Goal: Task Accomplishment & Management: Manage account settings

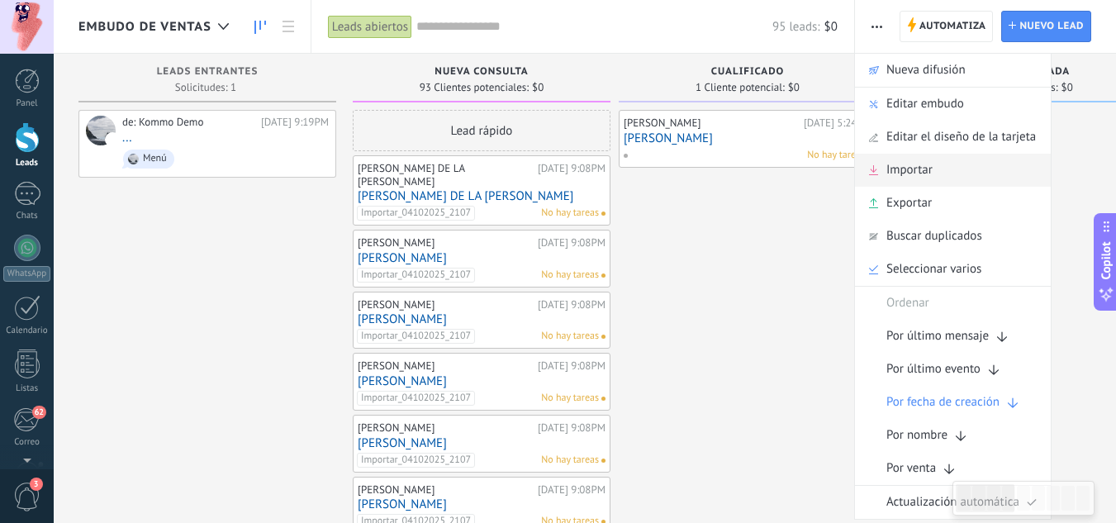
scroll to position [16, 0]
click at [895, 179] on span "Importar" at bounding box center [909, 170] width 46 height 33
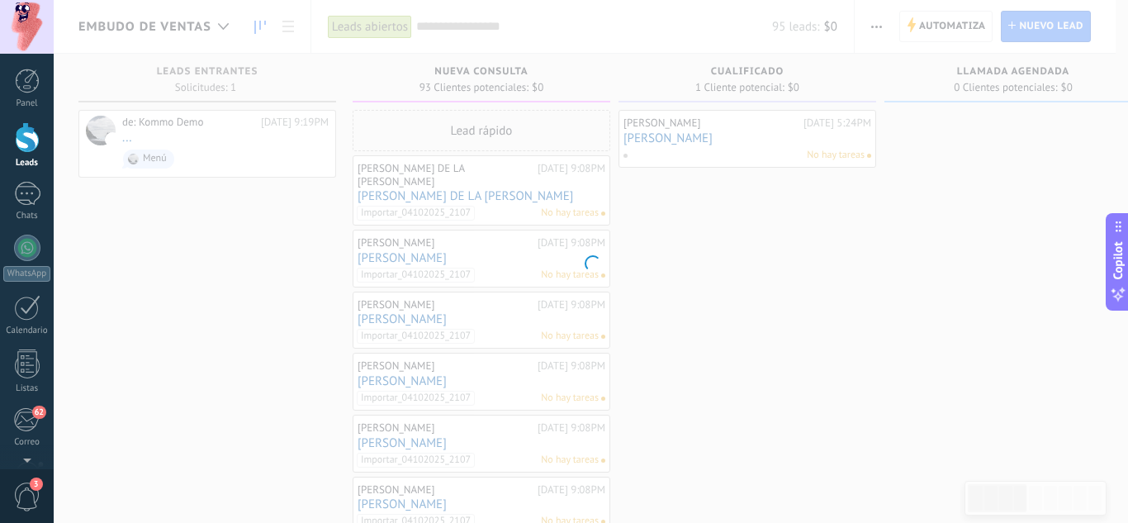
scroll to position [0, 0]
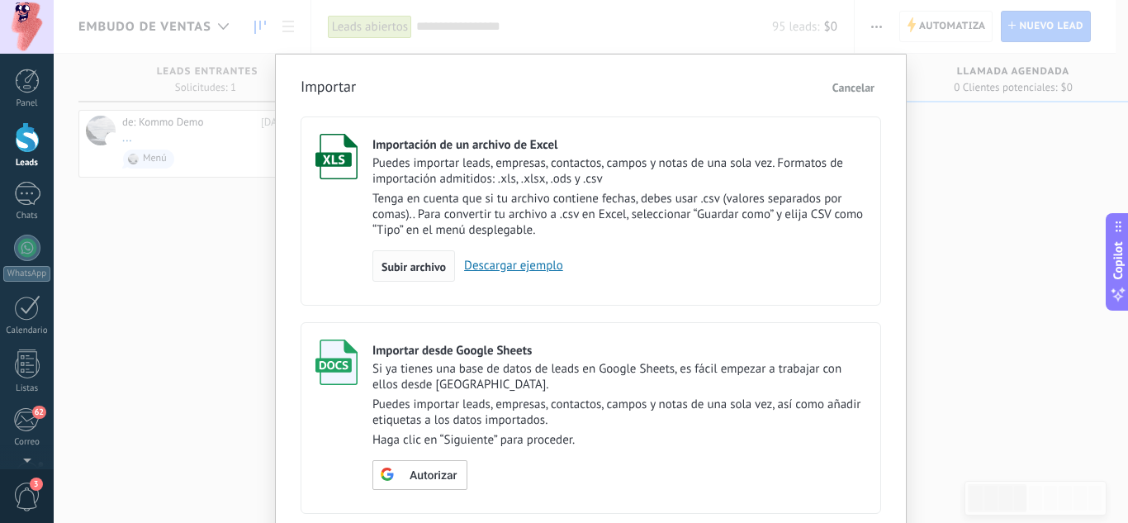
click at [431, 263] on span "Subir archivo" at bounding box center [414, 267] width 64 height 12
click at [0, 0] on input "Importación de un archivo de Excel Puedes importar leads, empresas, contactos, …" at bounding box center [0, 0] width 0 height 0
click at [420, 268] on span "Subir archivo" at bounding box center [414, 267] width 64 height 12
click at [0, 0] on input "Importación de un archivo de Excel Puedes importar leads, empresas, contactos, …" at bounding box center [0, 0] width 0 height 0
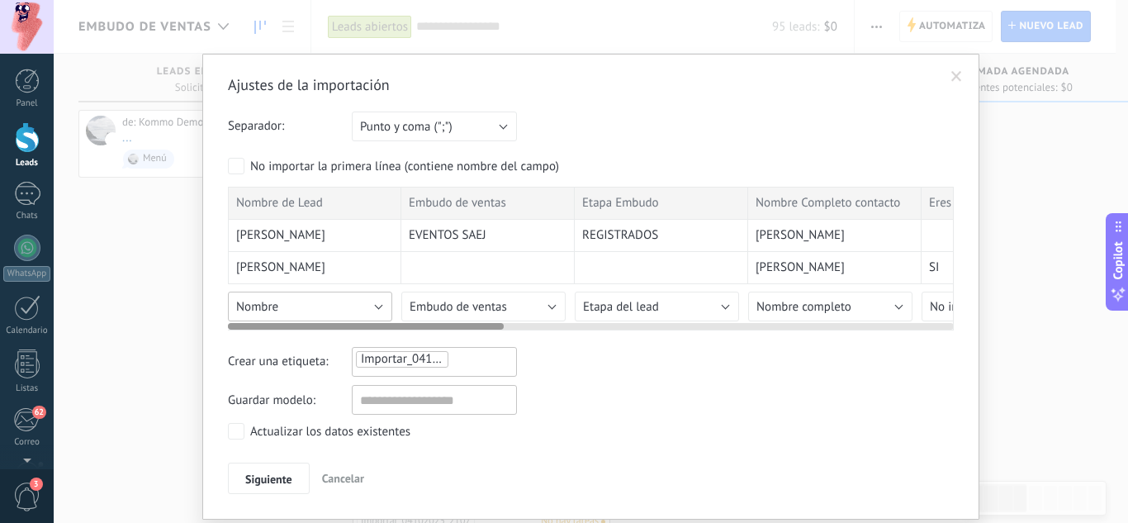
click at [358, 301] on button "Nombre" at bounding box center [310, 307] width 164 height 30
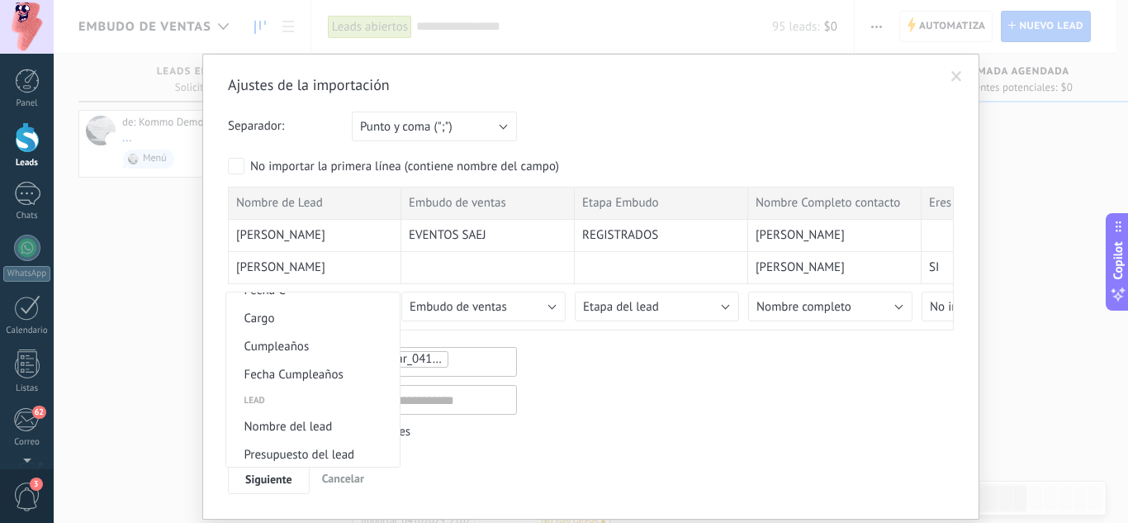
scroll to position [662, 0]
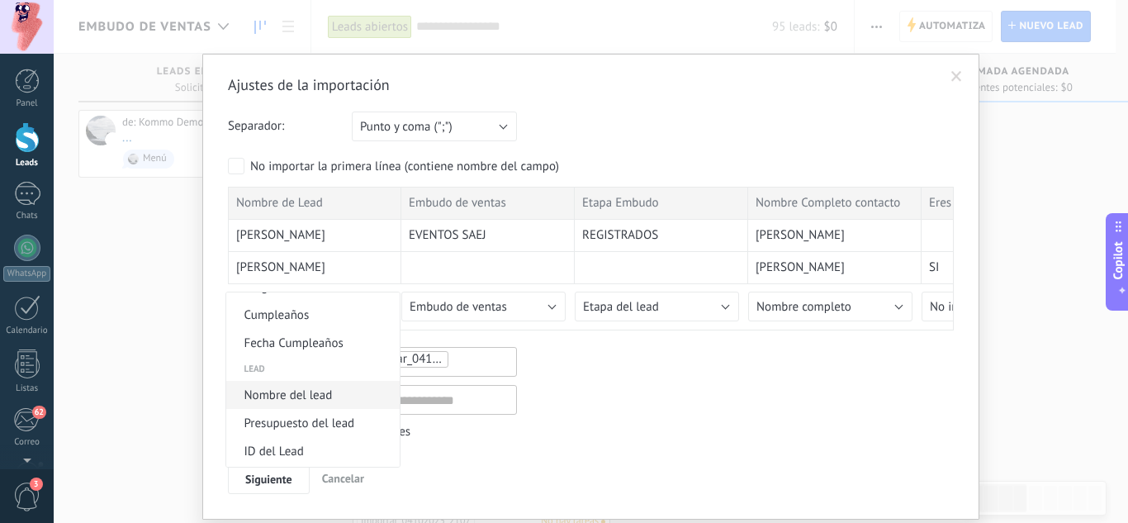
click at [338, 400] on span "Nombre del lead" at bounding box center [310, 395] width 168 height 16
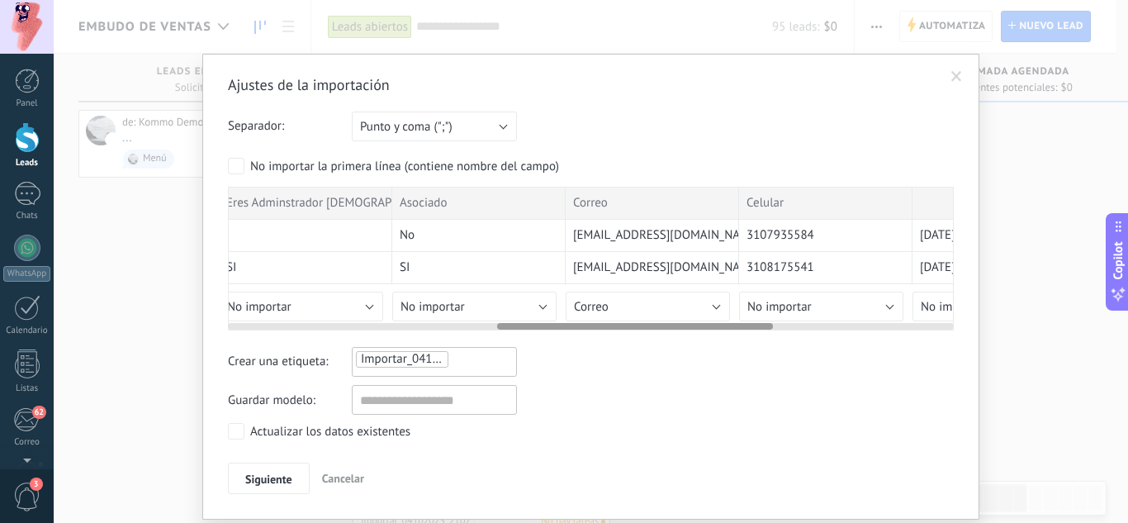
scroll to position [0, 718]
drag, startPoint x: 486, startPoint y: 326, endPoint x: 760, endPoint y: 325, distance: 274.2
click at [760, 325] on div at bounding box center [635, 326] width 276 height 7
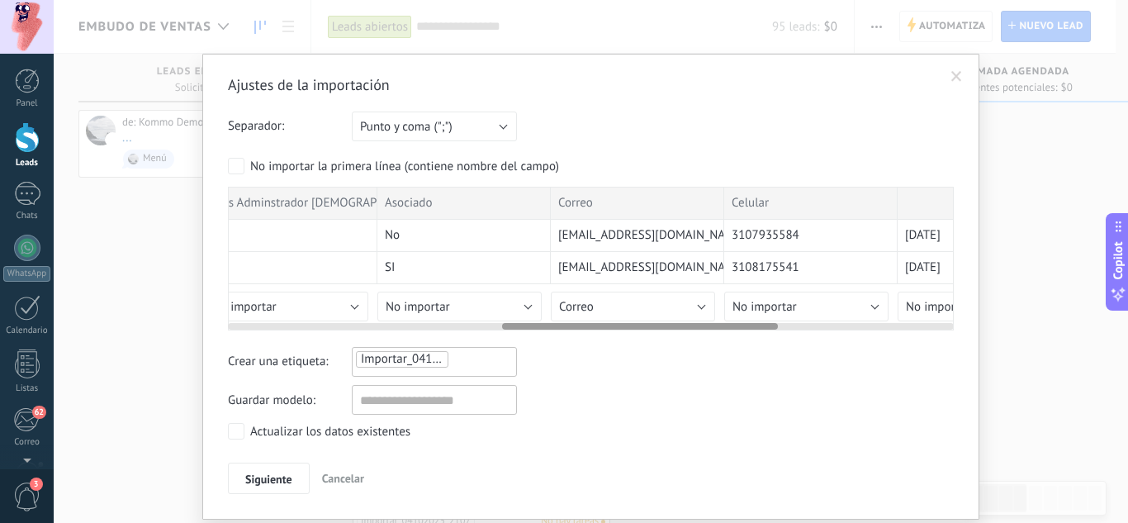
drag, startPoint x: 731, startPoint y: 322, endPoint x: 748, endPoint y: 324, distance: 17.4
click at [748, 324] on div at bounding box center [591, 322] width 726 height 13
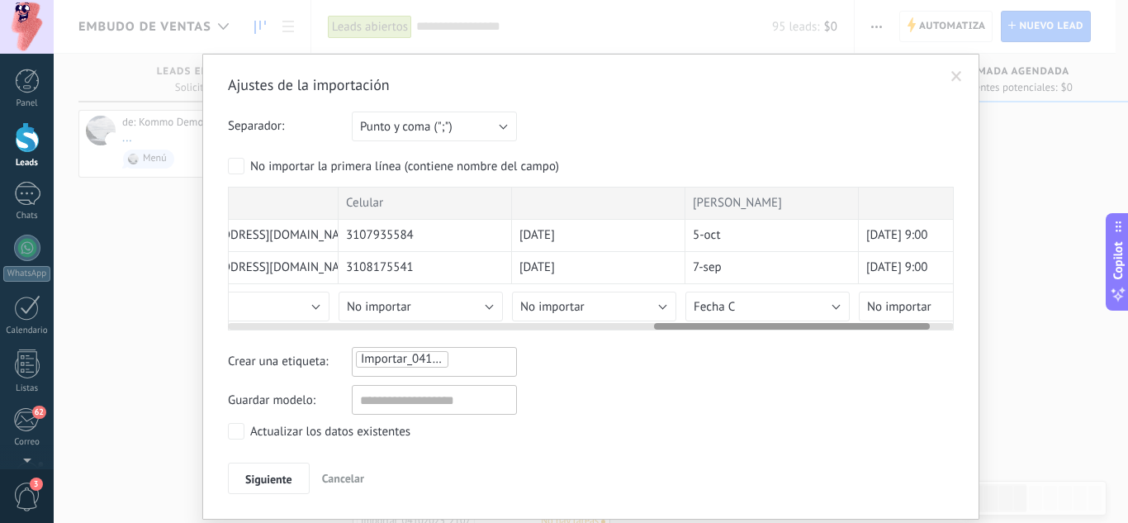
scroll to position [0, 1121]
drag, startPoint x: 748, startPoint y: 324, endPoint x: 901, endPoint y: 325, distance: 152.8
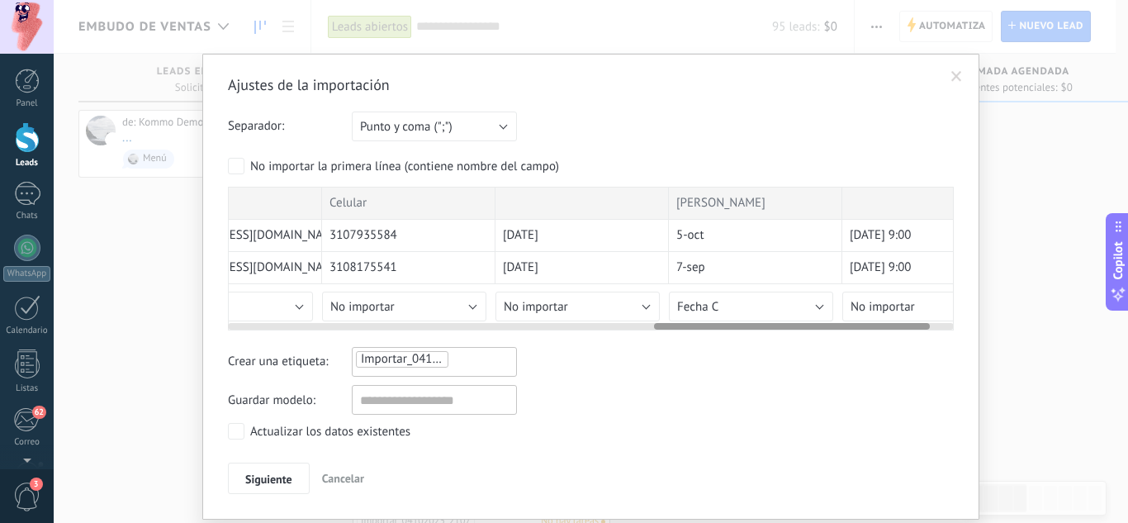
click at [901, 325] on div at bounding box center [792, 326] width 276 height 7
click at [771, 309] on button "Fecha C" at bounding box center [750, 307] width 164 height 30
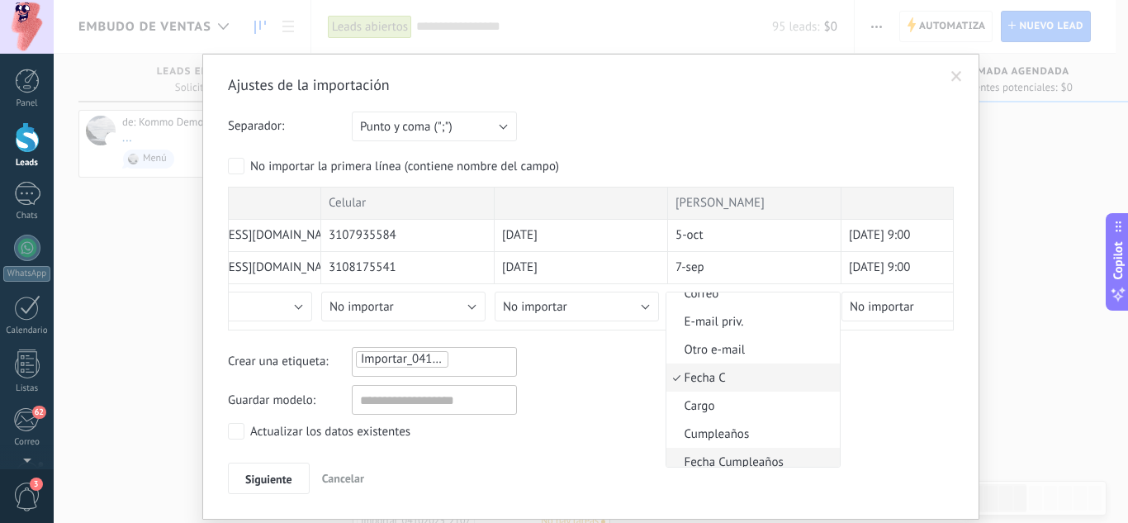
click at [719, 460] on span "Fecha Cumpleaños" at bounding box center [751, 462] width 168 height 16
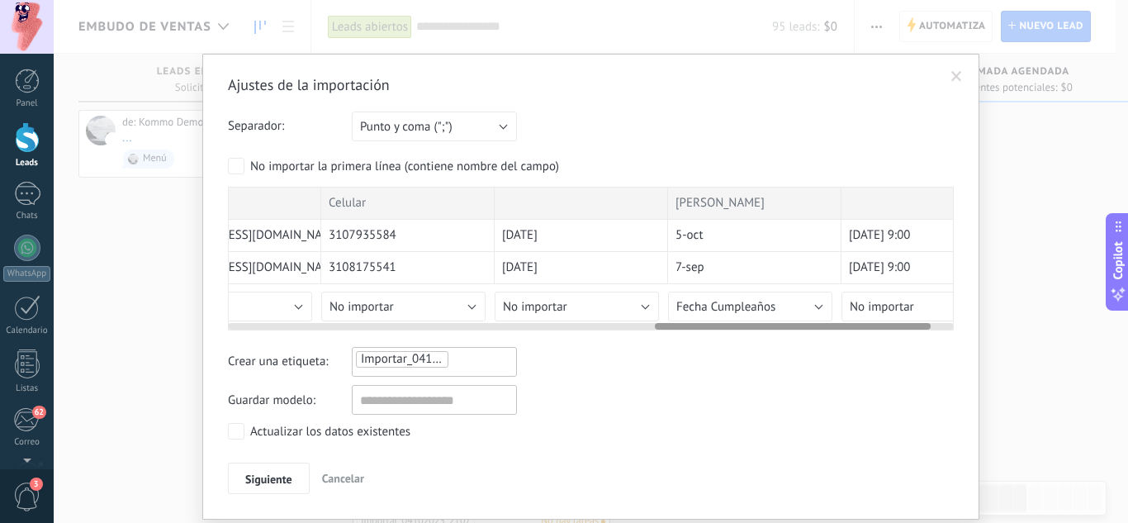
scroll to position [0, 1182]
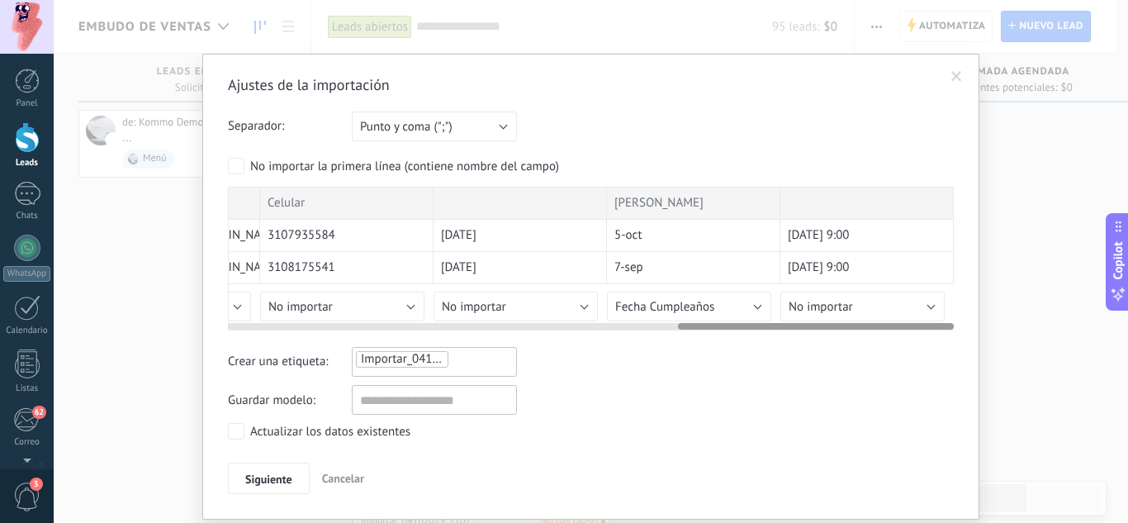
drag, startPoint x: 792, startPoint y: 330, endPoint x: 833, endPoint y: 325, distance: 41.5
click at [833, 325] on div at bounding box center [816, 326] width 276 height 7
click at [752, 311] on button "Fecha Cumpleaños" at bounding box center [689, 307] width 164 height 30
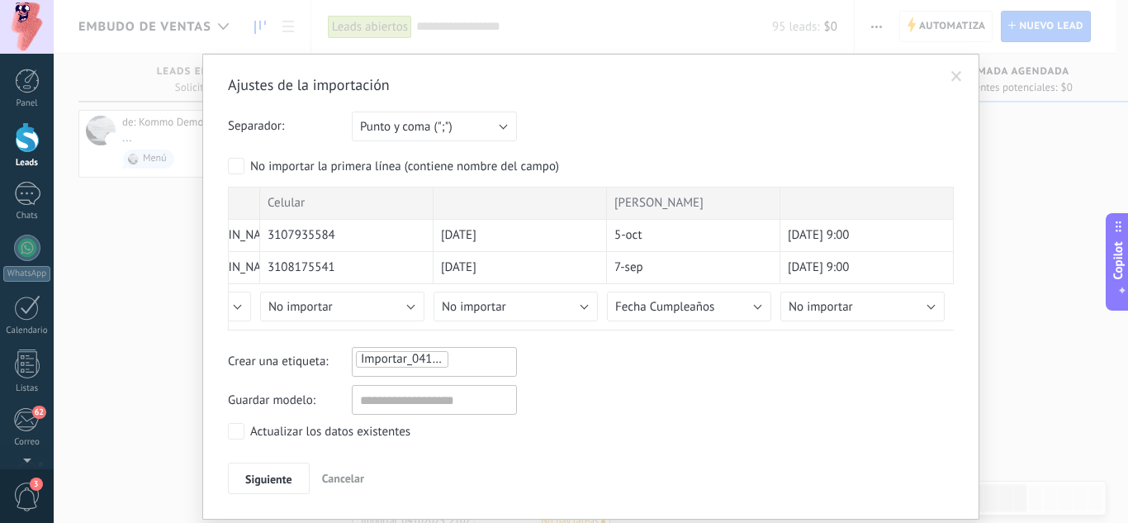
click at [243, 429] on label "Actualizar los datos existentes" at bounding box center [319, 431] width 183 height 17
click at [266, 481] on span "Siguiente" at bounding box center [268, 479] width 47 height 12
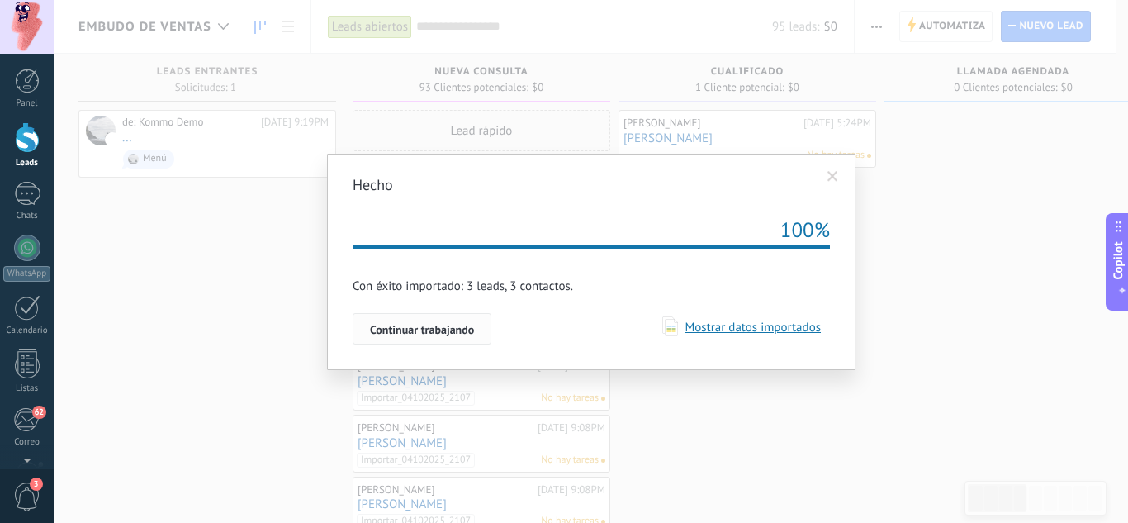
click at [415, 330] on span "Continuar trabajando" at bounding box center [422, 330] width 104 height 12
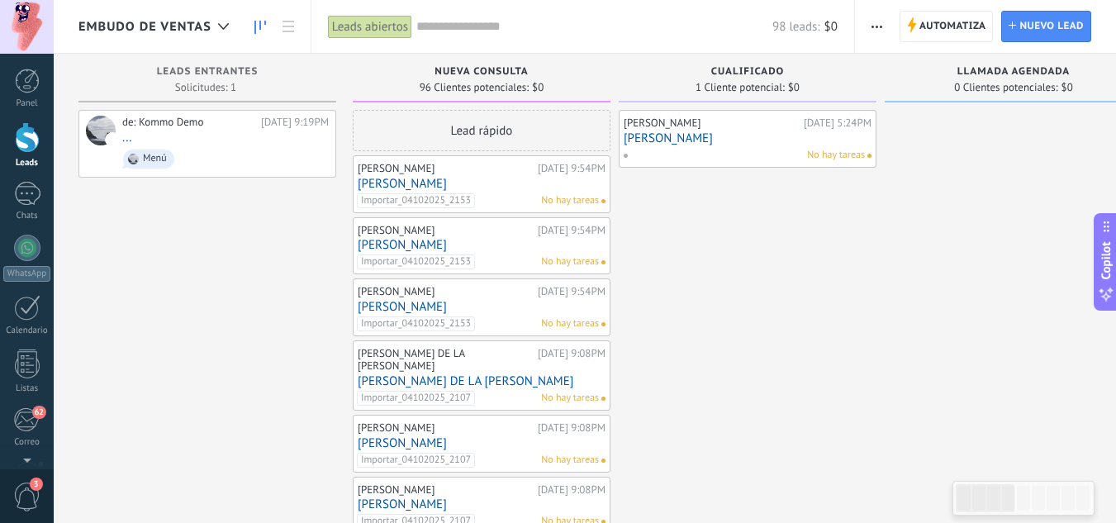
click at [391, 250] on link "[PERSON_NAME]" at bounding box center [482, 245] width 248 height 14
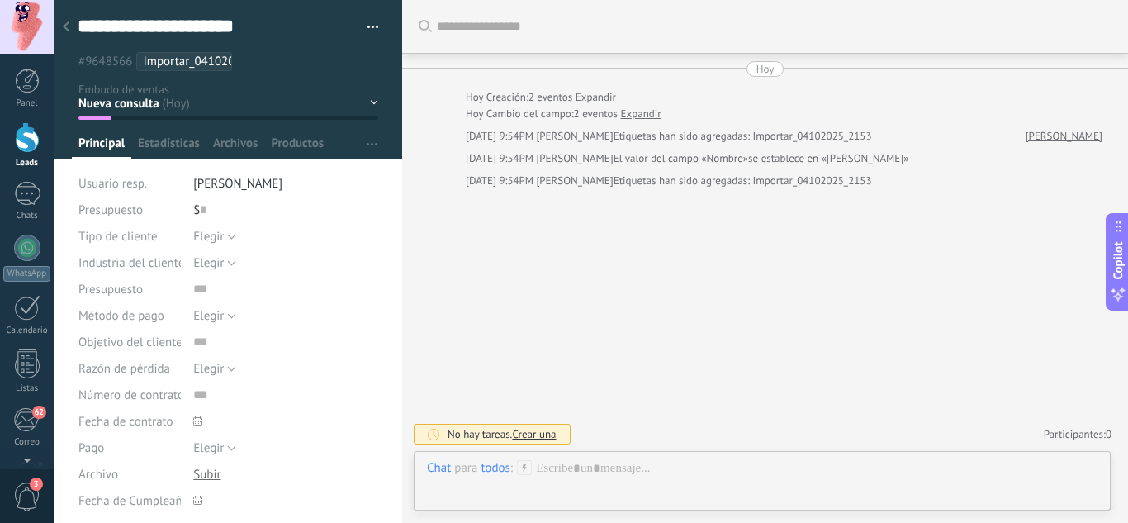
click at [65, 33] on div at bounding box center [66, 28] width 23 height 32
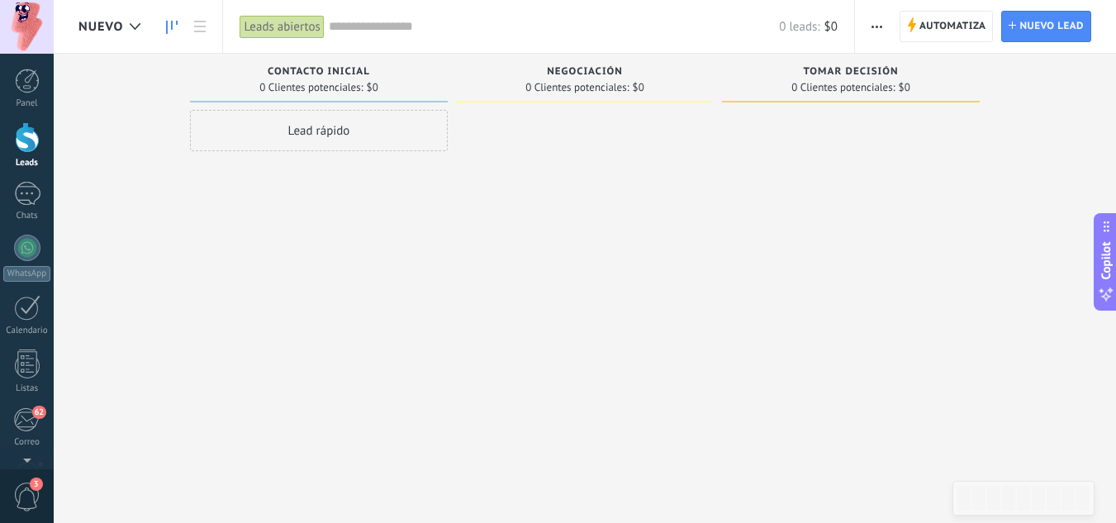
click at [121, 30] on span "Nuevo" at bounding box center [100, 27] width 45 height 16
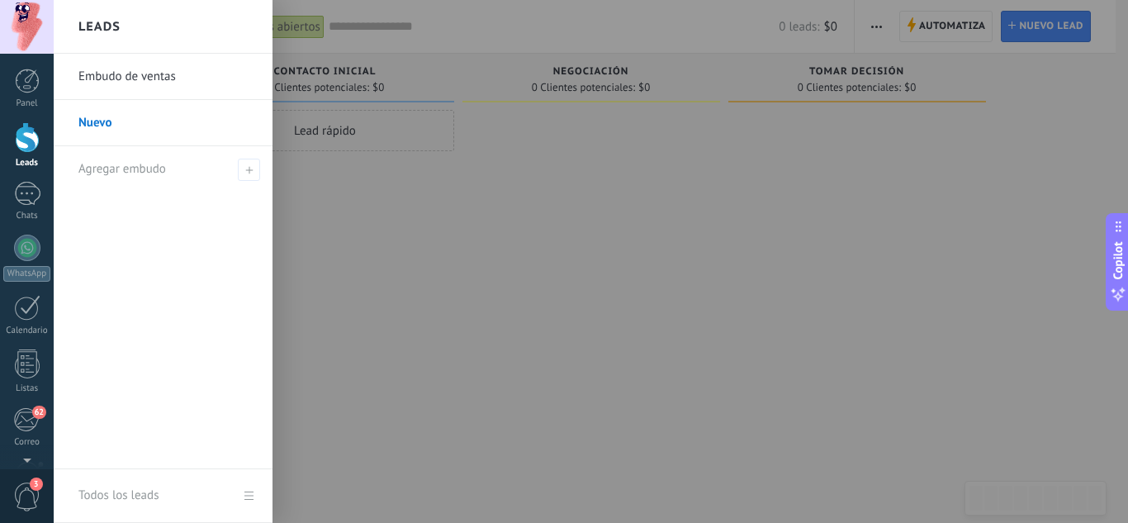
click at [141, 78] on link "Embudo de ventas" at bounding box center [167, 77] width 178 height 46
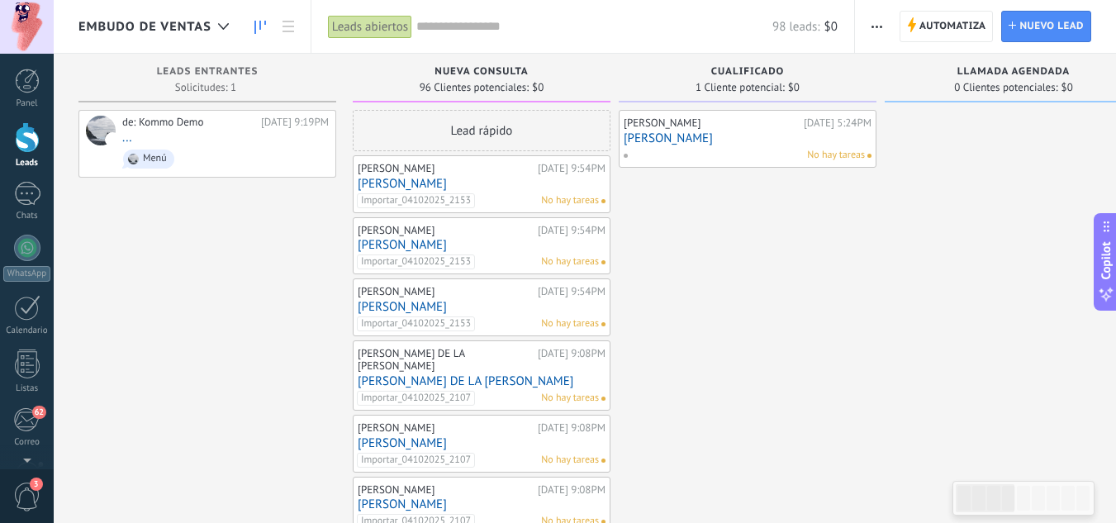
click at [480, 300] on link "[PERSON_NAME]" at bounding box center [482, 307] width 248 height 14
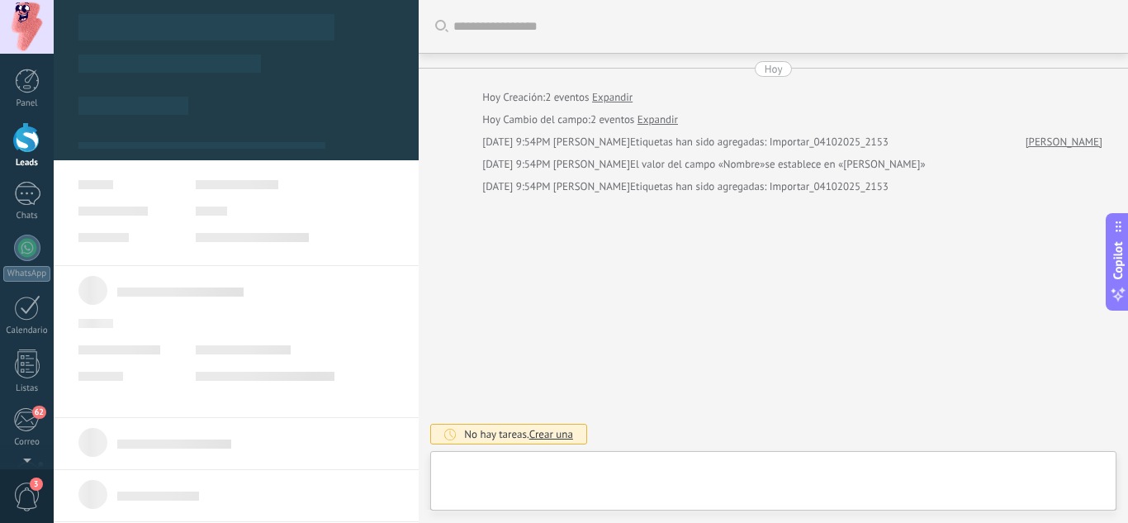
type textarea "**********"
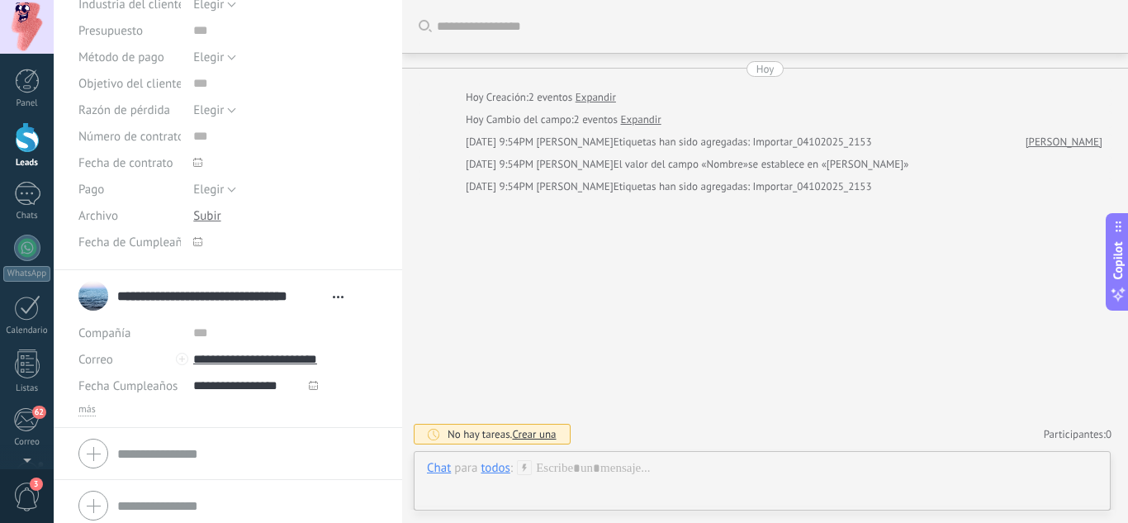
scroll to position [292, 0]
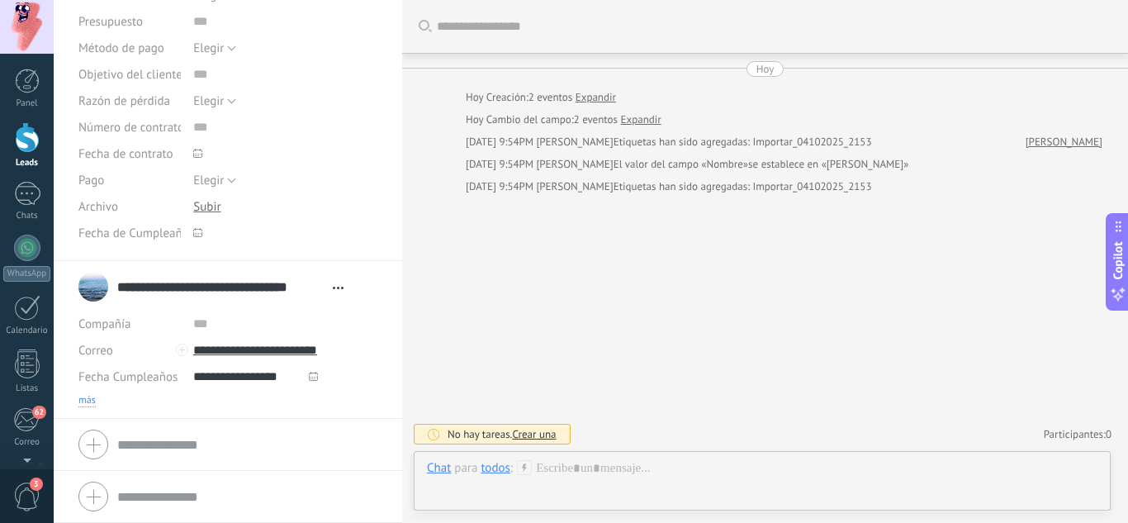
click at [83, 402] on span "más" at bounding box center [86, 400] width 17 height 13
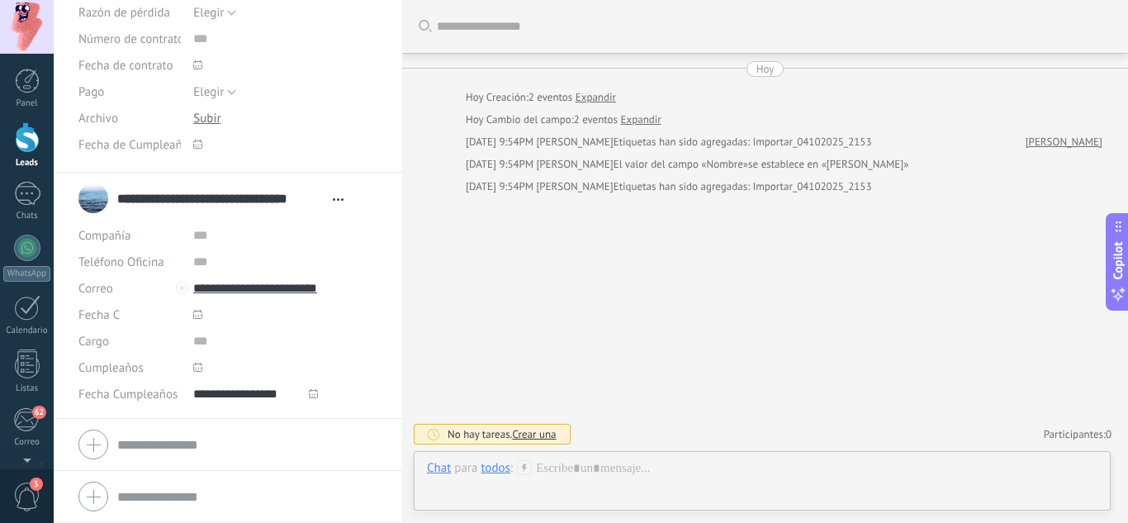
scroll to position [12, 0]
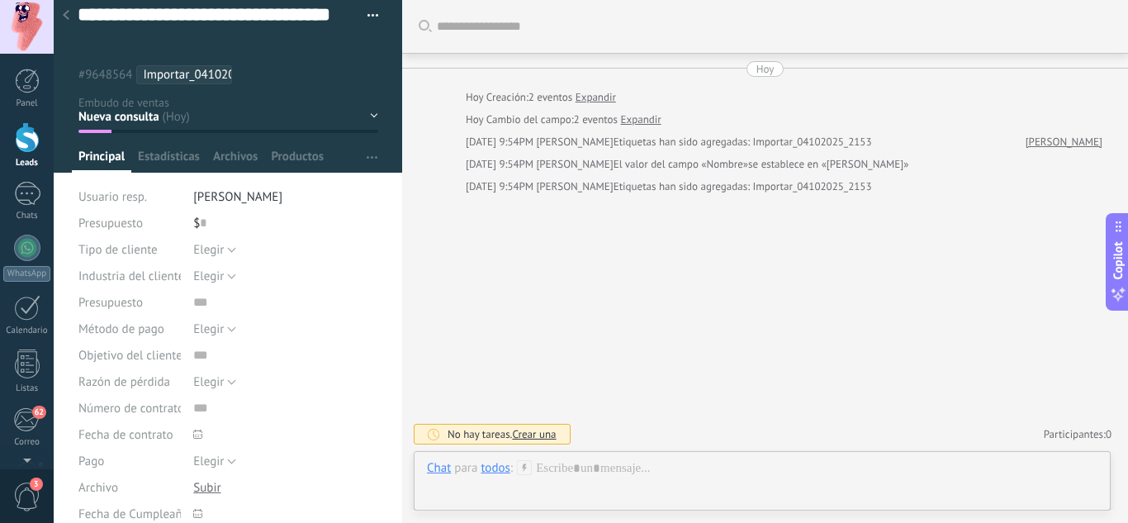
click at [69, 8] on div at bounding box center [66, 16] width 23 height 32
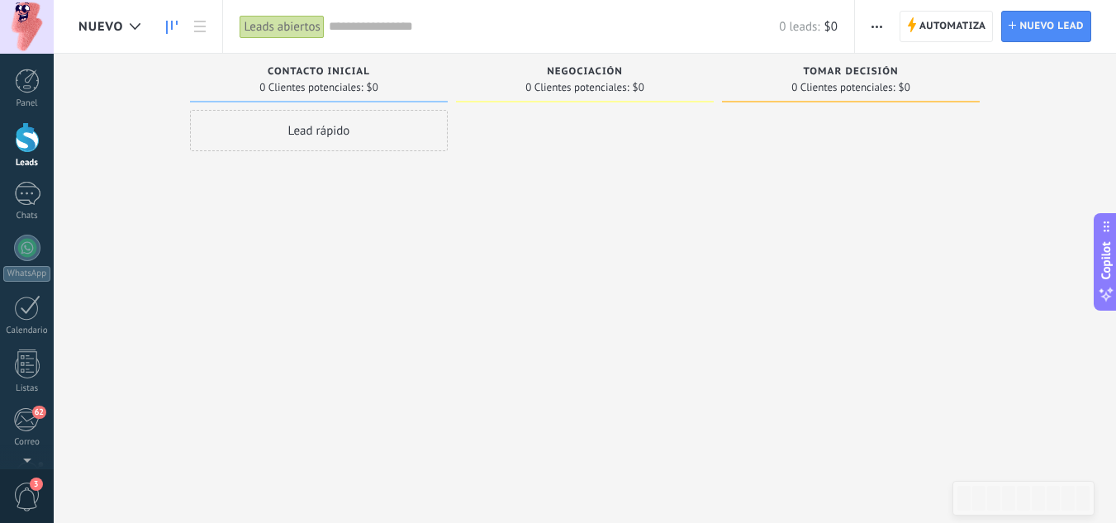
click at [118, 25] on span "Nuevo" at bounding box center [100, 27] width 45 height 16
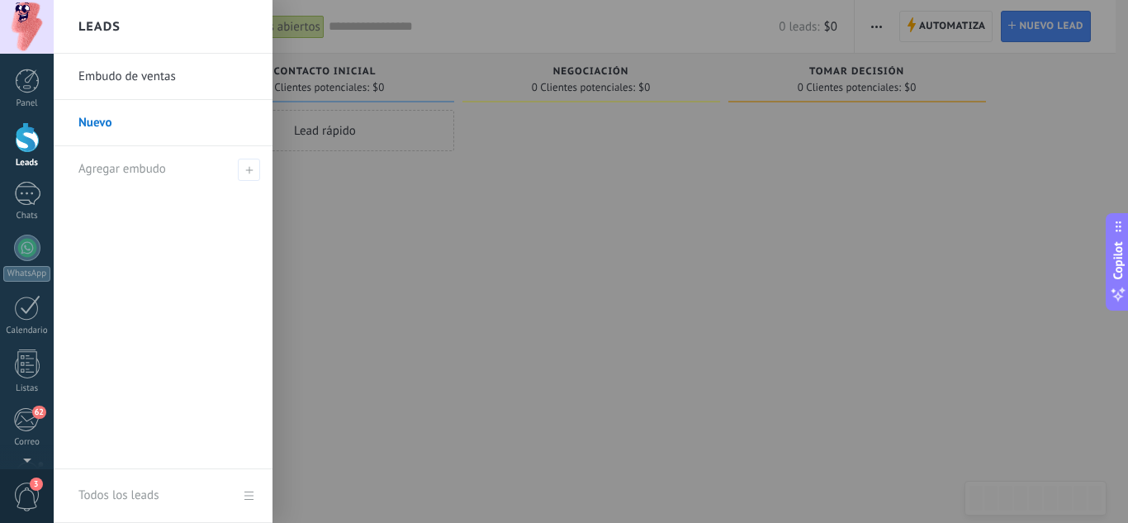
click at [149, 74] on link "Embudo de ventas" at bounding box center [167, 77] width 178 height 46
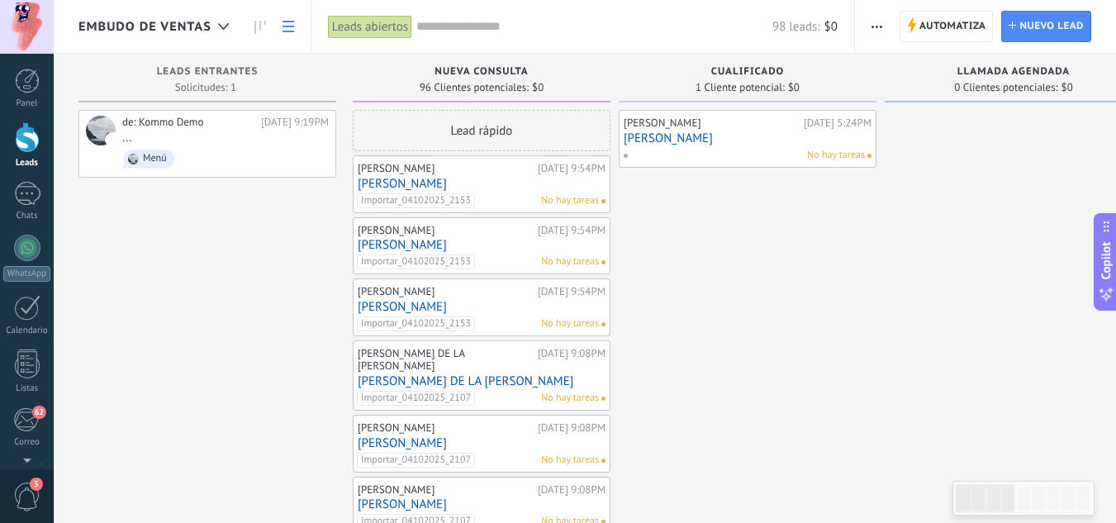
click at [283, 31] on use at bounding box center [288, 27] width 12 height 12
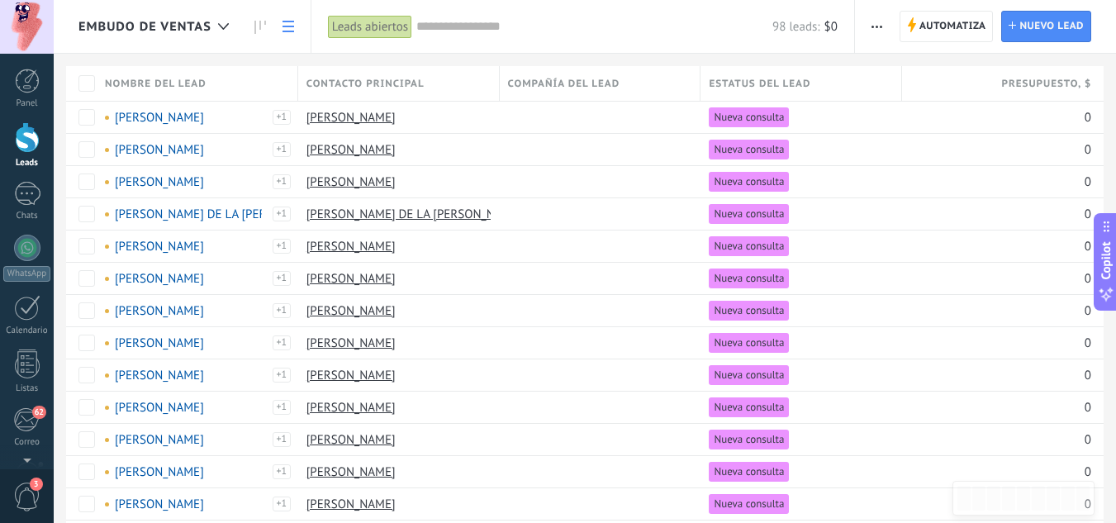
drag, startPoint x: 460, startPoint y: 37, endPoint x: 448, endPoint y: 21, distance: 20.2
click at [448, 21] on div "98 leads: $0" at bounding box center [626, 26] width 421 height 53
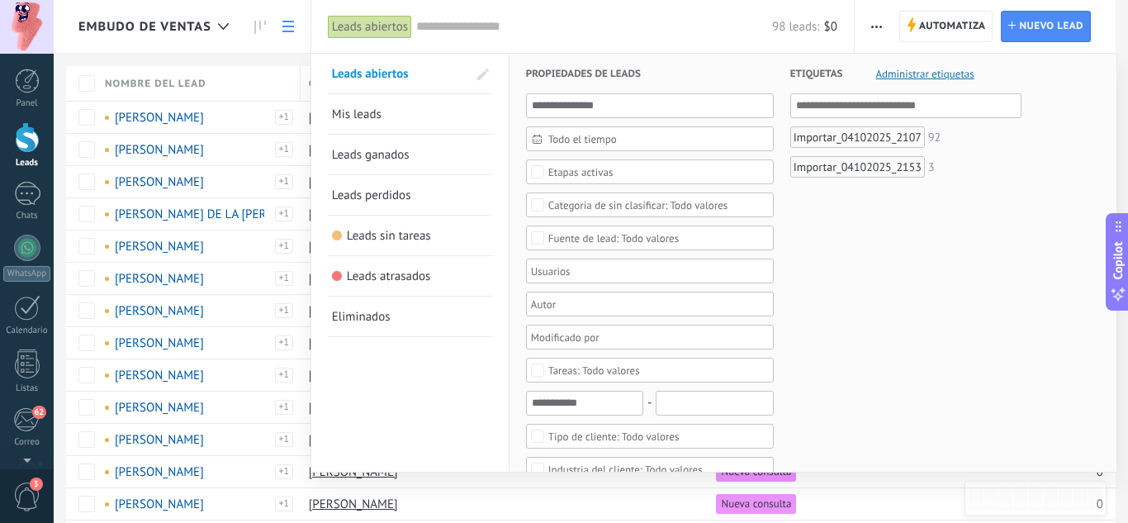
click at [448, 21] on input "text" at bounding box center [594, 26] width 356 height 17
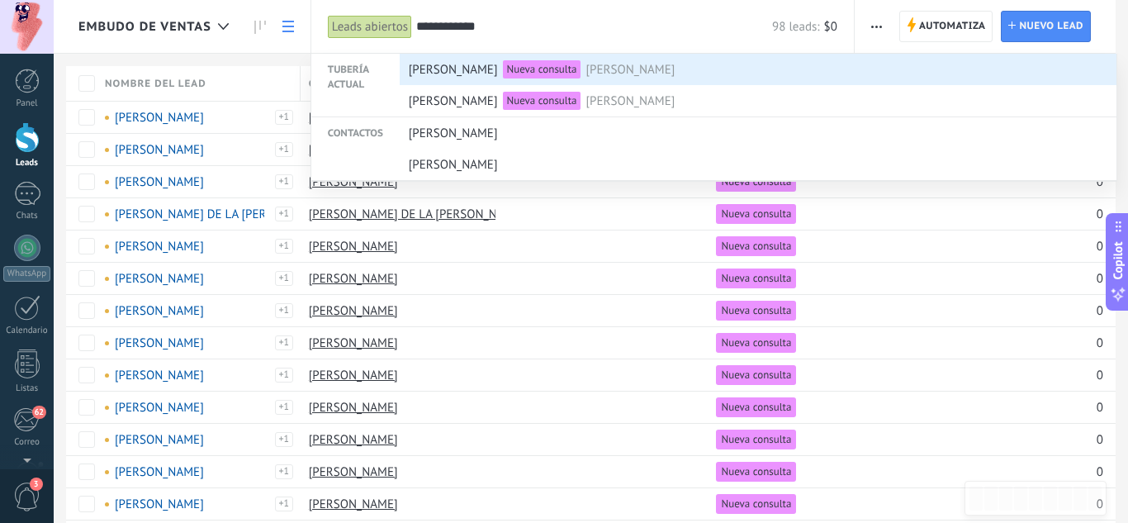
type input "**********"
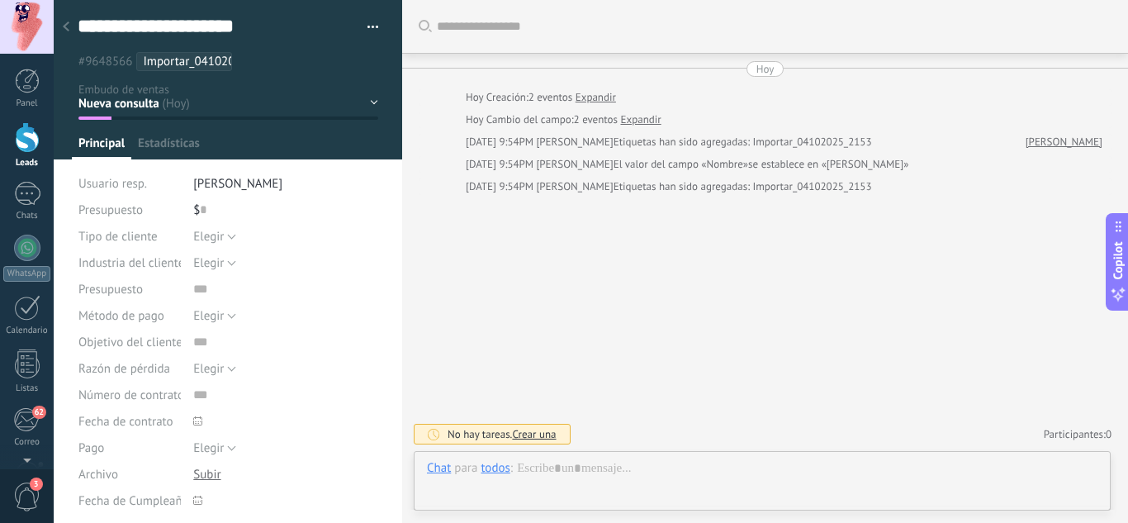
type textarea "**********"
click at [65, 32] on div at bounding box center [66, 28] width 23 height 32
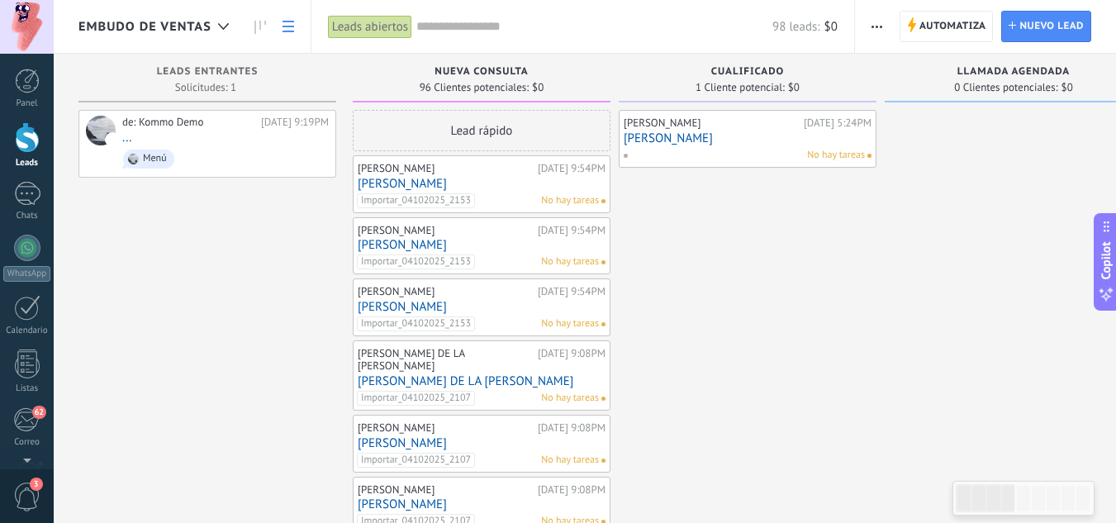
click at [281, 27] on link at bounding box center [288, 27] width 28 height 32
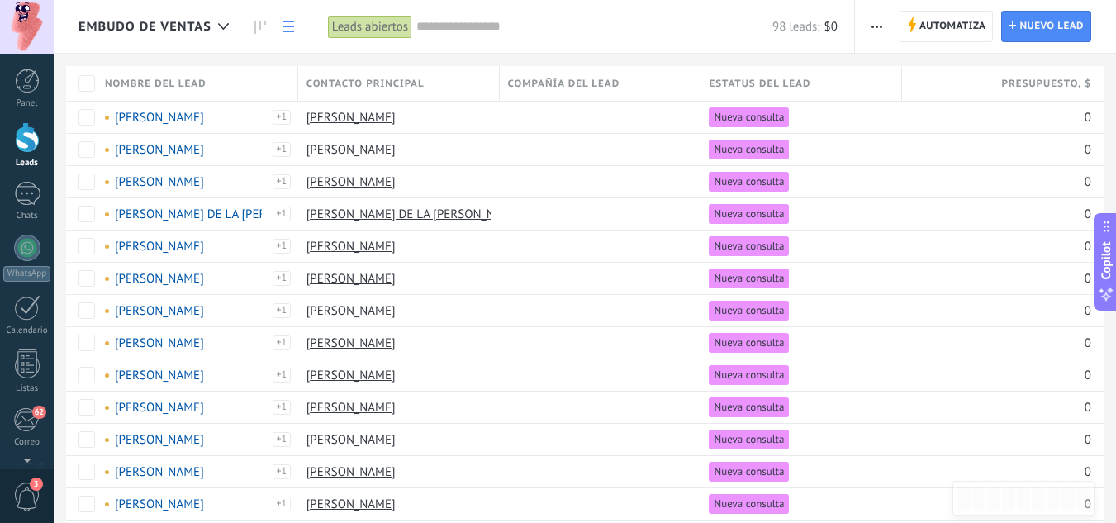
click at [451, 36] on div "98 leads: $0" at bounding box center [626, 26] width 421 height 53
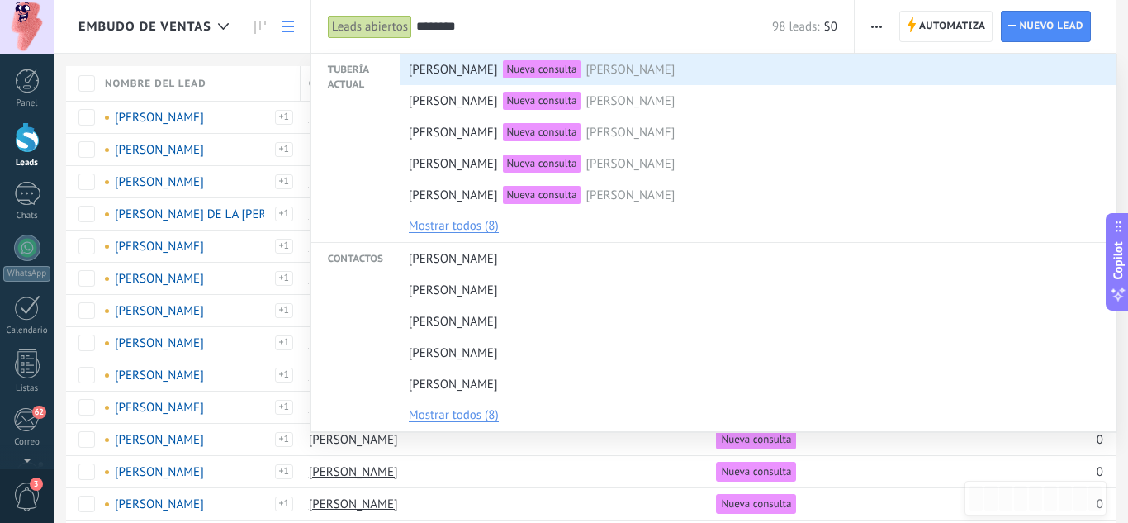
type input "********"
click at [454, 67] on span "[PERSON_NAME]" at bounding box center [453, 70] width 89 height 31
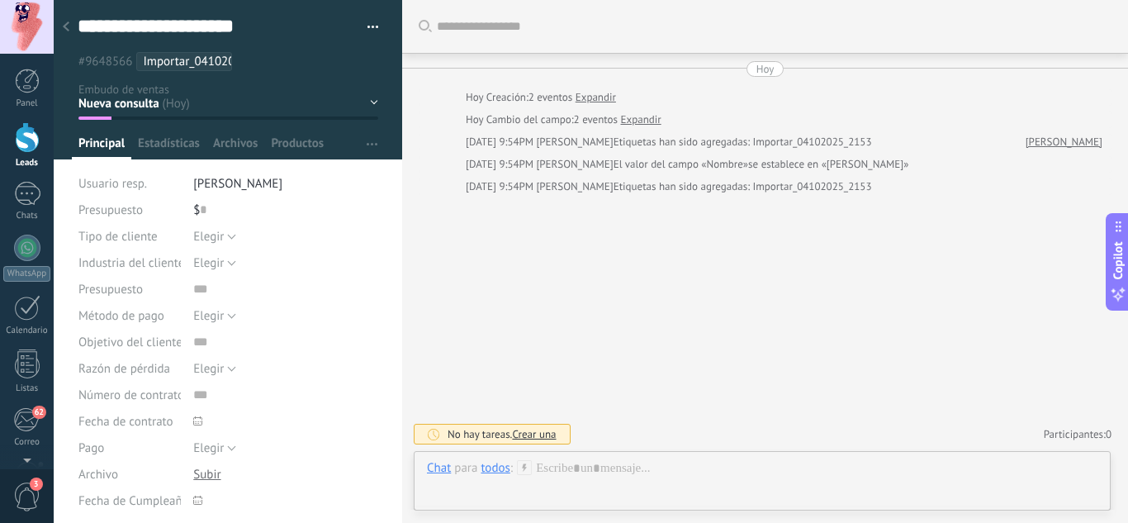
scroll to position [268, 0]
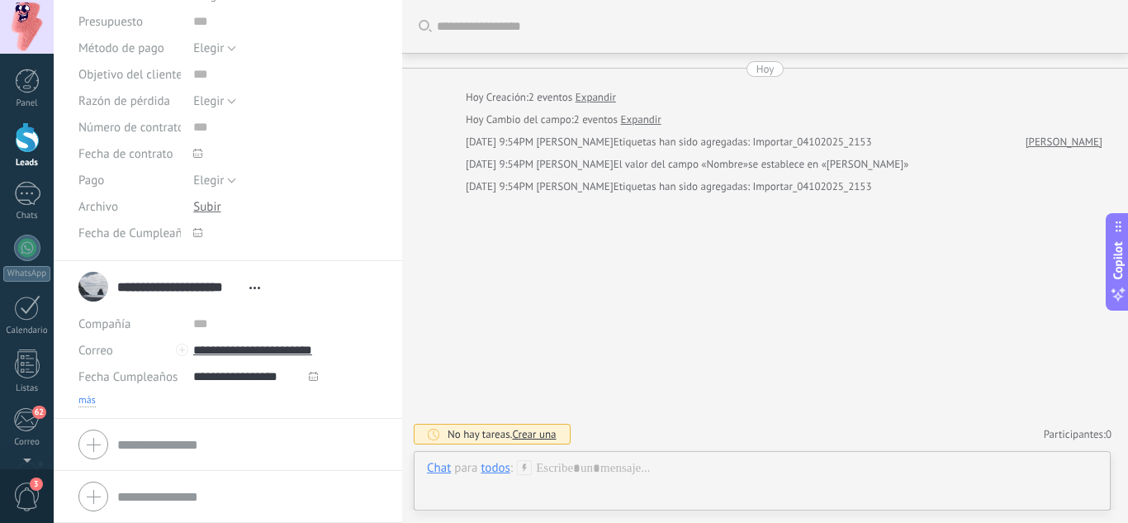
click at [80, 402] on span "más" at bounding box center [86, 400] width 17 height 13
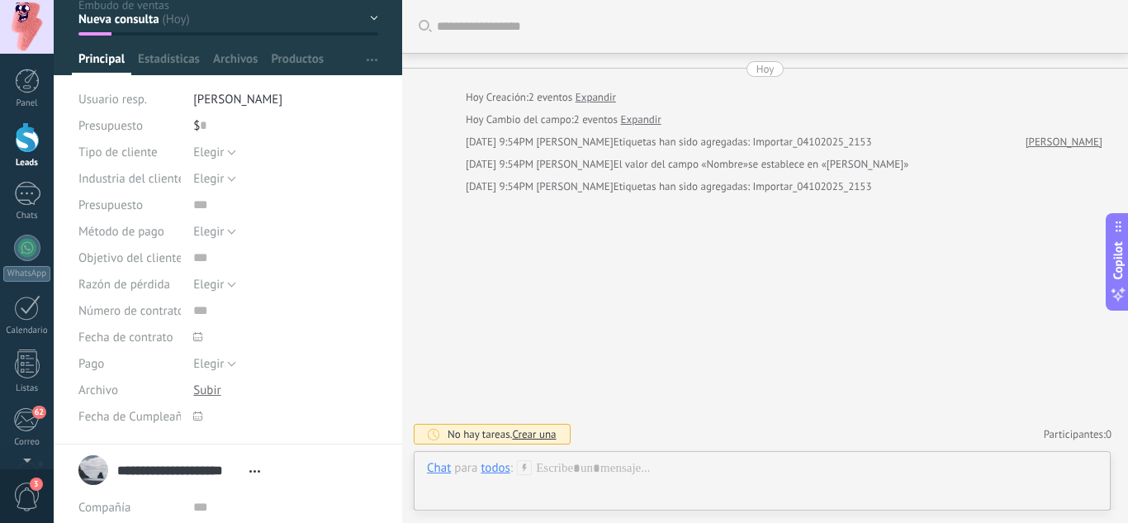
scroll to position [0, 0]
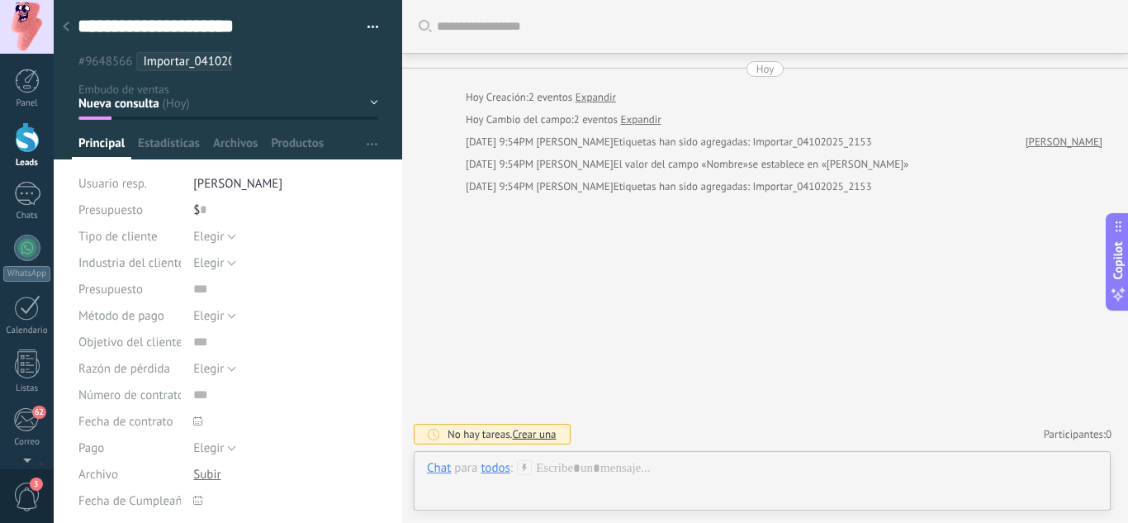
click at [64, 23] on icon at bounding box center [66, 26] width 7 height 10
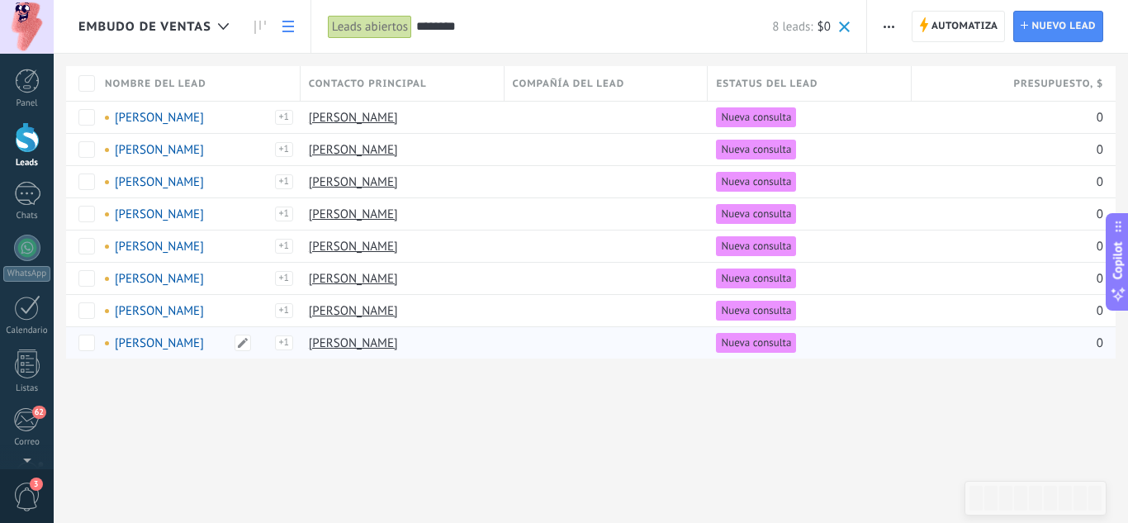
click at [190, 342] on link "[PERSON_NAME]" at bounding box center [159, 343] width 89 height 16
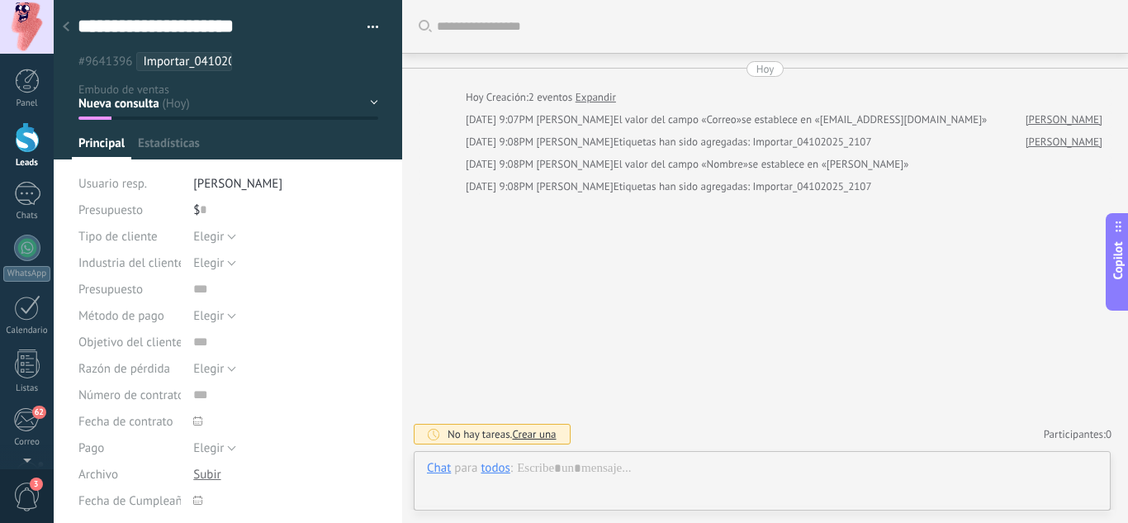
type textarea "**********"
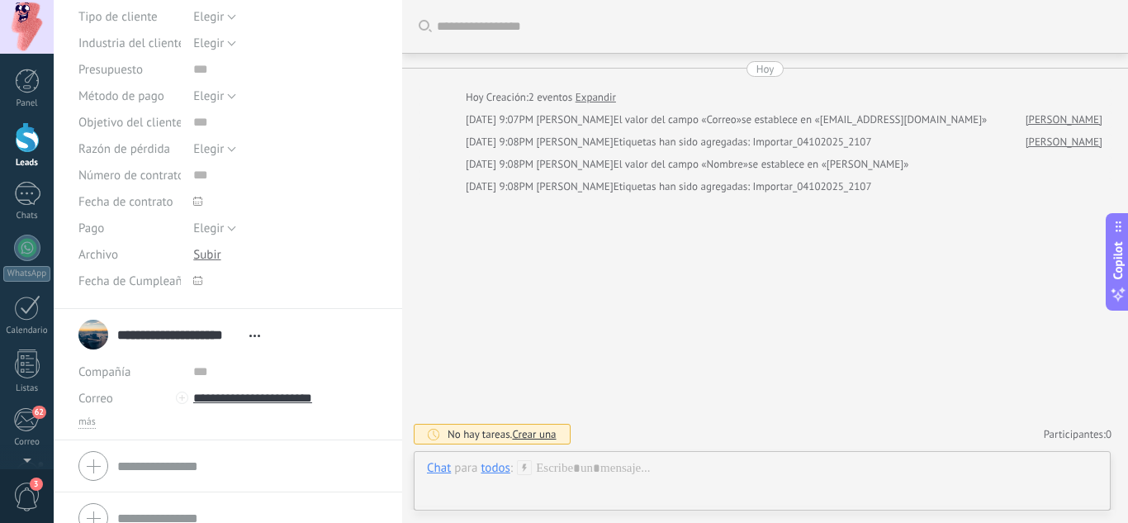
scroll to position [237, 0]
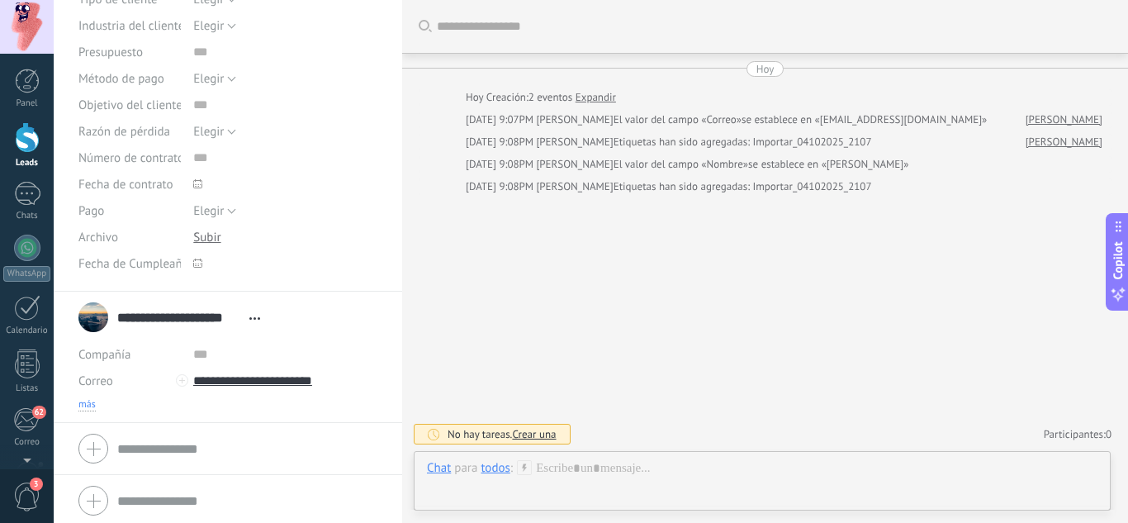
click at [86, 405] on span "más" at bounding box center [86, 404] width 17 height 13
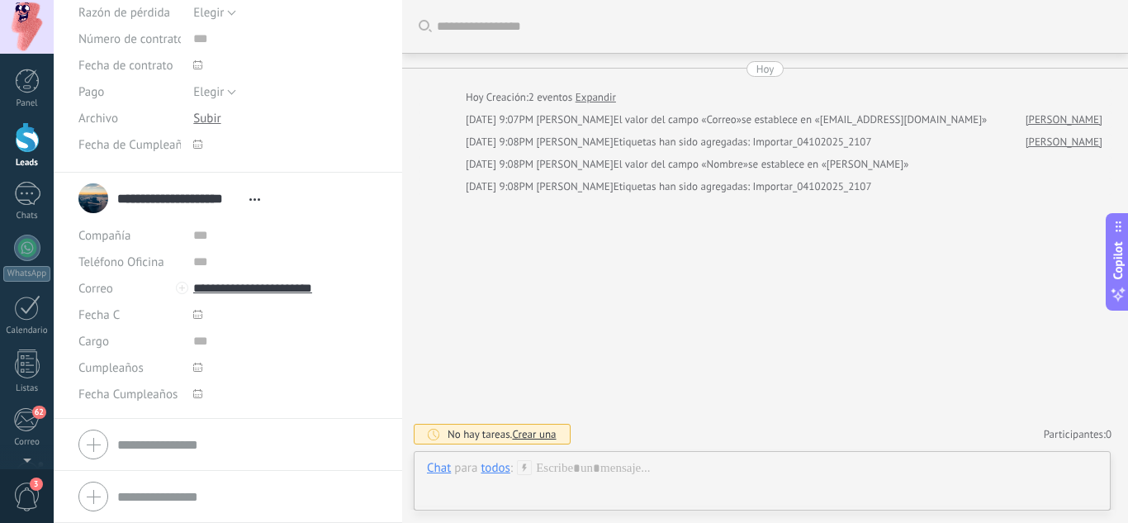
scroll to position [0, 0]
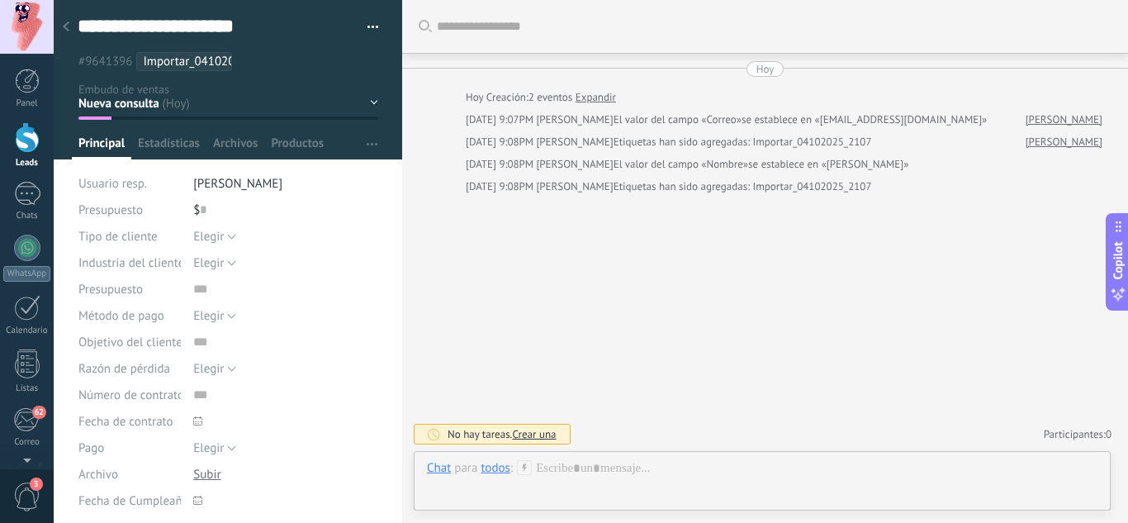
click at [62, 25] on div at bounding box center [66, 28] width 23 height 32
type input "*****"
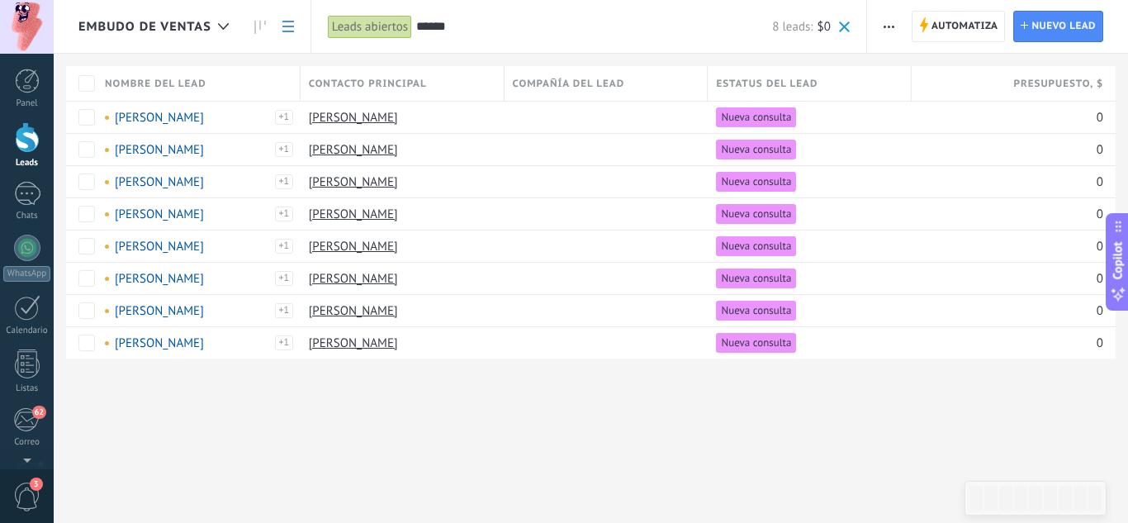
click at [843, 26] on span at bounding box center [844, 26] width 11 height 11
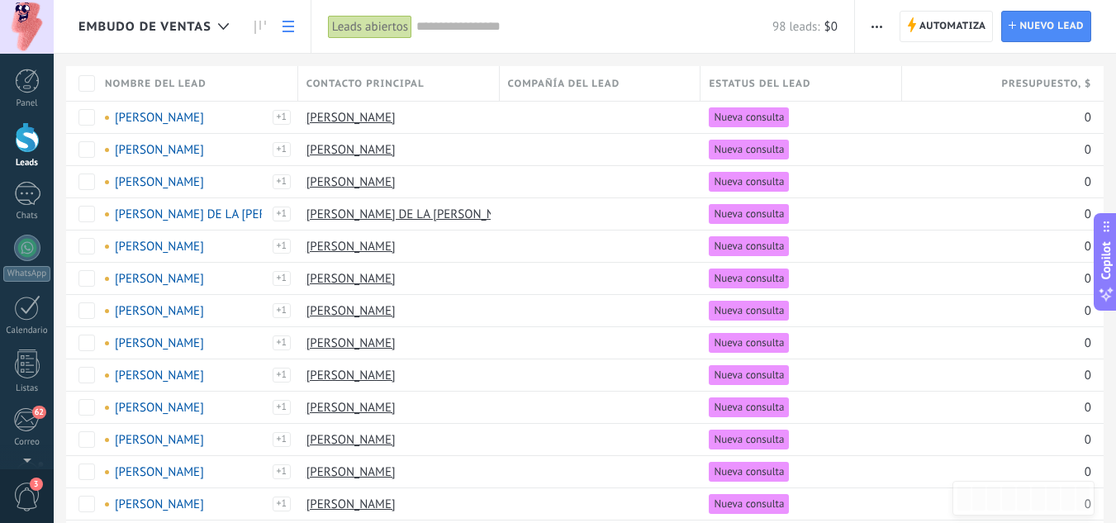
click at [178, 88] on span "Nombre del lead" at bounding box center [156, 84] width 102 height 16
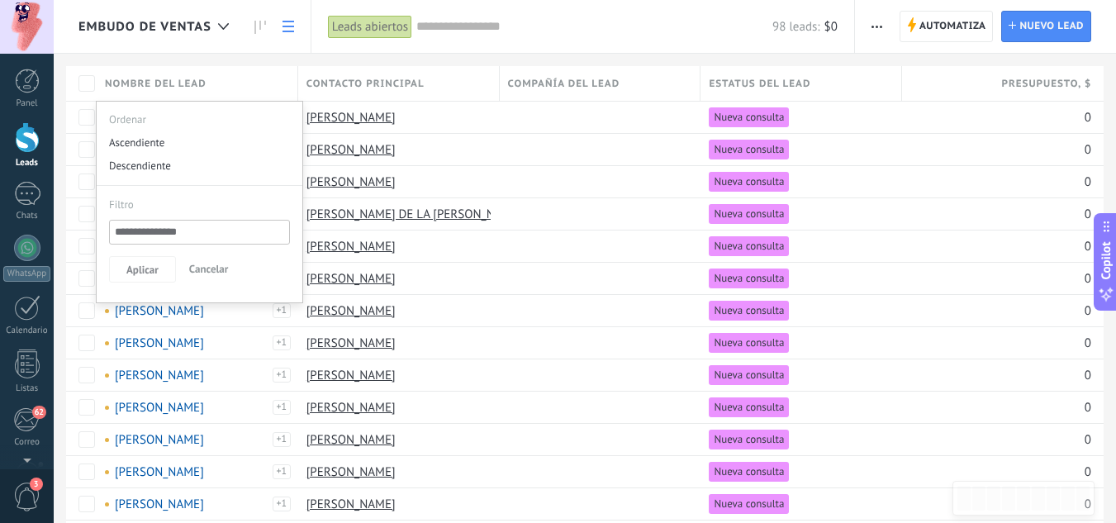
click at [178, 88] on span "Nombre del lead" at bounding box center [156, 84] width 102 height 16
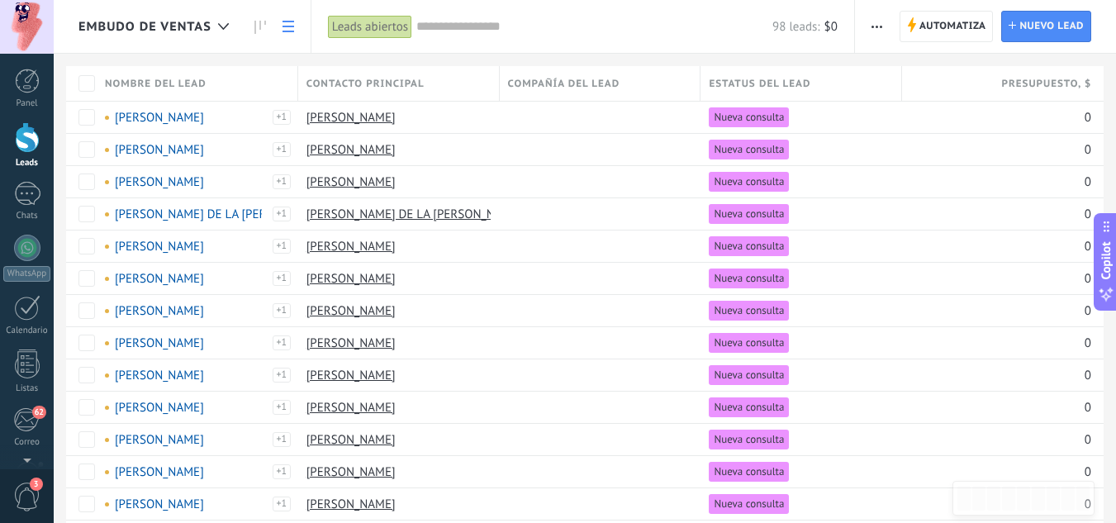
click at [173, 82] on span "Nombre del lead" at bounding box center [156, 84] width 102 height 16
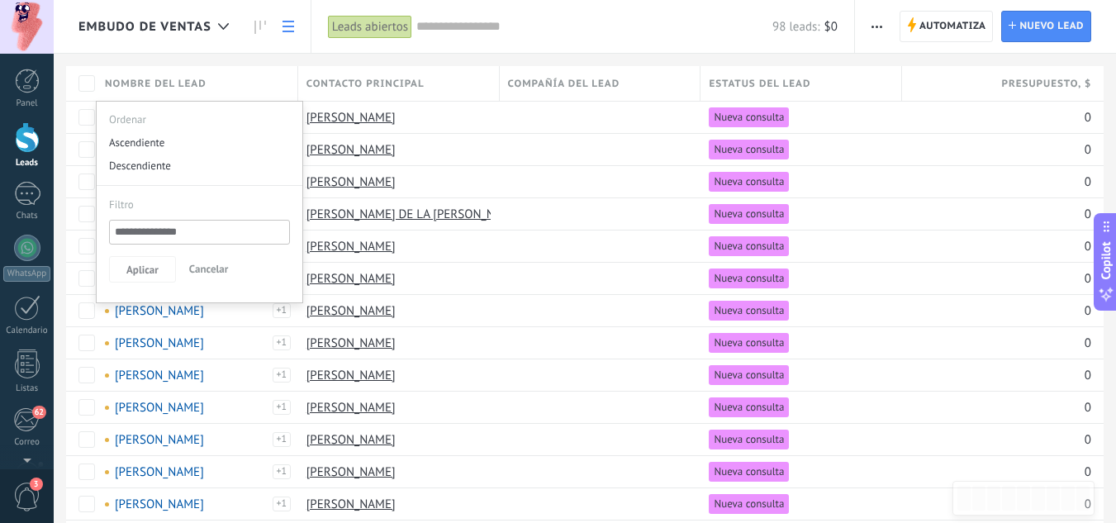
click at [216, 267] on span "Cancelar" at bounding box center [209, 269] width 40 height 14
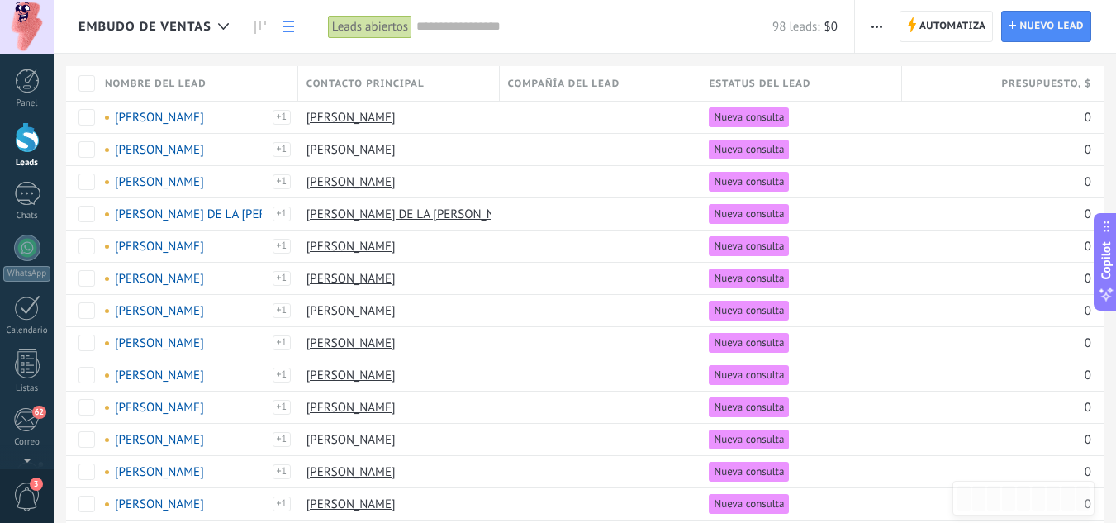
click at [875, 28] on span "button" at bounding box center [876, 26] width 11 height 31
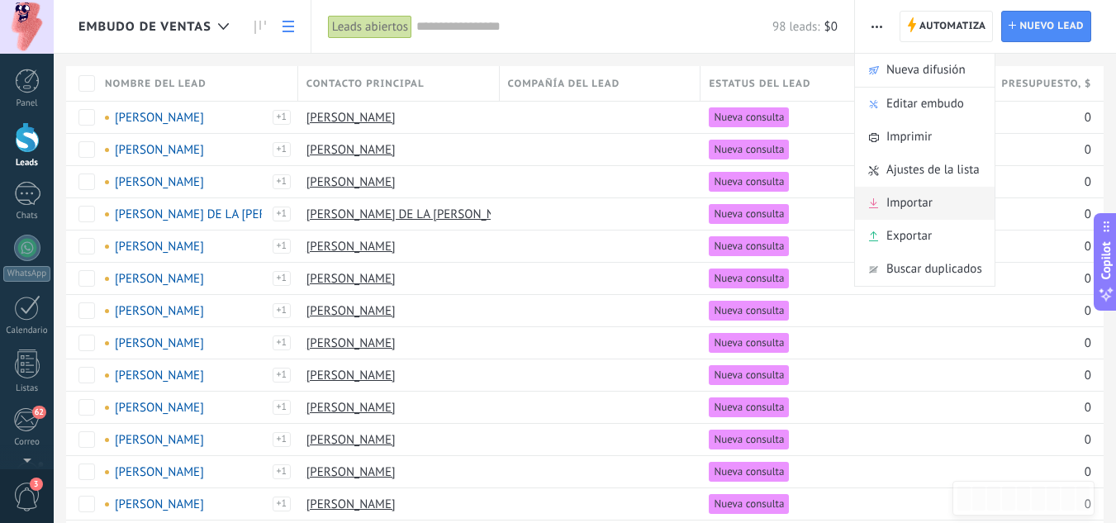
click at [895, 204] on span "Importar" at bounding box center [909, 203] width 46 height 33
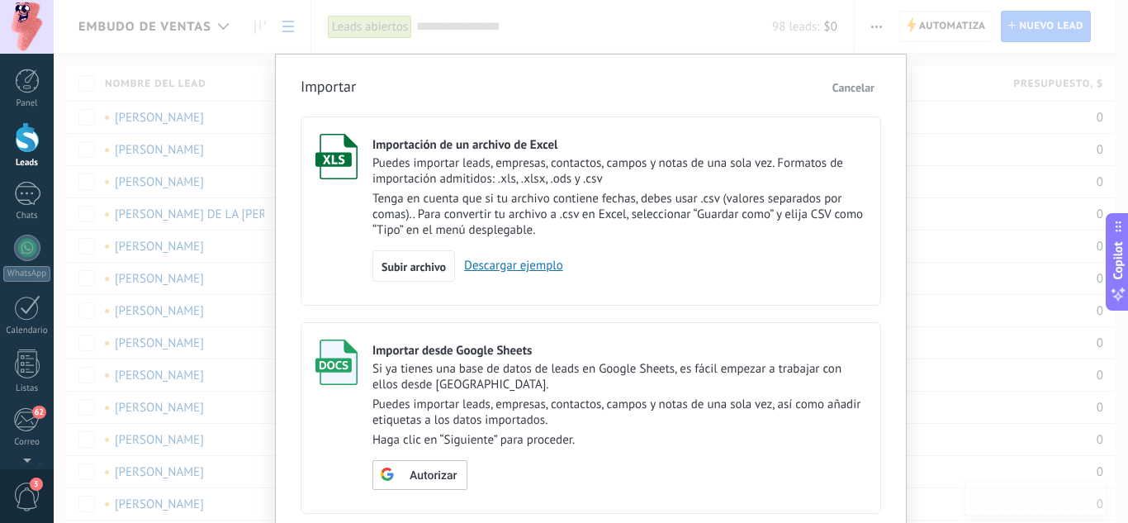
click at [861, 90] on span "Cancelar" at bounding box center [854, 87] width 42 height 15
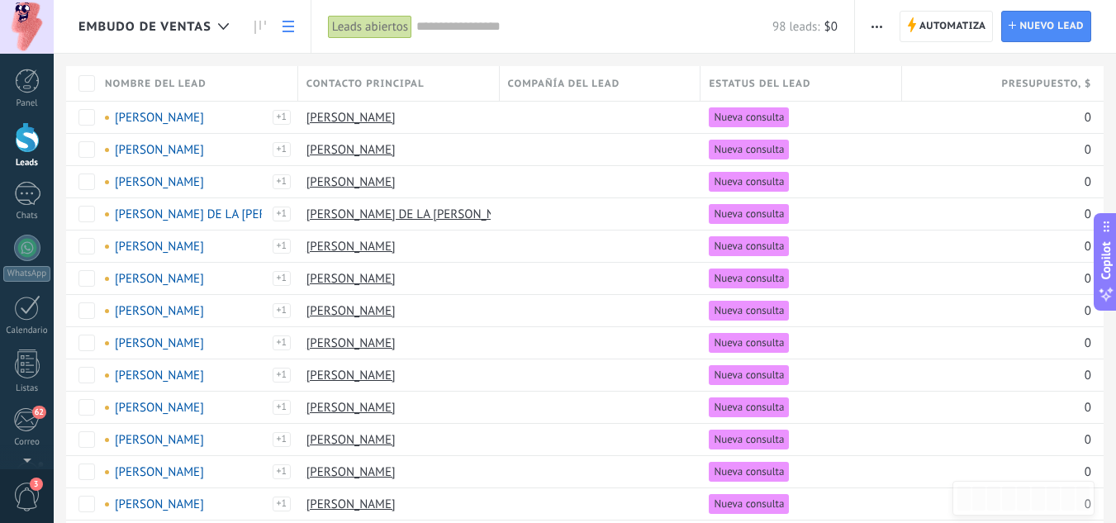
click at [878, 32] on span "button" at bounding box center [876, 26] width 11 height 31
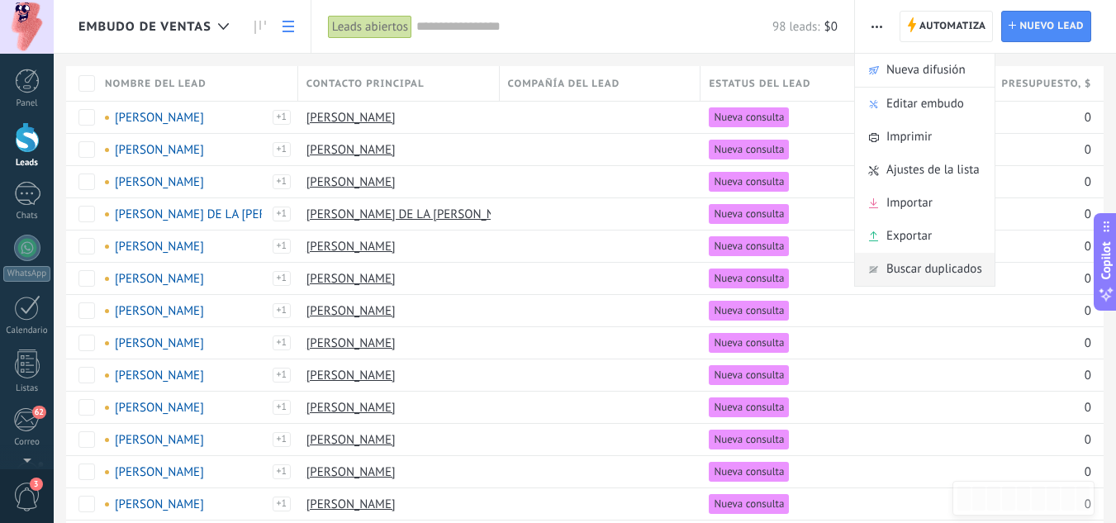
click at [877, 263] on div "Buscar duplicados" at bounding box center [925, 269] width 140 height 33
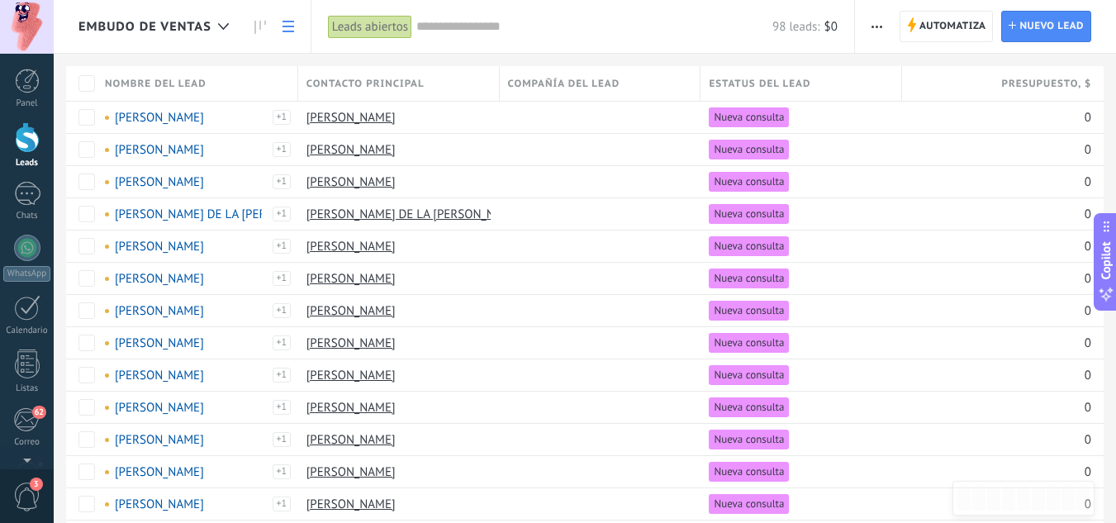
click at [879, 26] on icon "button" at bounding box center [876, 27] width 11 height 2
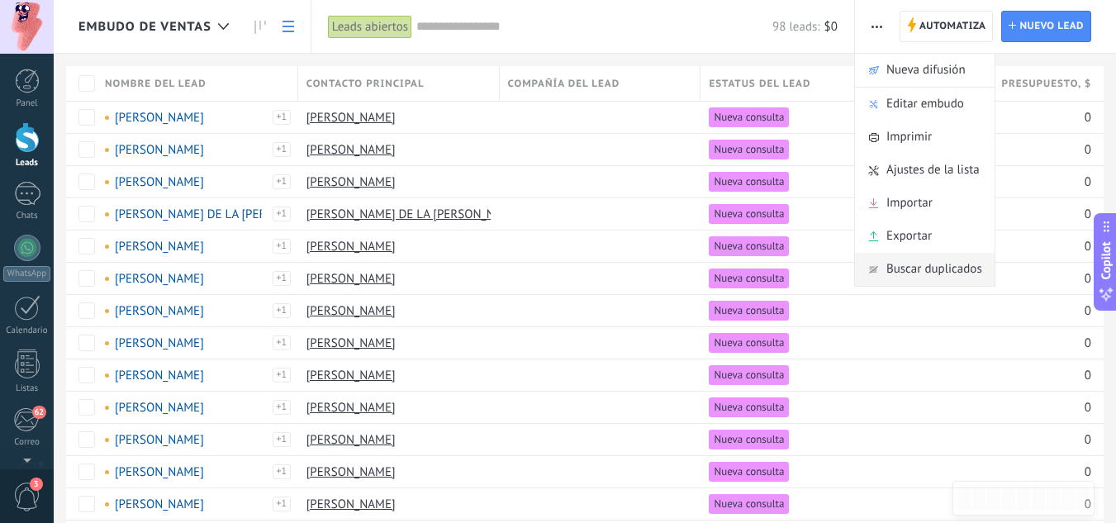
click at [905, 263] on span "Buscar duplicados" at bounding box center [934, 269] width 96 height 33
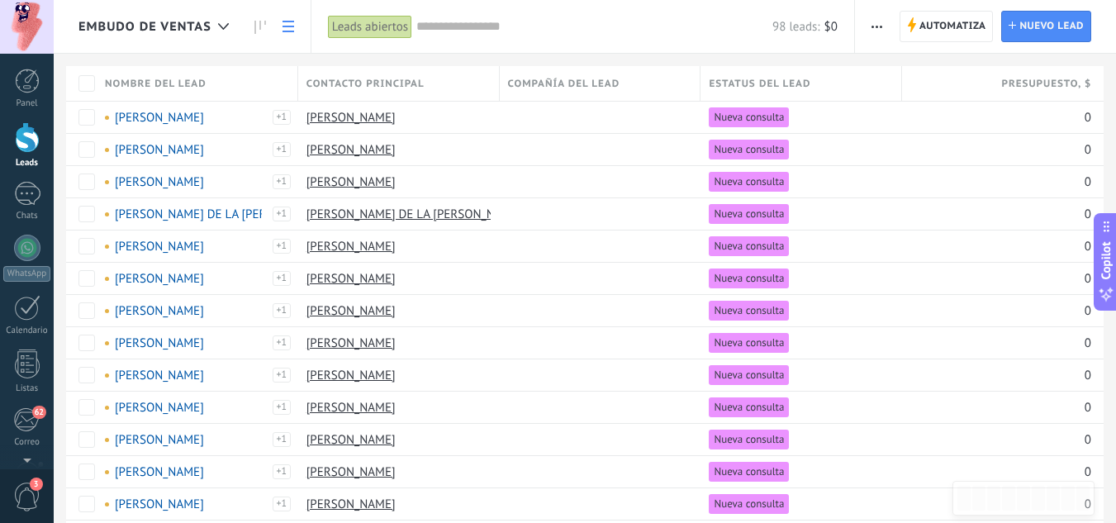
click at [879, 31] on span "button" at bounding box center [876, 26] width 11 height 31
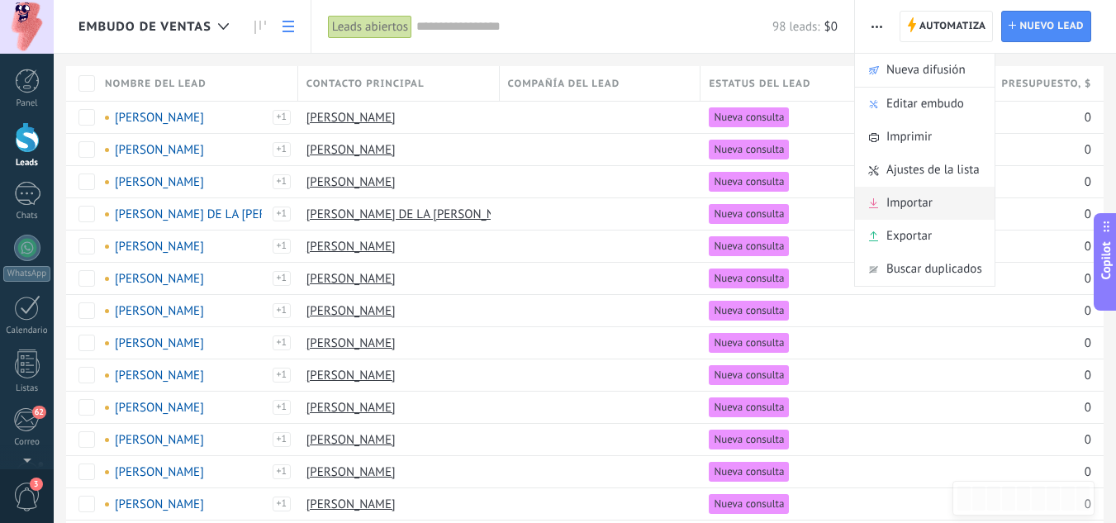
click at [916, 201] on span "Importar" at bounding box center [909, 203] width 46 height 33
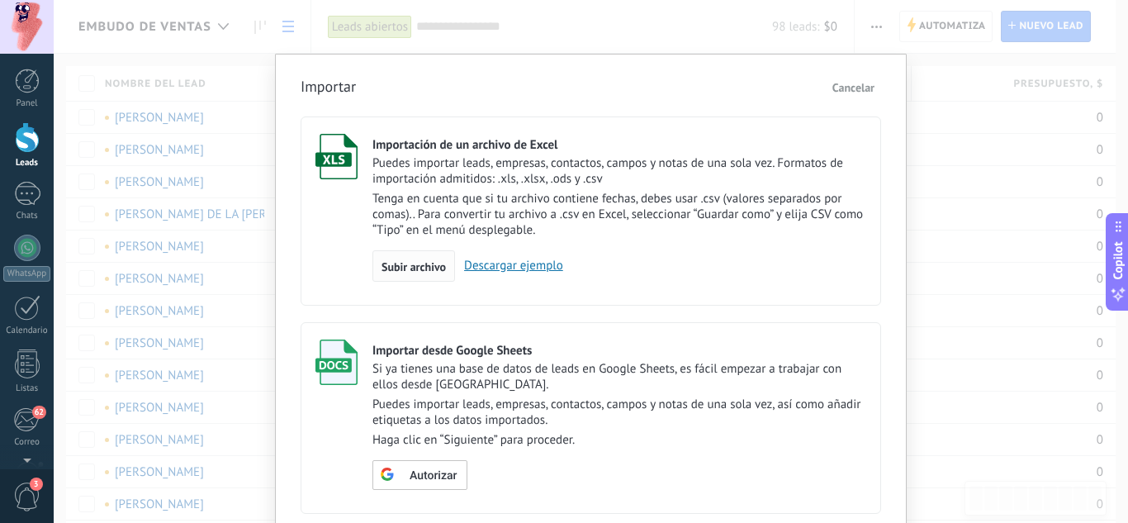
click at [417, 264] on span "Subir archivo" at bounding box center [414, 267] width 64 height 12
click at [0, 0] on input "Importación de un archivo de Excel Puedes importar leads, empresas, contactos, …" at bounding box center [0, 0] width 0 height 0
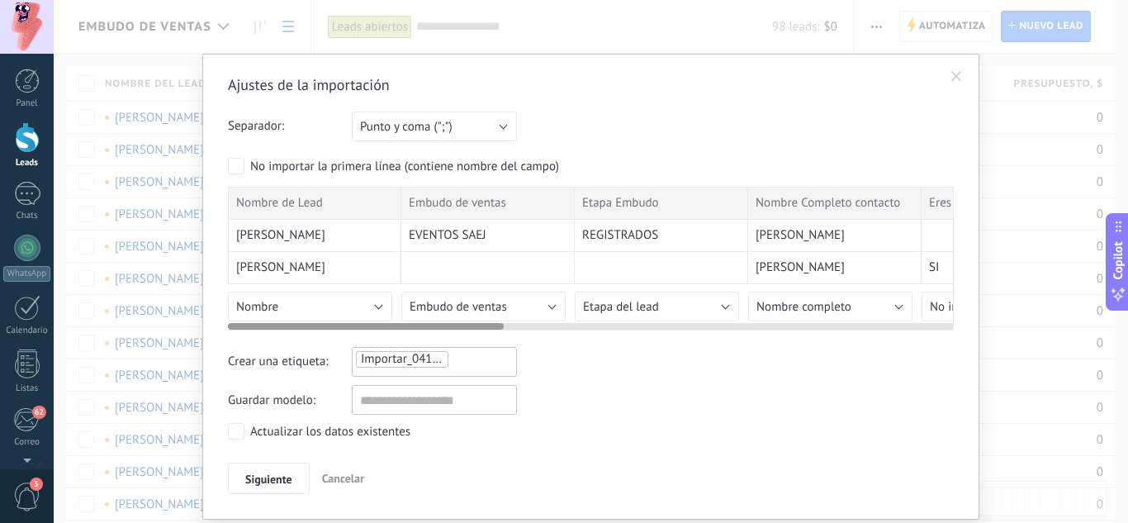
drag, startPoint x: 470, startPoint y: 321, endPoint x: 772, endPoint y: 321, distance: 302.3
click at [772, 321] on div at bounding box center [591, 322] width 726 height 13
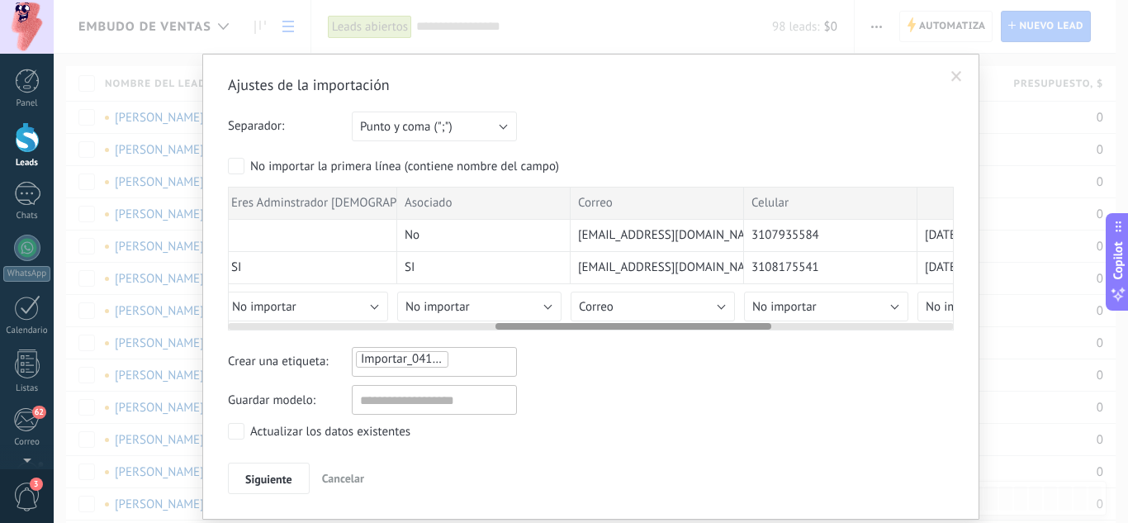
drag, startPoint x: 473, startPoint y: 325, endPoint x: 741, endPoint y: 337, distance: 267.8
click at [741, 337] on div "Ajustes de la importación Separador: Punto y coma (";") Coma (",") Tabulación (…" at bounding box center [591, 284] width 726 height 419
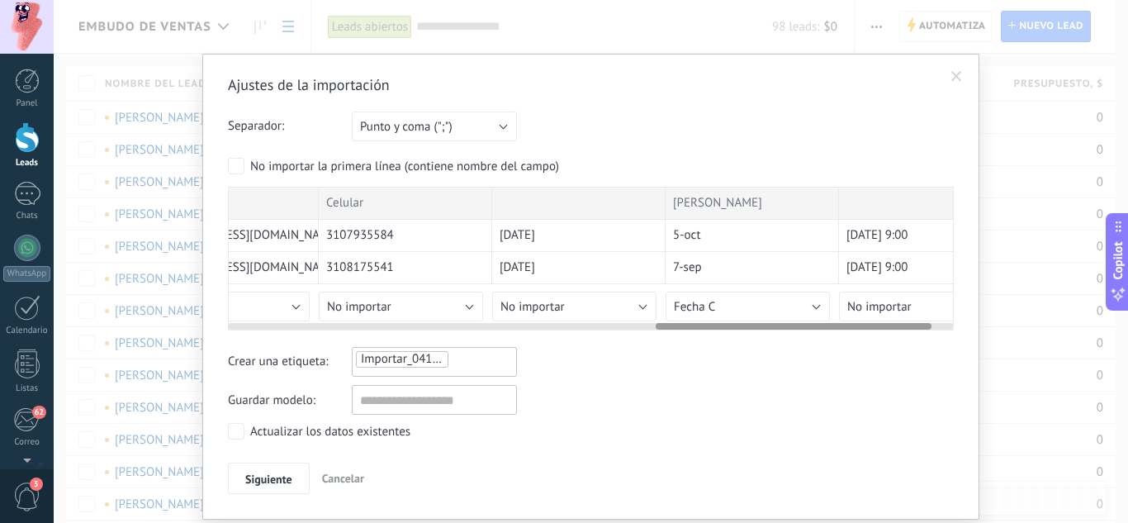
scroll to position [0, 1182]
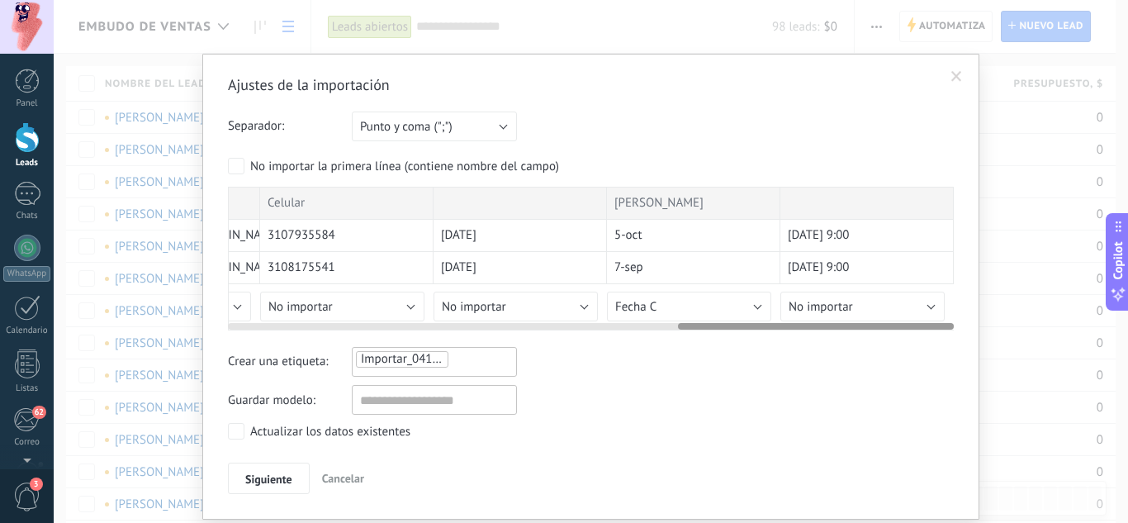
drag, startPoint x: 725, startPoint y: 325, endPoint x: 921, endPoint y: 311, distance: 196.3
click at [921, 311] on div "Nombre de Lead Embudo de ventas Etapa Embudo Nombre Completo contacto Eres Admi…" at bounding box center [591, 259] width 726 height 144
click at [742, 310] on button "Fecha C" at bounding box center [689, 307] width 164 height 30
click at [761, 309] on button "Fecha C" at bounding box center [689, 307] width 164 height 30
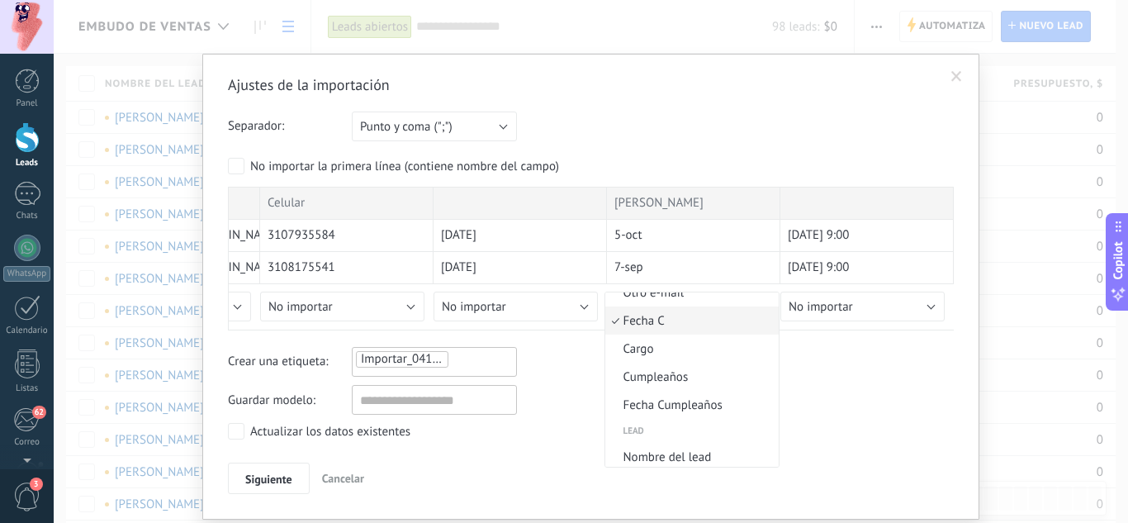
scroll to position [630, 0]
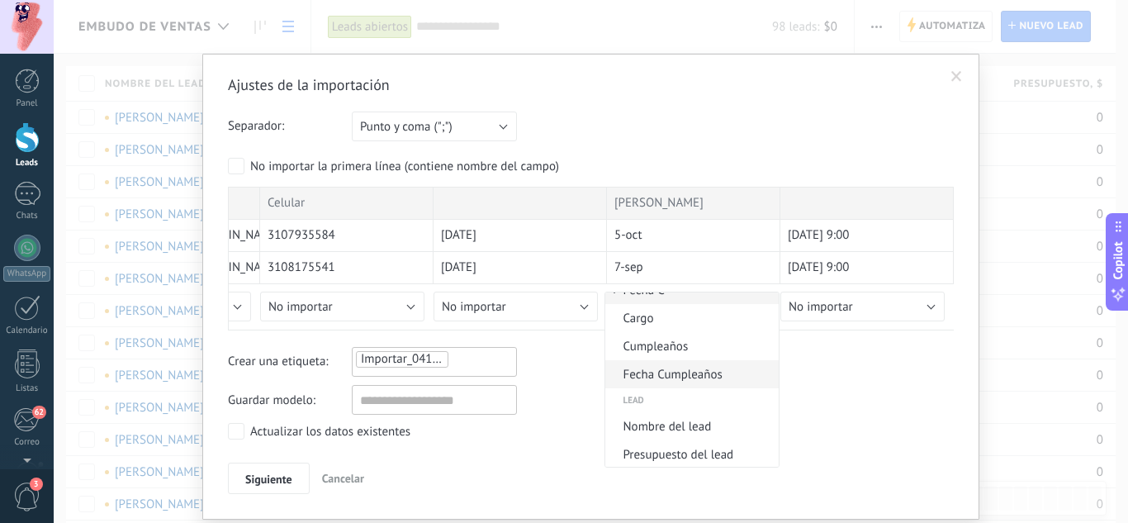
click at [694, 377] on span "Fecha Cumpleaños" at bounding box center [689, 375] width 168 height 16
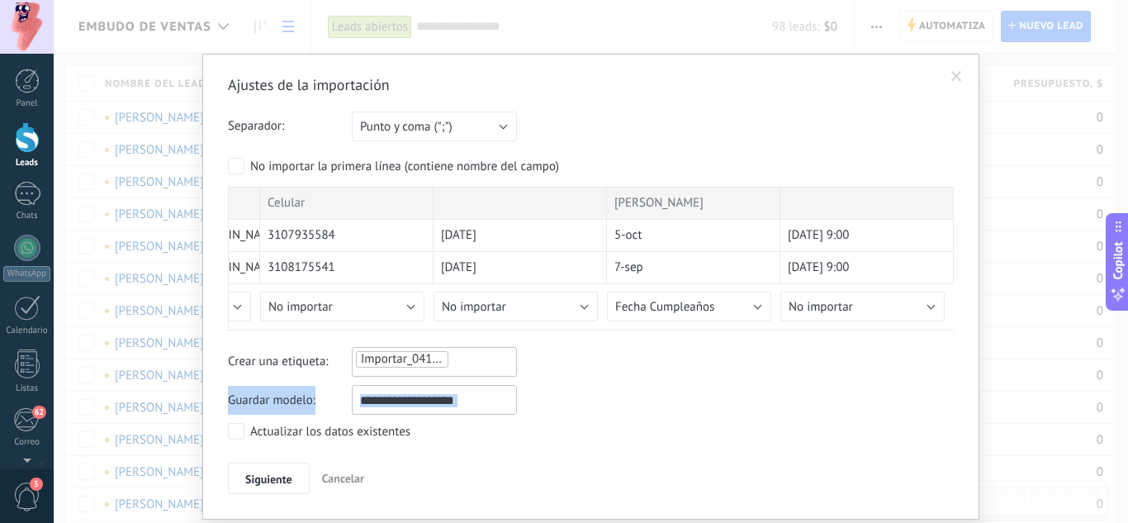
drag, startPoint x: 463, startPoint y: 438, endPoint x: 465, endPoint y: 411, distance: 26.5
click at [465, 411] on div "Ajustes de la importación Separador: Punto y coma (";") Coma (",") Tabulación (…" at bounding box center [591, 284] width 726 height 419
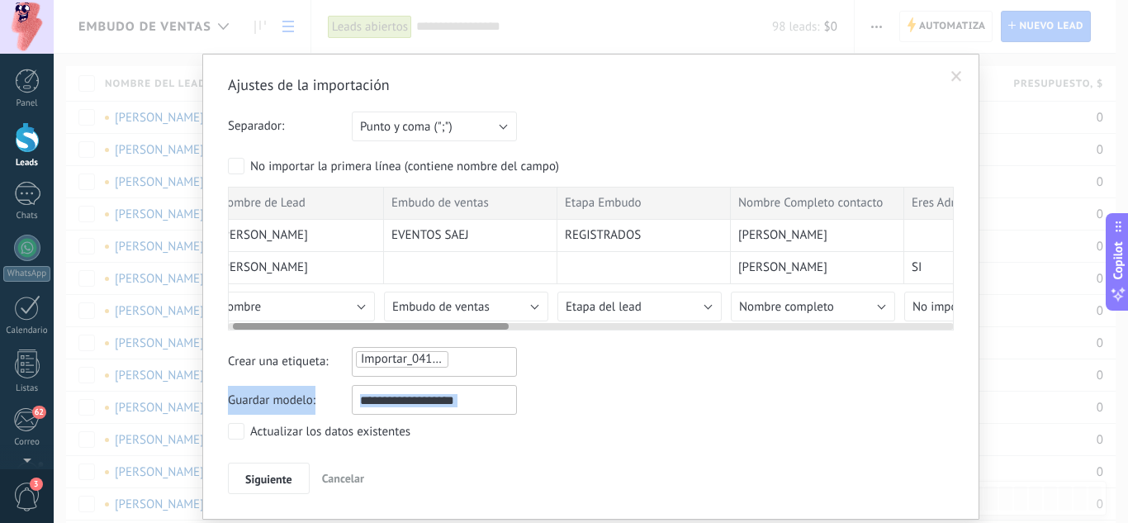
scroll to position [0, 9]
drag, startPoint x: 742, startPoint y: 326, endPoint x: 294, endPoint y: 300, distance: 448.4
click at [294, 300] on div "Nombre de Lead Embudo de ventas Etapa Embudo Nombre Completo contacto Eres Admi…" at bounding box center [591, 259] width 726 height 144
click at [294, 300] on button "Nombre" at bounding box center [301, 307] width 164 height 30
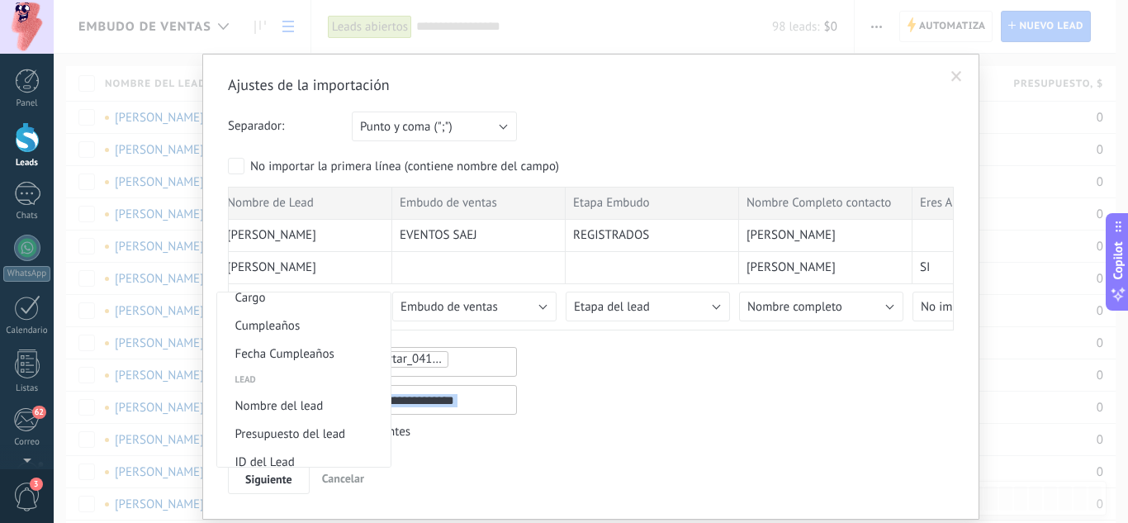
scroll to position [671, 0]
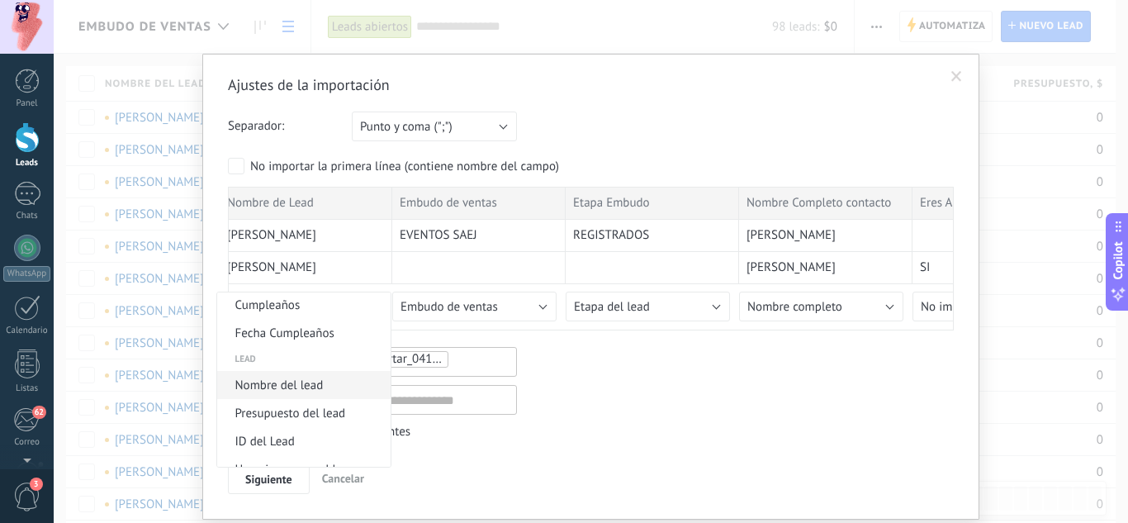
click at [344, 382] on span "Nombre del lead" at bounding box center [301, 385] width 168 height 16
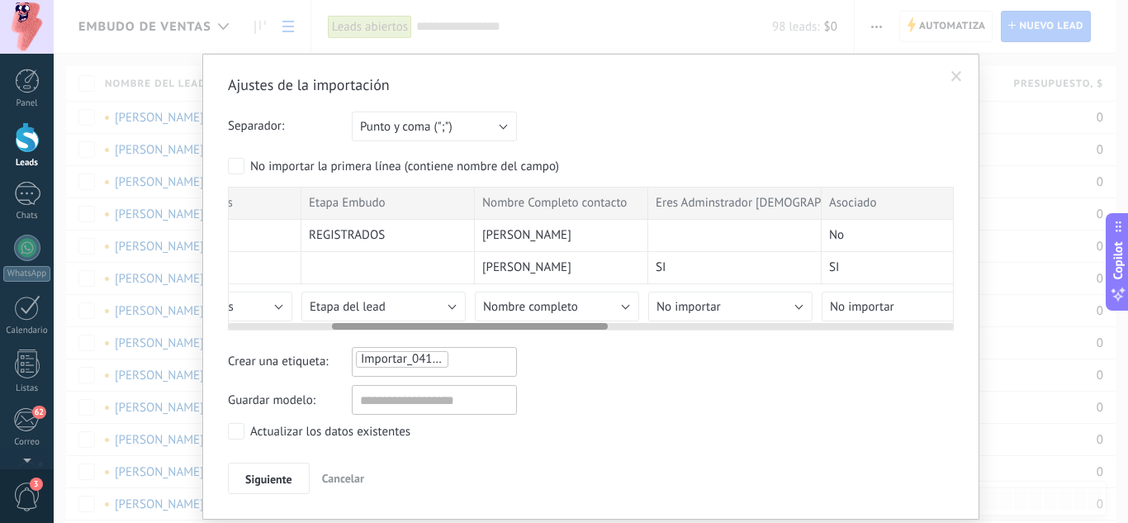
scroll to position [0, 0]
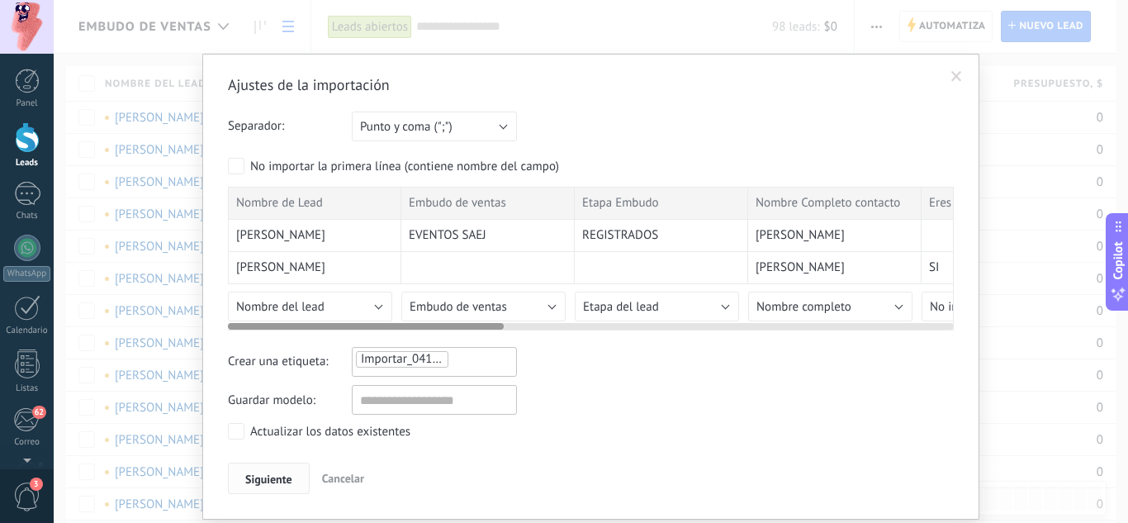
drag, startPoint x: 391, startPoint y: 323, endPoint x: 263, endPoint y: 479, distance: 201.9
click at [263, 479] on div "Ajustes de la importación Separador: Punto y coma (";") Coma (",") Tabulación (…" at bounding box center [591, 284] width 726 height 419
click at [263, 479] on span "Siguiente" at bounding box center [268, 479] width 47 height 12
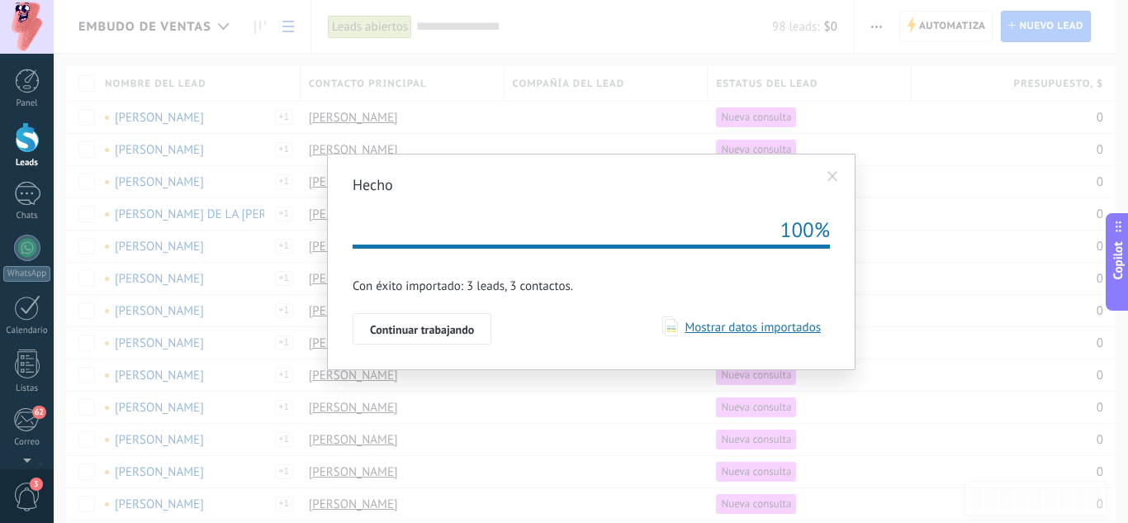
click at [709, 326] on span "Mostrar datos importados" at bounding box center [749, 328] width 143 height 16
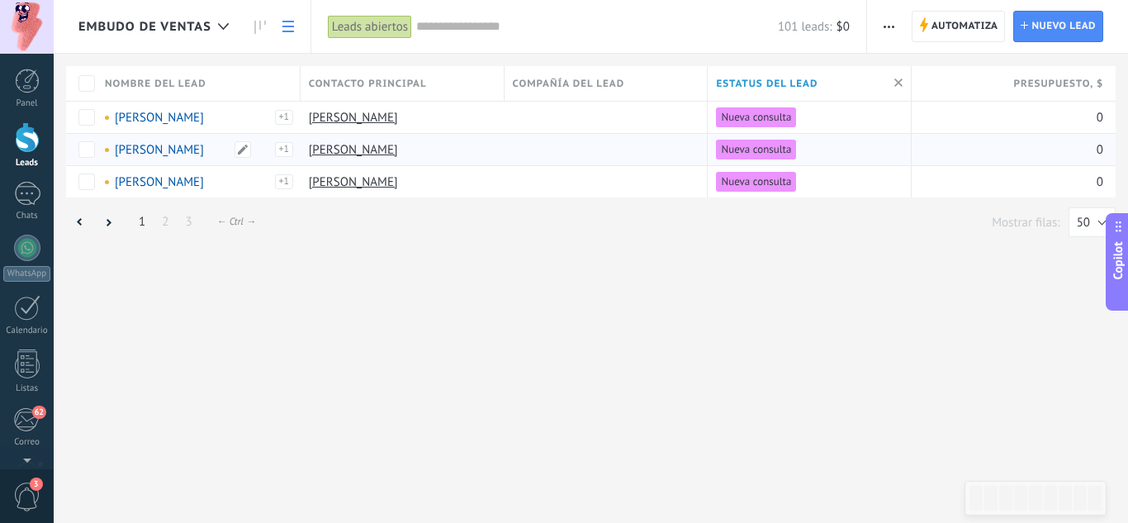
click at [191, 146] on link "[PERSON_NAME]" at bounding box center [159, 150] width 89 height 16
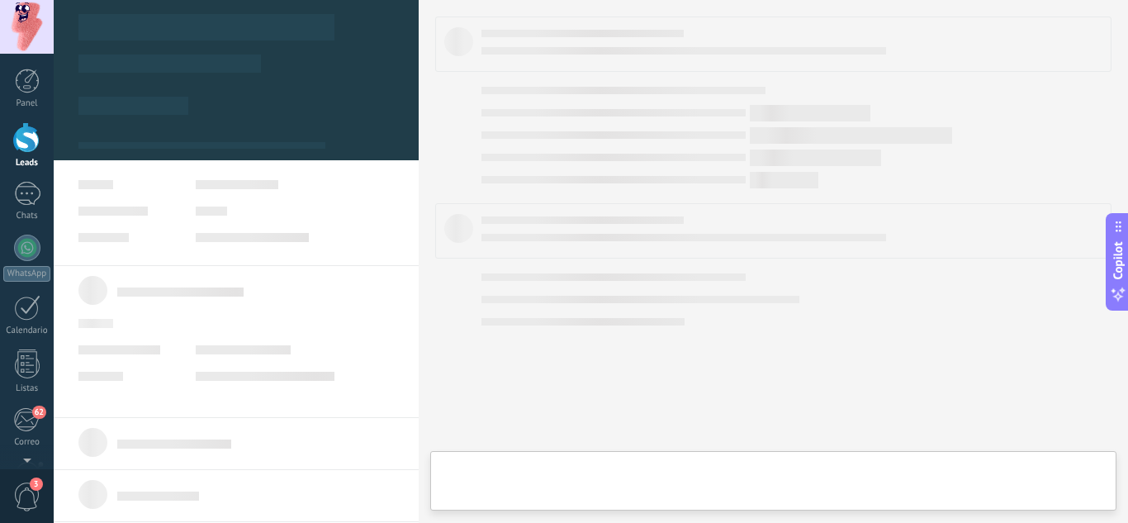
type textarea "**********"
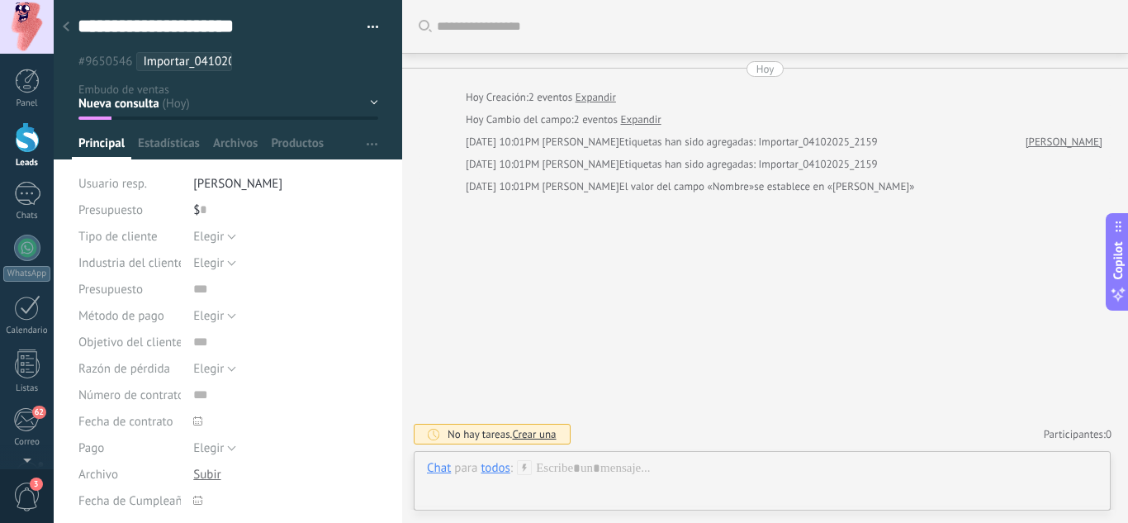
click at [69, 29] on div at bounding box center [66, 28] width 23 height 32
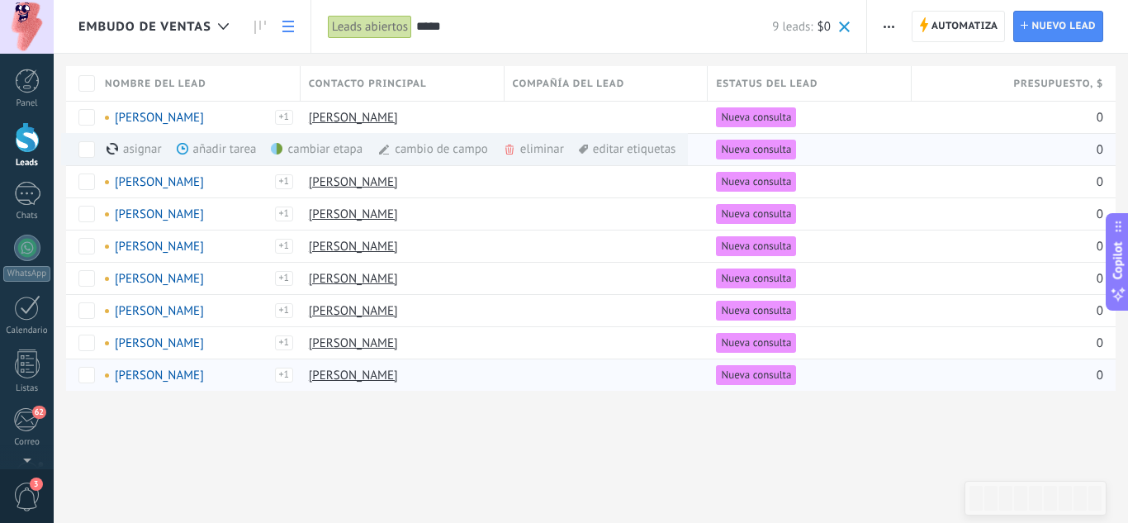
click at [519, 154] on div "eliminar màs" at bounding box center [561, 149] width 117 height 32
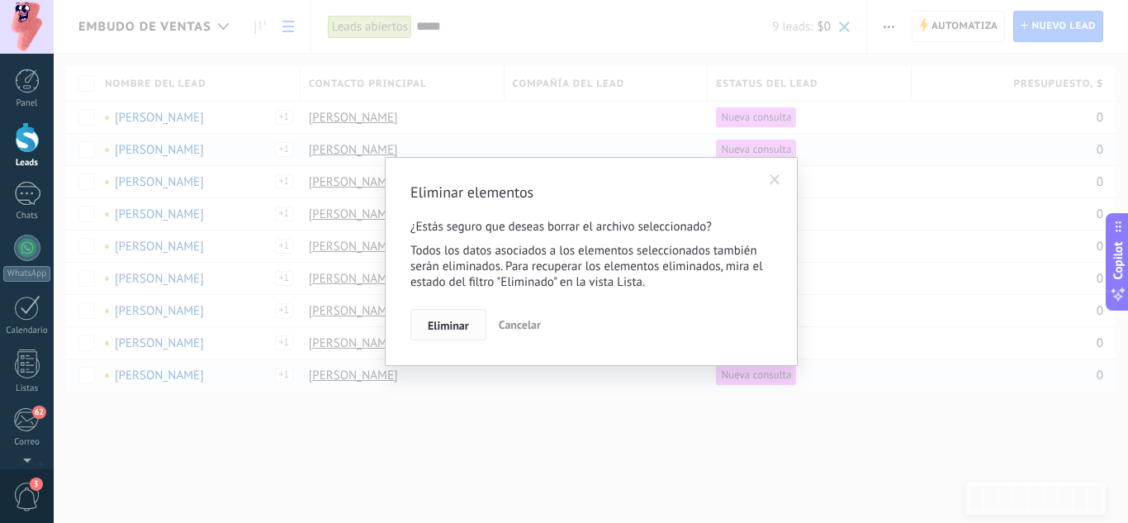
click at [459, 314] on button "Eliminar" at bounding box center [448, 324] width 76 height 31
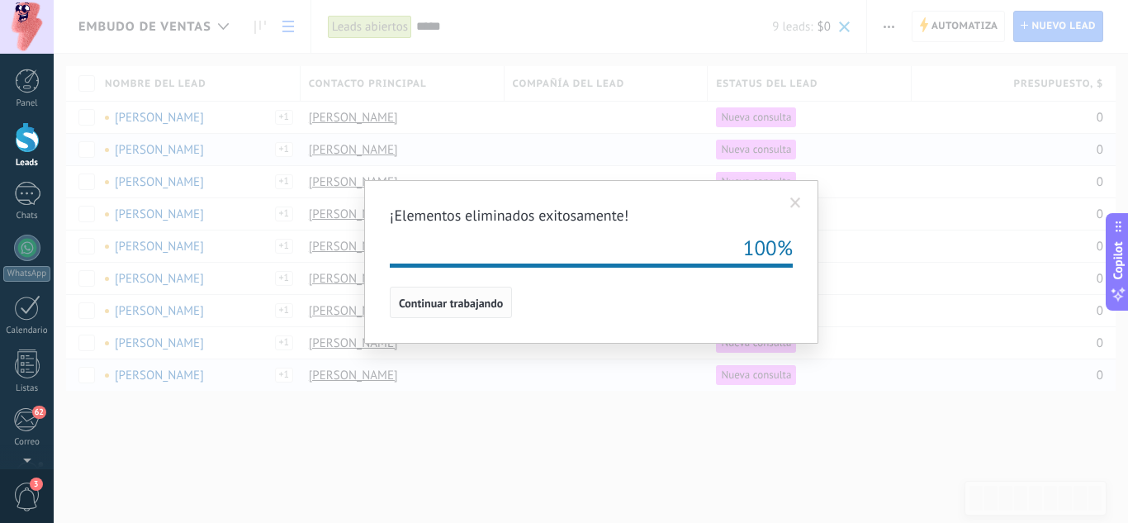
click at [440, 305] on span "Continuar trabajando" at bounding box center [451, 303] width 104 height 12
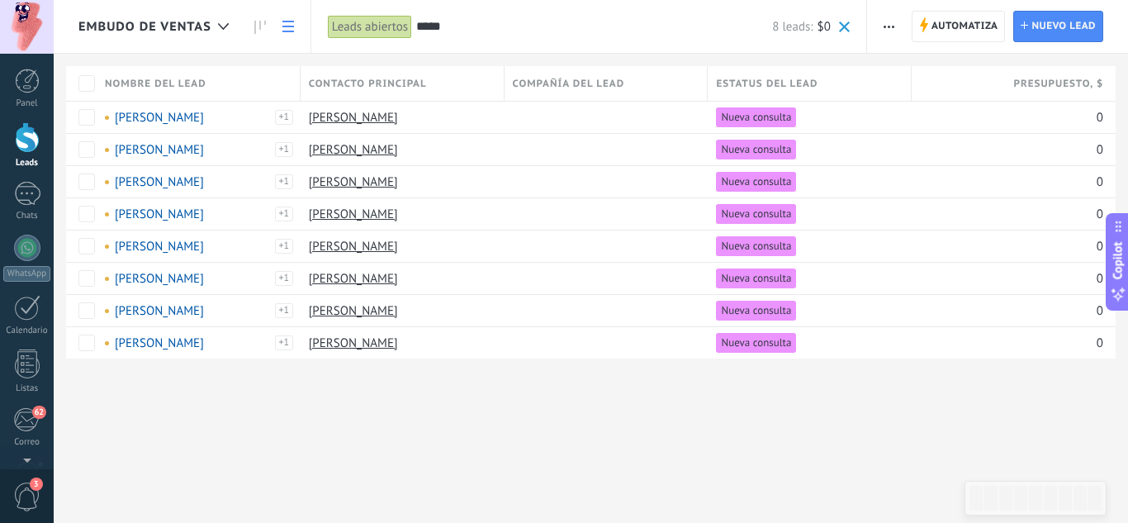
click at [882, 31] on button "button" at bounding box center [889, 26] width 24 height 31
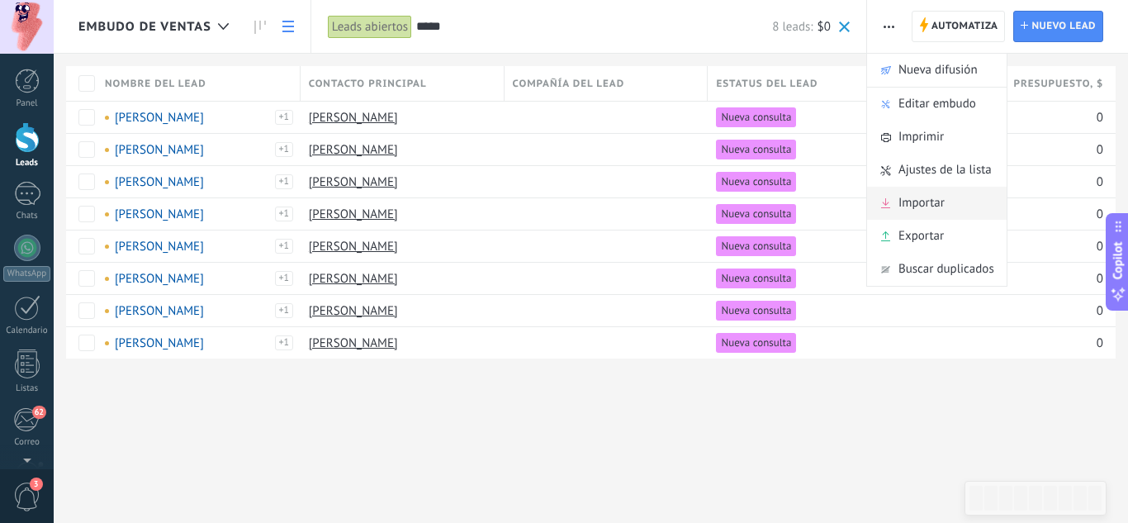
click at [909, 201] on span "Importar" at bounding box center [922, 203] width 46 height 33
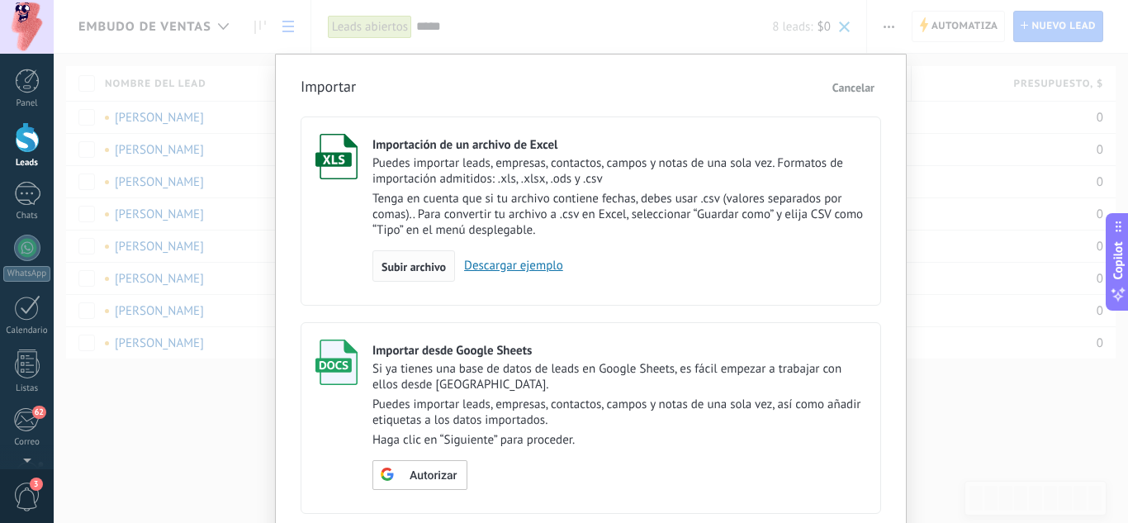
click at [396, 259] on div "Subir archivo" at bounding box center [413, 265] width 83 height 31
click at [0, 0] on input "Importación de un archivo de Excel Puedes importar leads, empresas, contactos, …" at bounding box center [0, 0] width 0 height 0
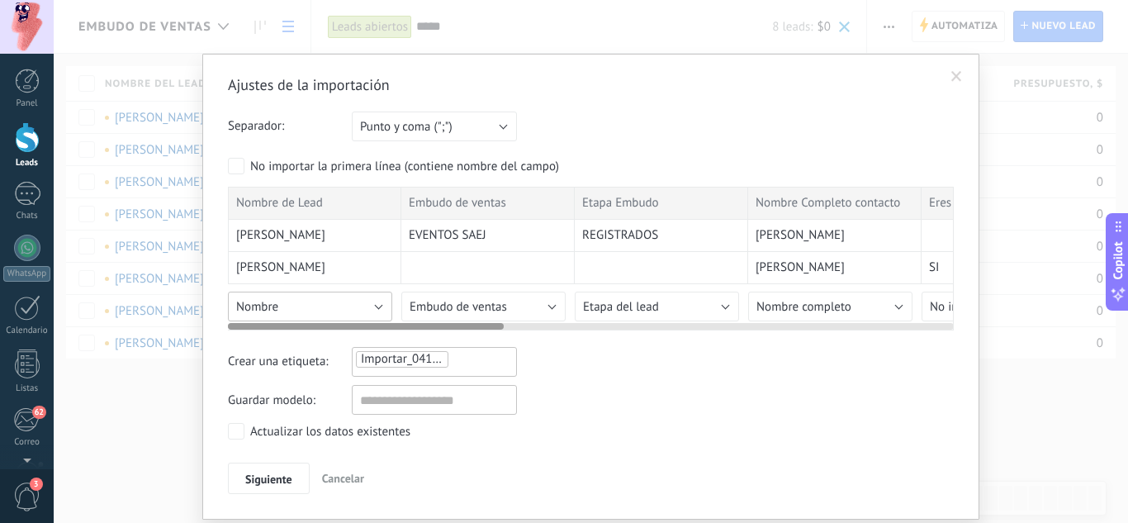
click at [347, 300] on button "Nombre" at bounding box center [310, 307] width 164 height 30
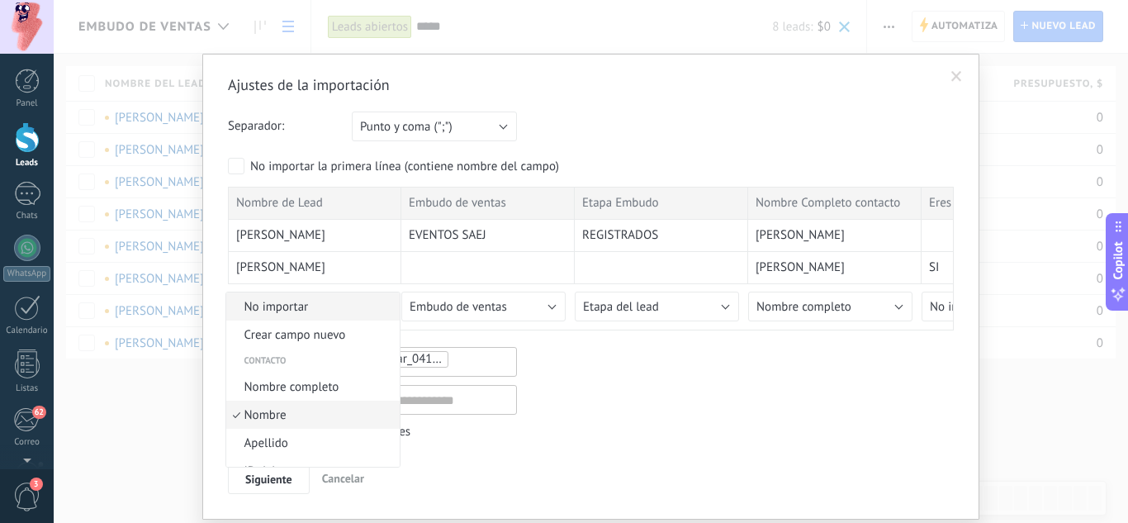
click at [367, 306] on span "No importar" at bounding box center [310, 307] width 168 height 16
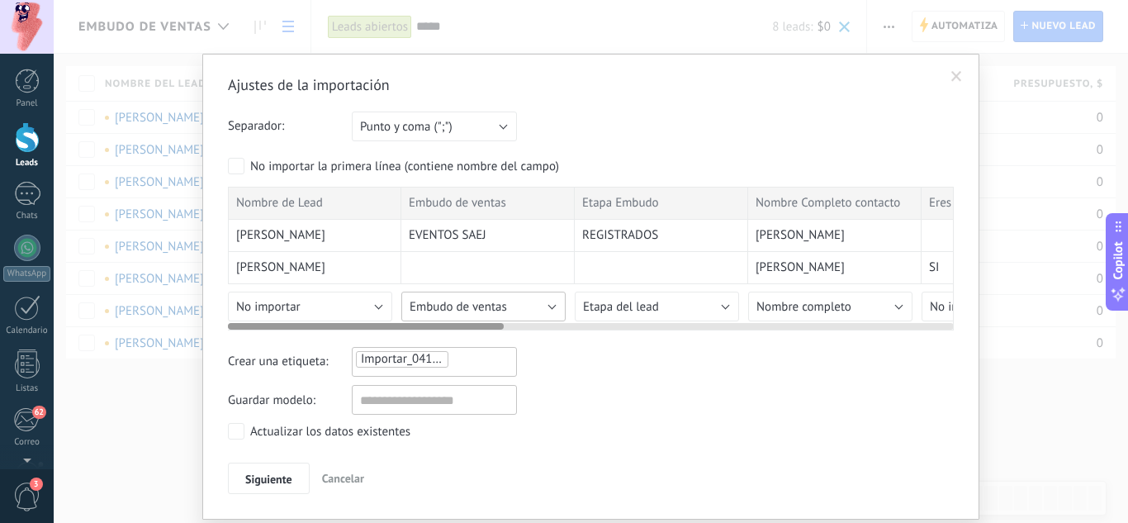
click at [519, 297] on button "Embudo de ventas" at bounding box center [483, 307] width 164 height 30
click at [0, 0] on span "Nota del lead" at bounding box center [0, 0] width 0 height 0
click at [525, 315] on button "Embudo de ventas" at bounding box center [483, 307] width 164 height 30
click at [524, 309] on button "Nota del lead" at bounding box center [483, 307] width 164 height 30
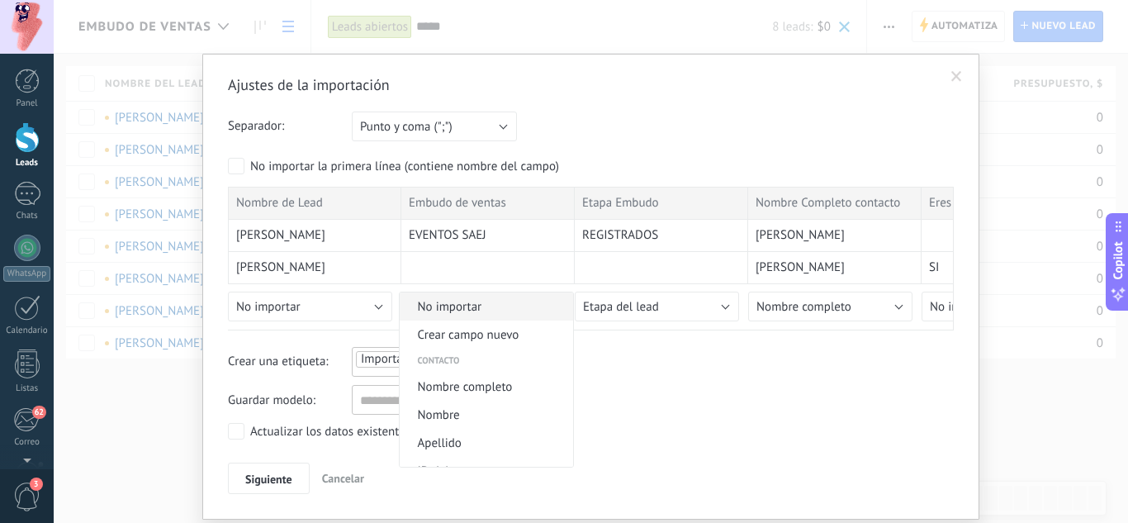
click at [520, 304] on span "No importar" at bounding box center [484, 307] width 168 height 16
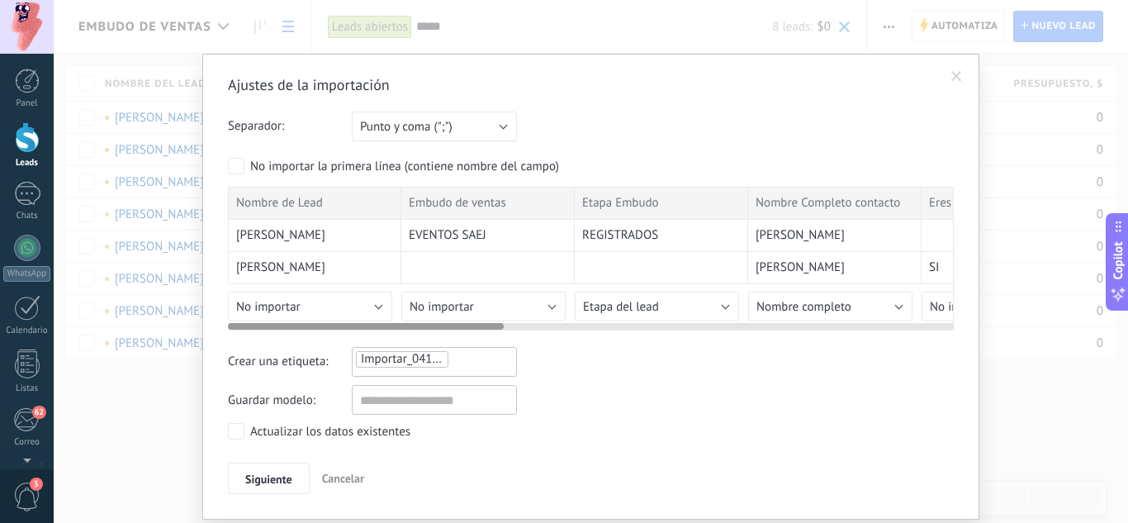
click at [620, 316] on div at bounding box center [591, 322] width 726 height 13
click at [619, 310] on span "Etapa del lead" at bounding box center [621, 307] width 76 height 16
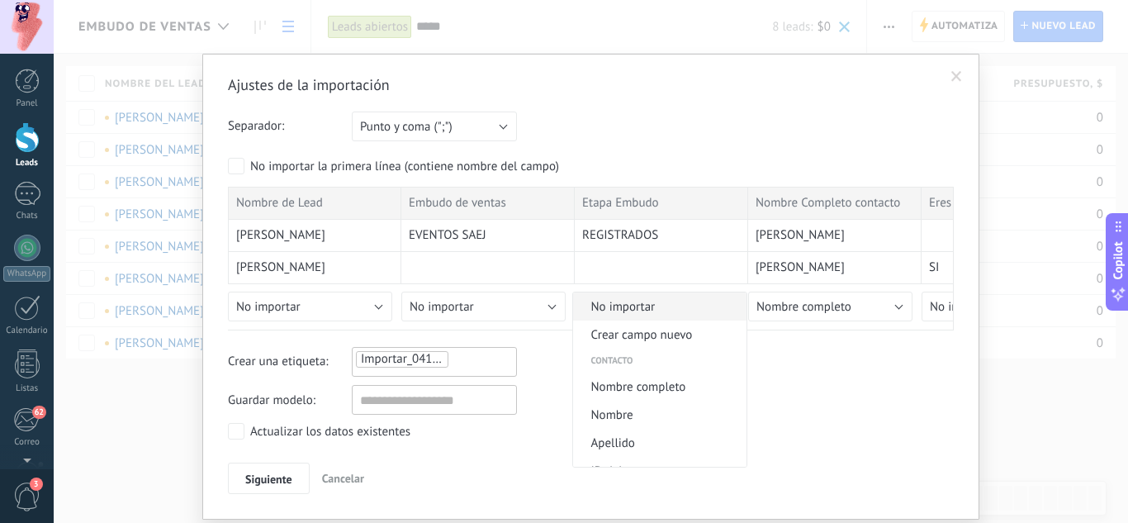
click at [680, 307] on span "No importar" at bounding box center [657, 307] width 168 height 16
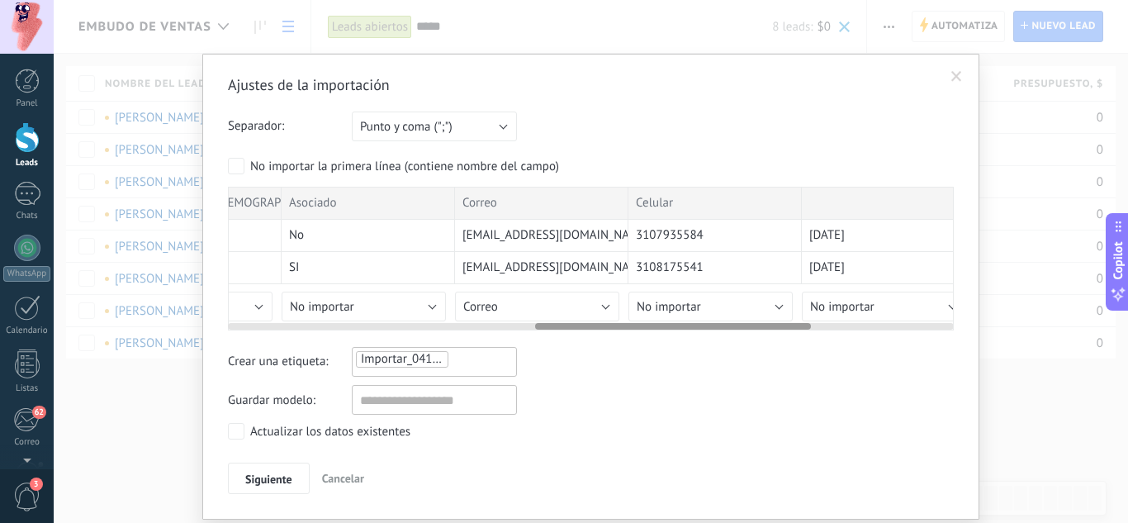
drag, startPoint x: 490, startPoint y: 325, endPoint x: 812, endPoint y: 344, distance: 322.6
click at [812, 344] on div "Ajustes de la importación Separador: Punto y coma (";") Coma (",") Tabulación (…" at bounding box center [591, 284] width 726 height 419
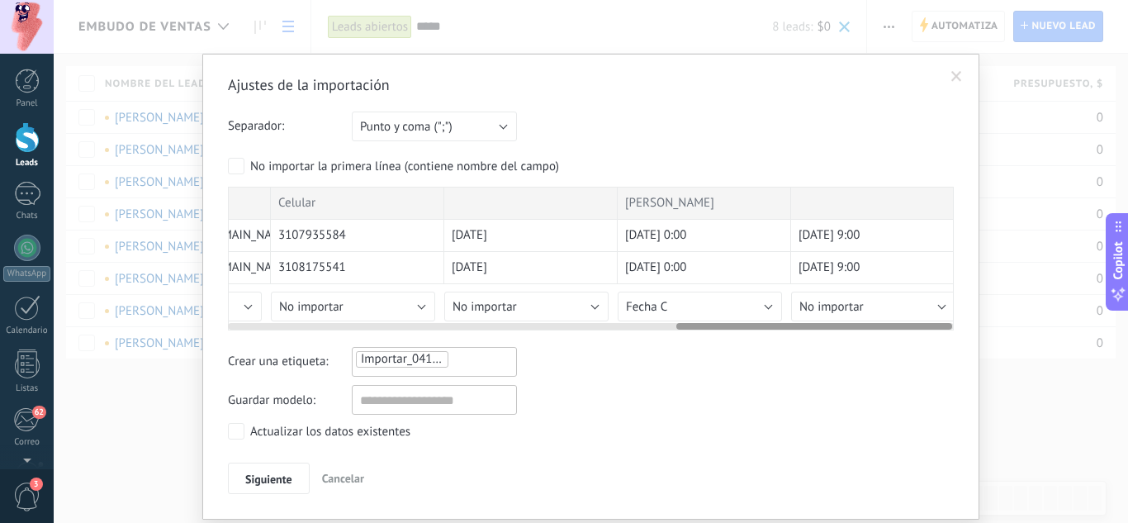
drag, startPoint x: 721, startPoint y: 329, endPoint x: 847, endPoint y: 321, distance: 126.6
click at [847, 321] on div at bounding box center [591, 322] width 726 height 13
click at [738, 303] on button "Fecha C" at bounding box center [693, 307] width 164 height 30
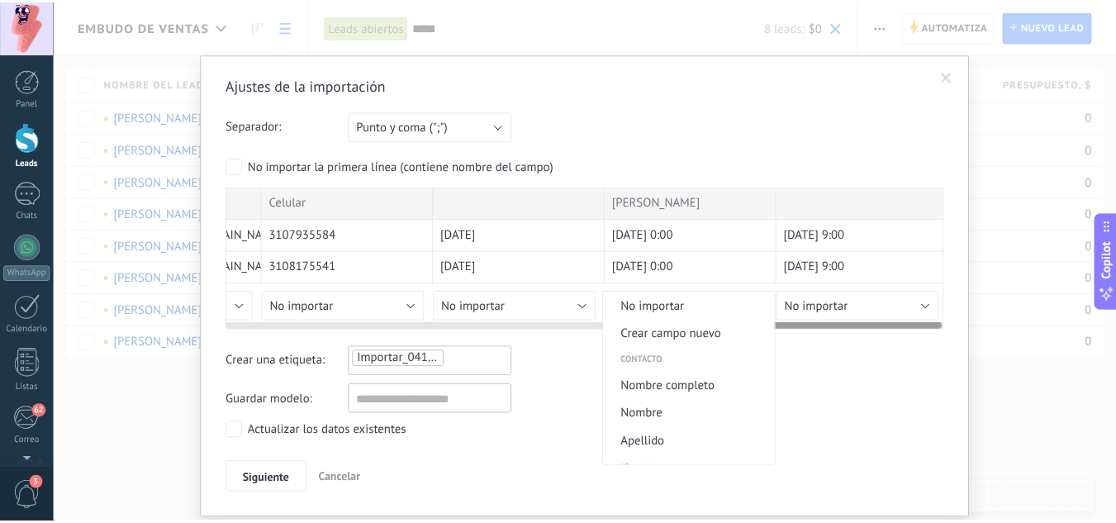
scroll to position [543, 0]
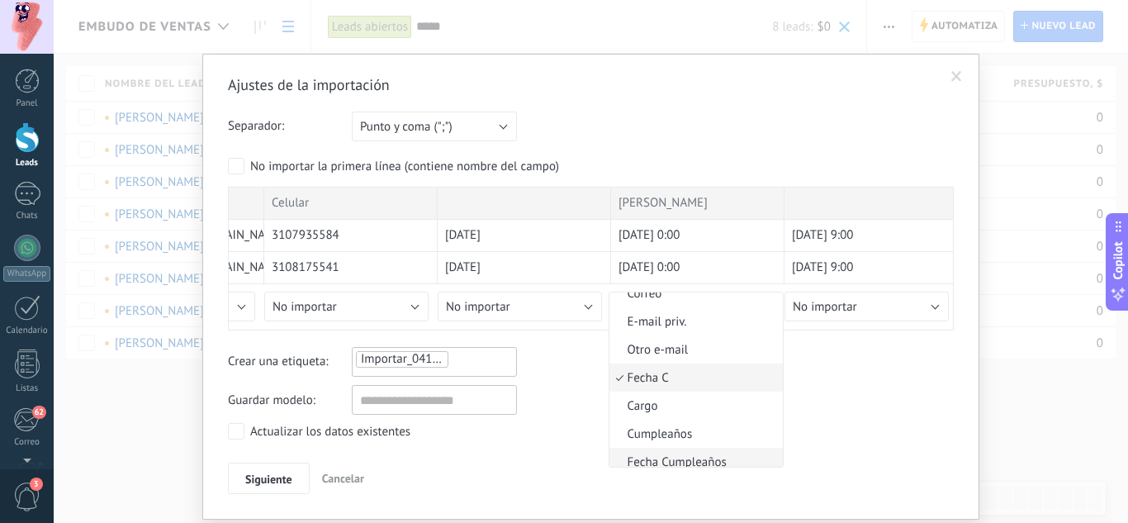
click at [714, 458] on span "Fecha Cumpleaños" at bounding box center [694, 462] width 168 height 16
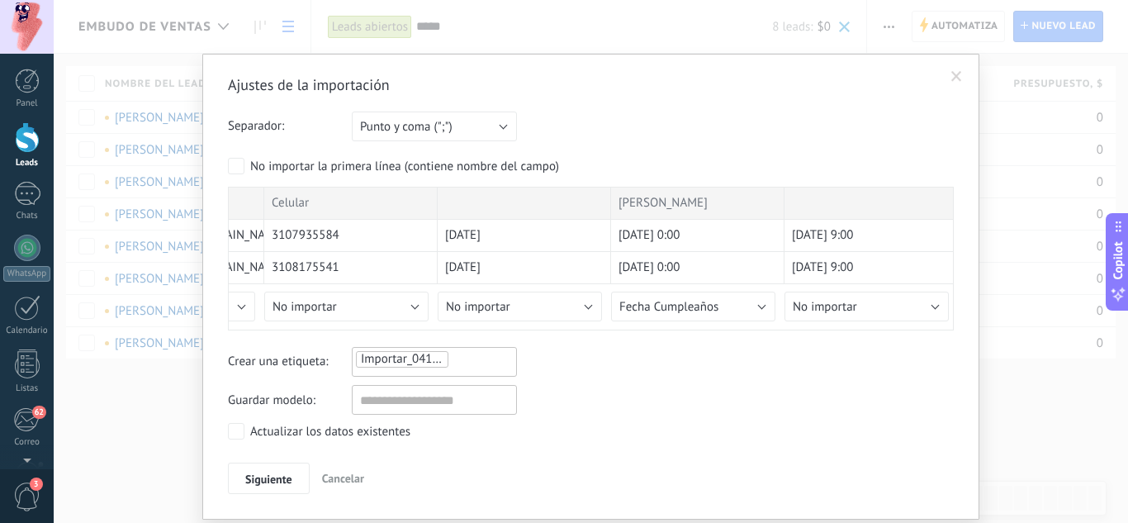
click at [220, 458] on div "Ajustes de la importación Separador: Punto y coma (";") Coma (",") Tabulación (…" at bounding box center [590, 287] width 777 height 466
click at [255, 477] on span "Siguiente" at bounding box center [268, 479] width 47 height 12
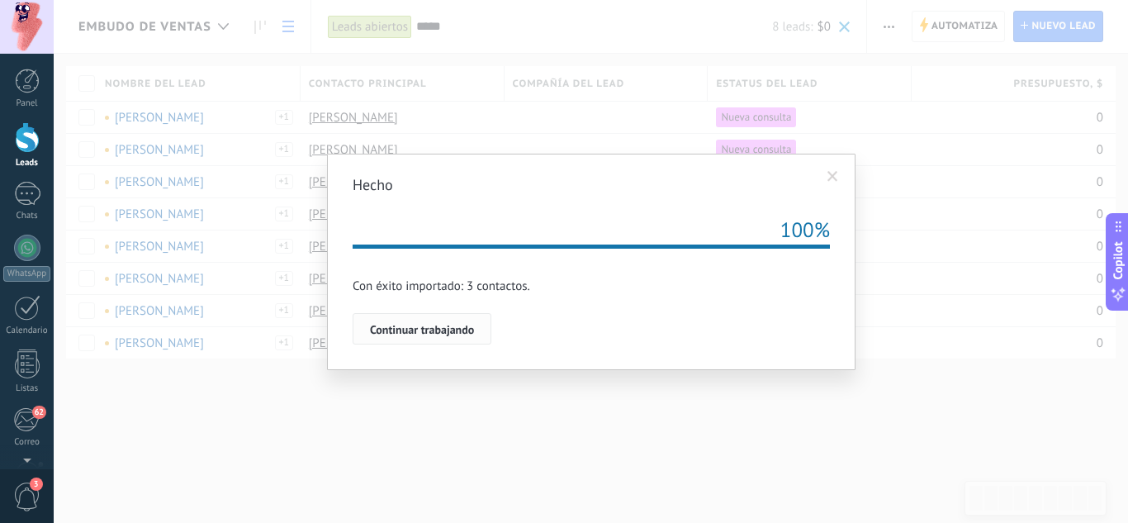
click at [426, 327] on span "Continuar trabajando" at bounding box center [422, 330] width 104 height 12
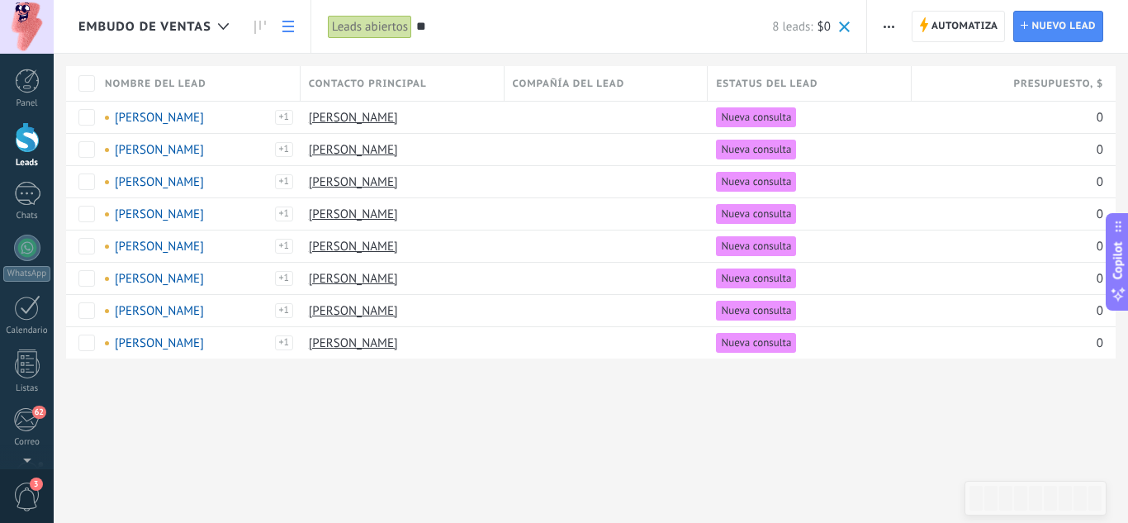
type input "*"
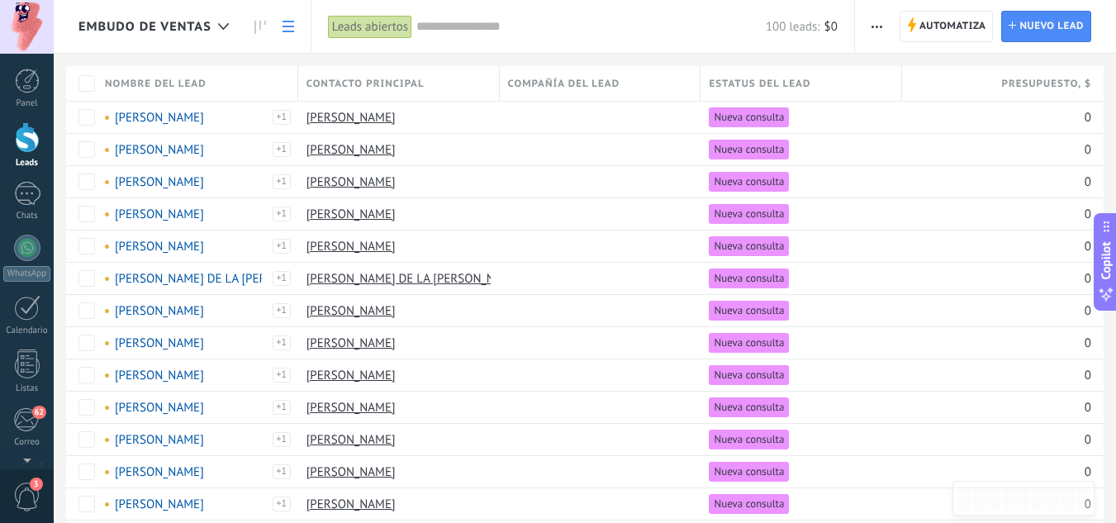
click at [169, 80] on span "Nombre del lead" at bounding box center [156, 84] width 102 height 16
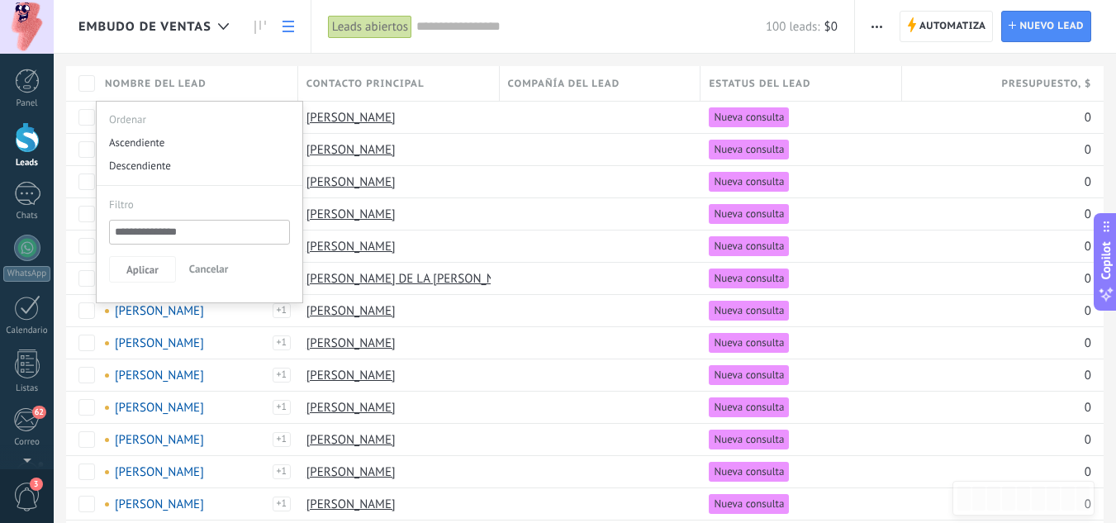
click at [209, 263] on span "Cancelar" at bounding box center [209, 269] width 40 height 14
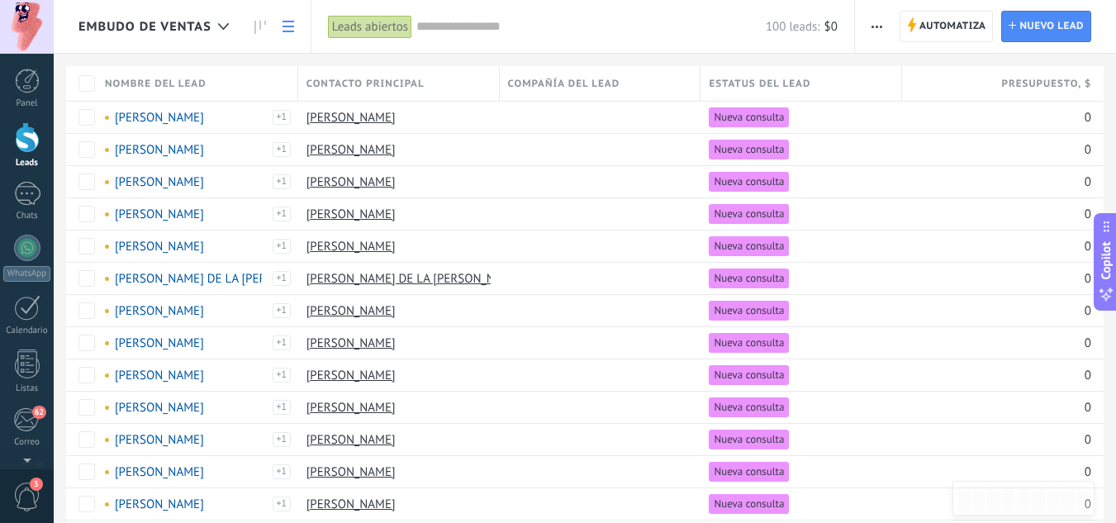
click at [135, 84] on span "Nombre del lead" at bounding box center [156, 84] width 102 height 16
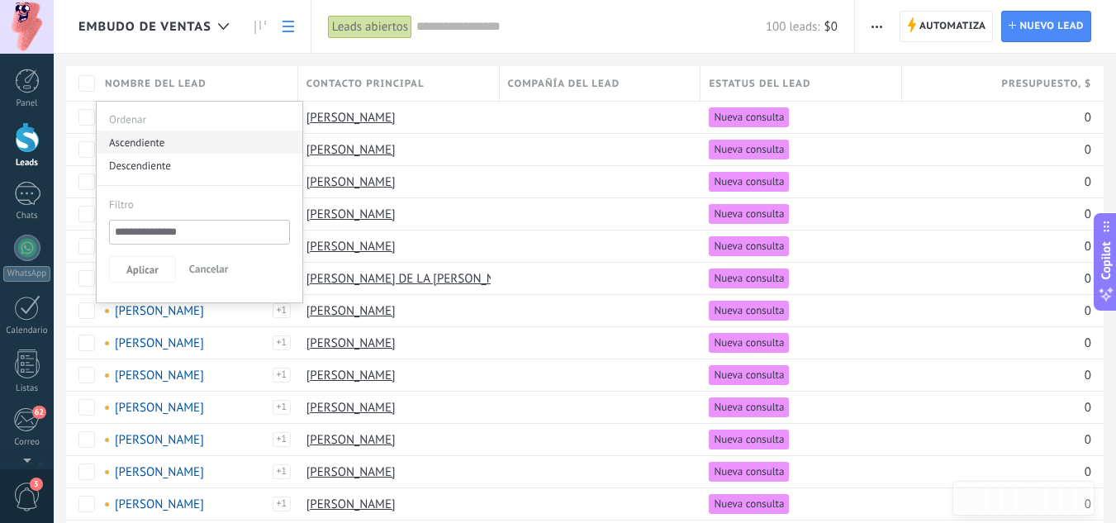
click at [137, 142] on div "Ascendiente" at bounding box center [200, 141] width 206 height 23
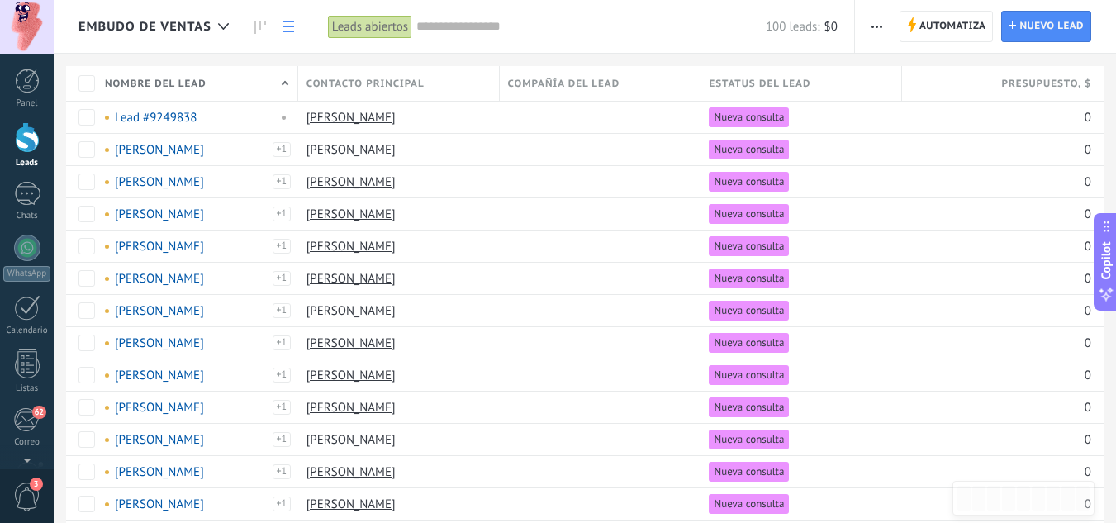
click at [883, 21] on button "button" at bounding box center [877, 26] width 24 height 31
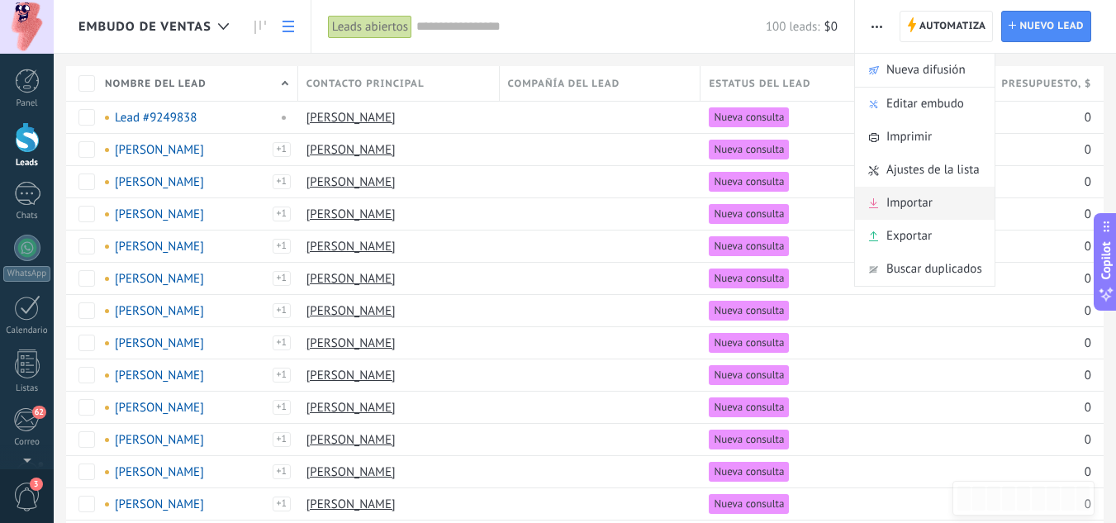
click at [911, 192] on span "Importar" at bounding box center [909, 203] width 46 height 33
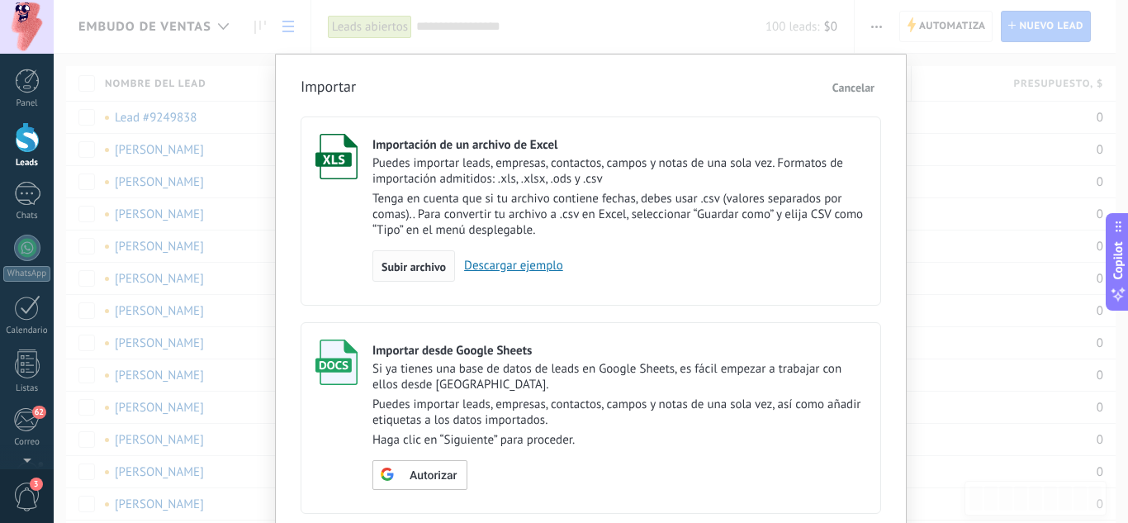
click at [426, 253] on div "Subir archivo" at bounding box center [413, 265] width 83 height 31
click at [0, 0] on input "Importación de un archivo de Excel Puedes importar leads, empresas, contactos, …" at bounding box center [0, 0] width 0 height 0
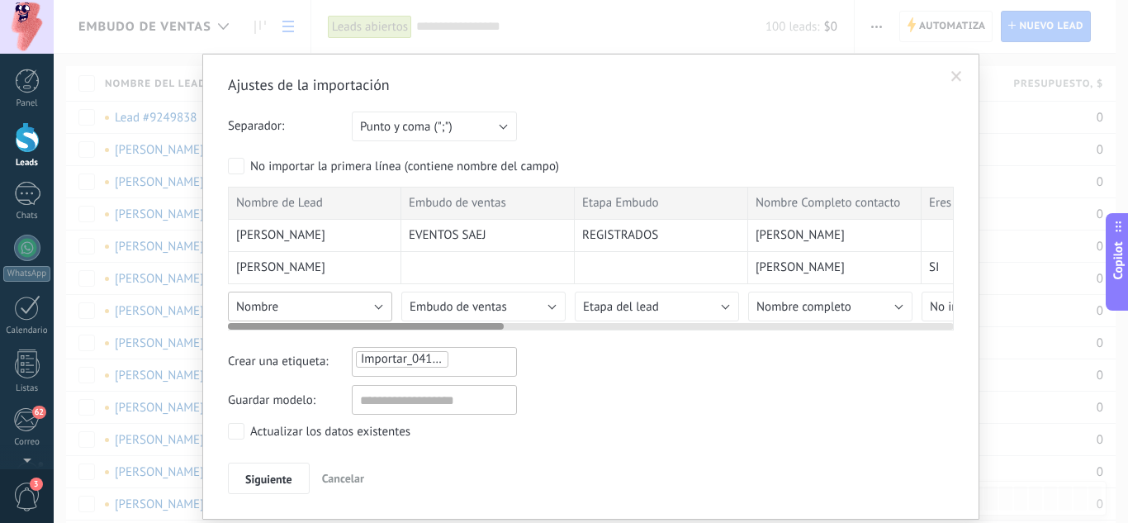
click at [350, 299] on button "Nombre" at bounding box center [310, 307] width 164 height 30
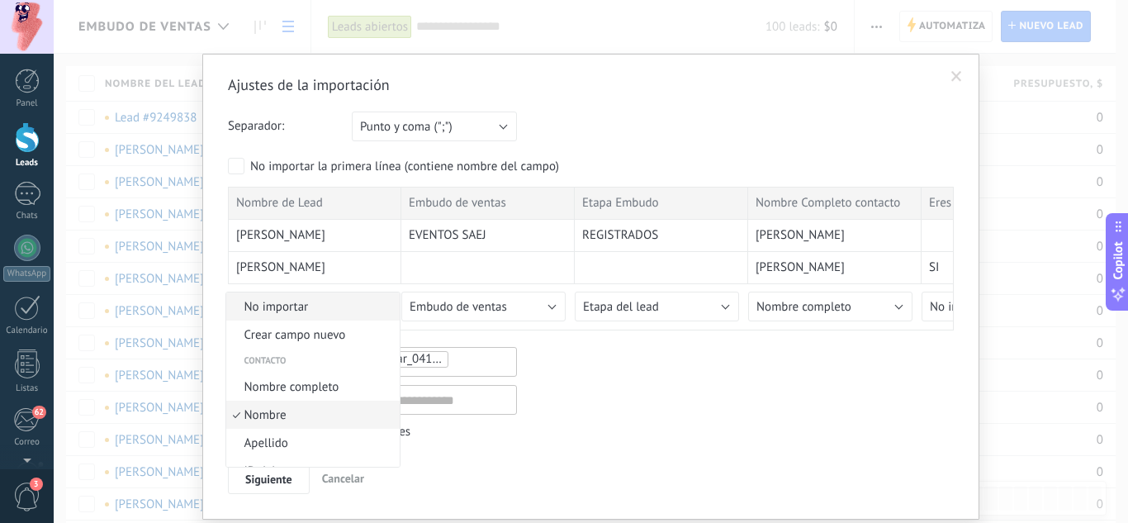
click at [346, 306] on span "No importar" at bounding box center [310, 307] width 168 height 16
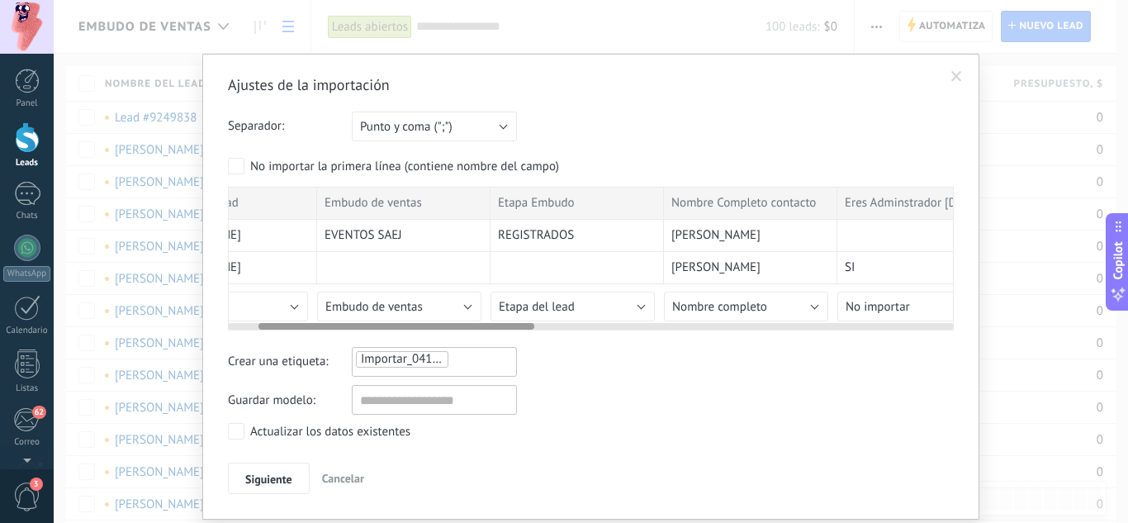
scroll to position [0, 93]
drag, startPoint x: 415, startPoint y: 325, endPoint x: 451, endPoint y: 329, distance: 35.8
click at [451, 329] on div at bounding box center [401, 326] width 276 height 7
click at [437, 297] on button "Embudo de ventas" at bounding box center [390, 307] width 164 height 30
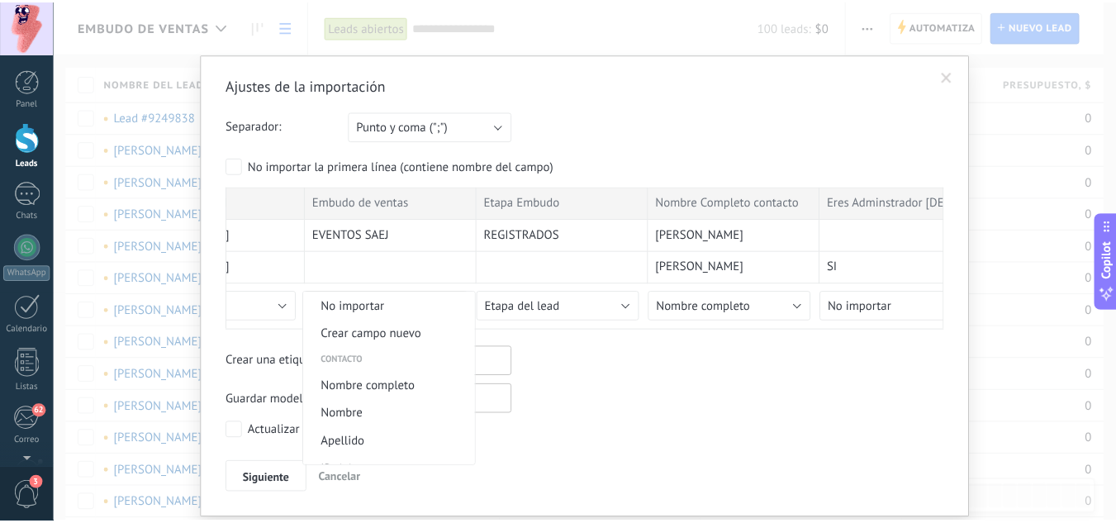
scroll to position [932, 0]
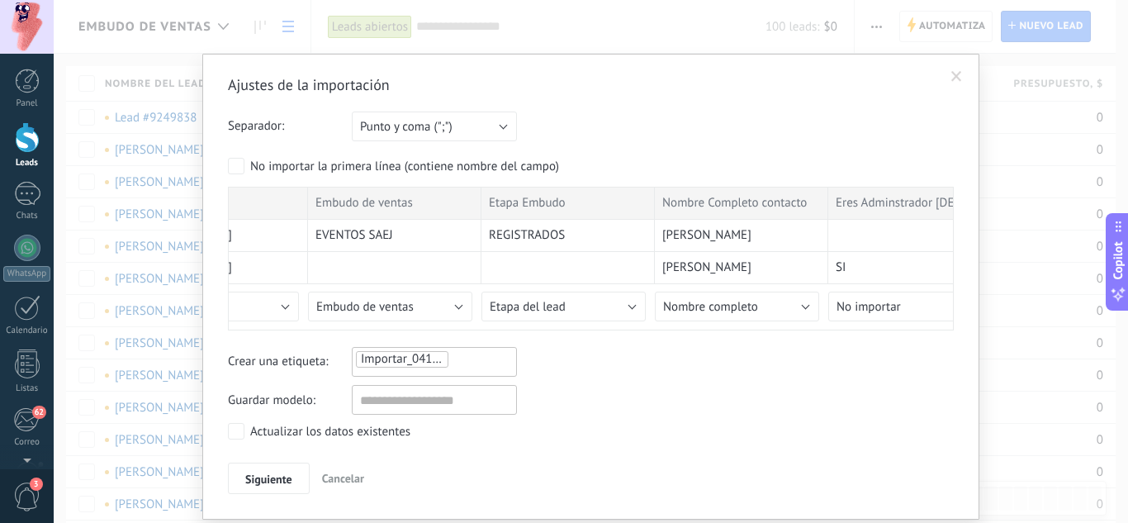
click at [338, 479] on span "Cancelar" at bounding box center [343, 478] width 42 height 15
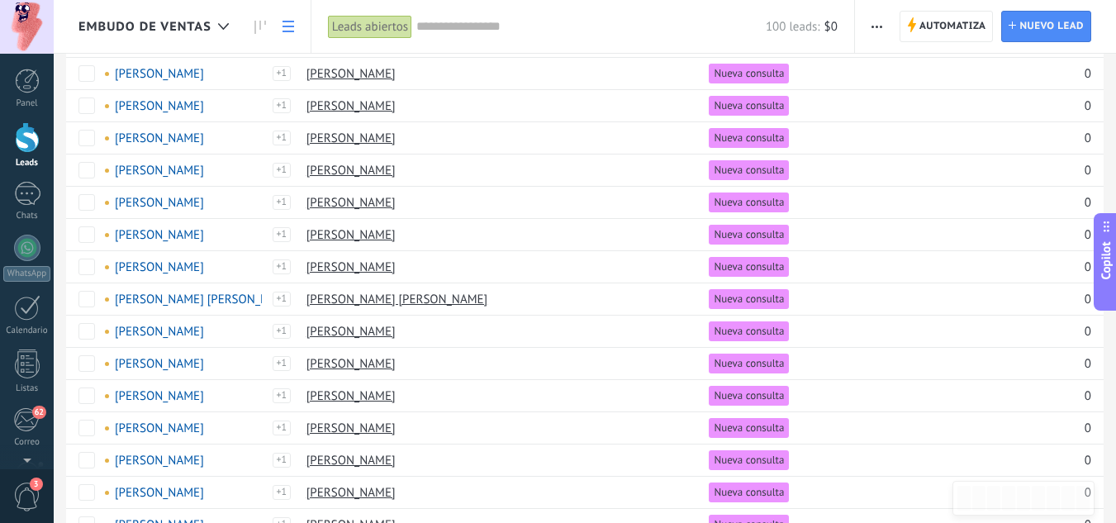
scroll to position [0, 0]
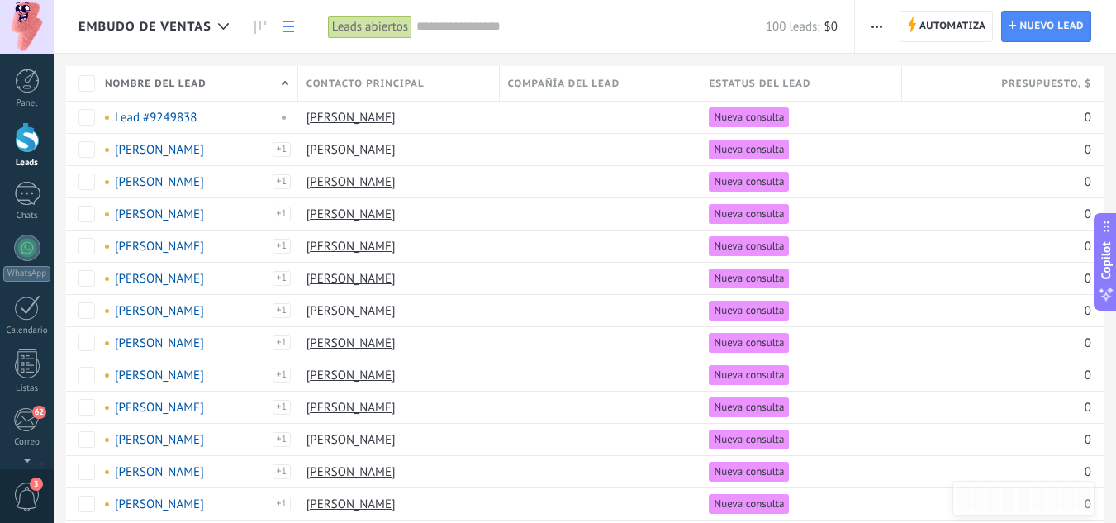
click at [877, 24] on span "button" at bounding box center [876, 26] width 11 height 31
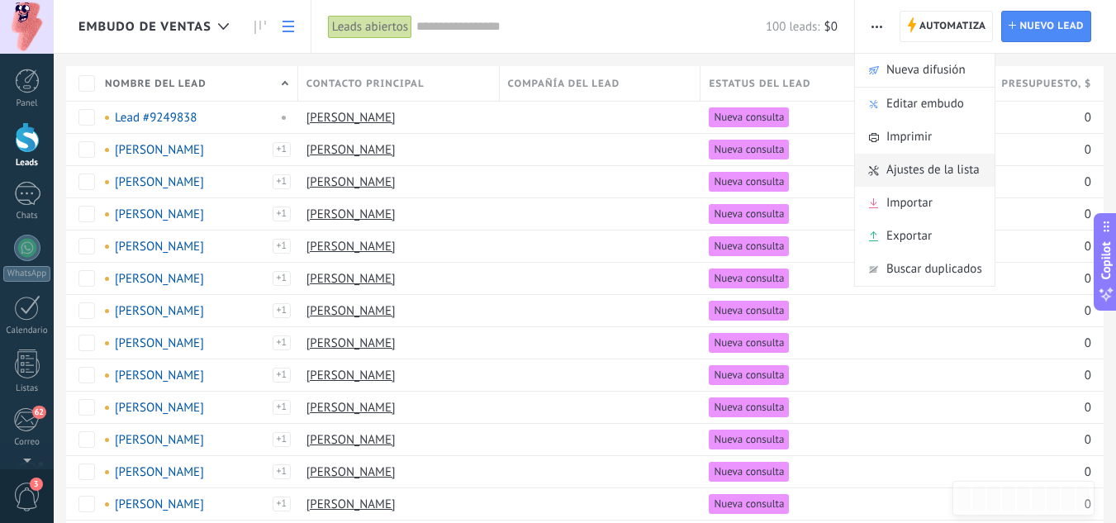
click at [913, 167] on span "Ajustes de la lista" at bounding box center [932, 170] width 93 height 33
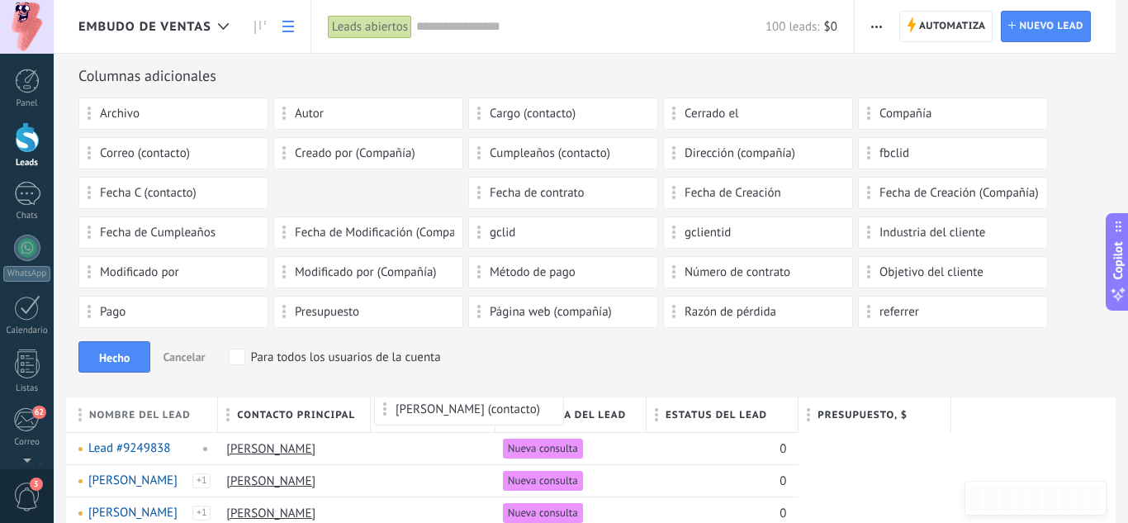
drag, startPoint x: 400, startPoint y: 189, endPoint x: 501, endPoint y: 401, distance: 235.0
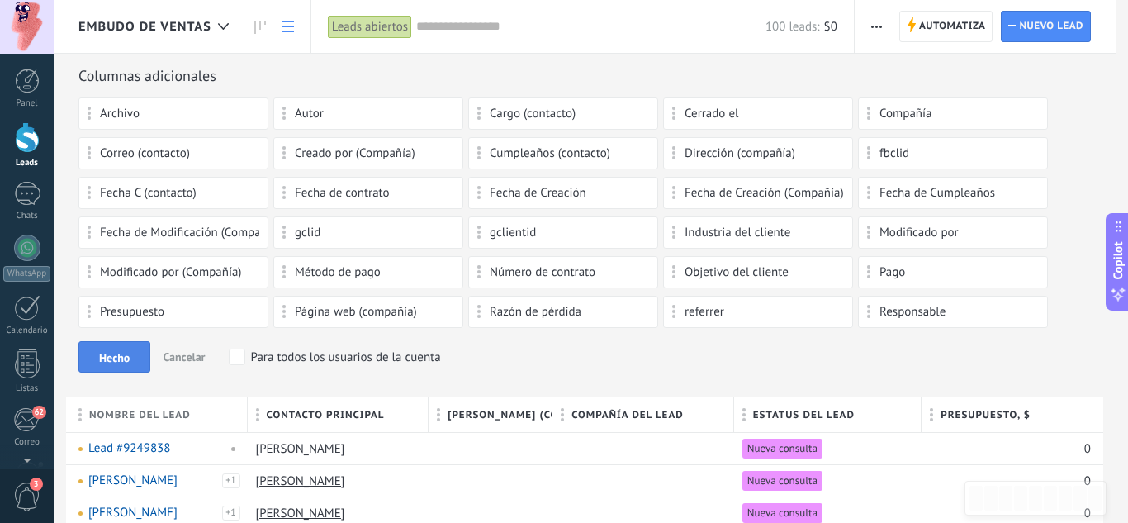
click at [116, 357] on span "Hecho" at bounding box center [114, 358] width 31 height 12
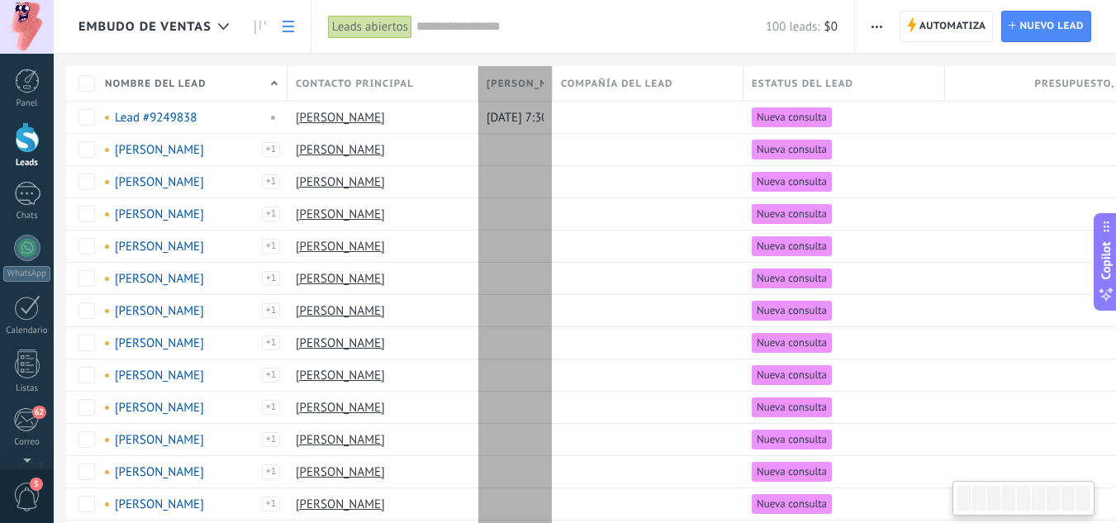
type textarea "**********"
drag, startPoint x: 523, startPoint y: 81, endPoint x: 560, endPoint y: 90, distance: 38.3
click at [560, 90] on div at bounding box center [552, 84] width 18 height 31
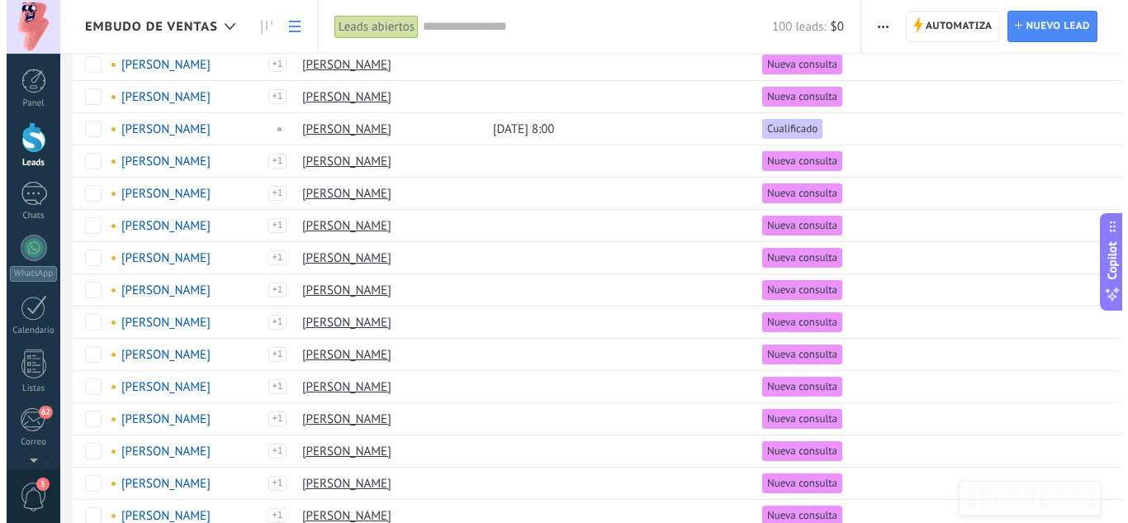
scroll to position [0, 0]
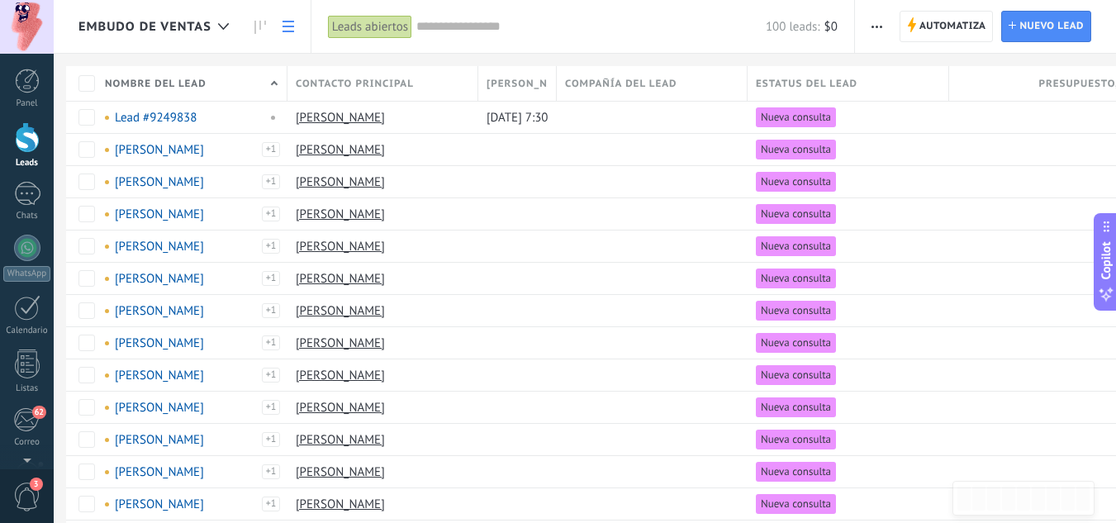
click at [175, 82] on span "Nombre del lead" at bounding box center [156, 84] width 102 height 16
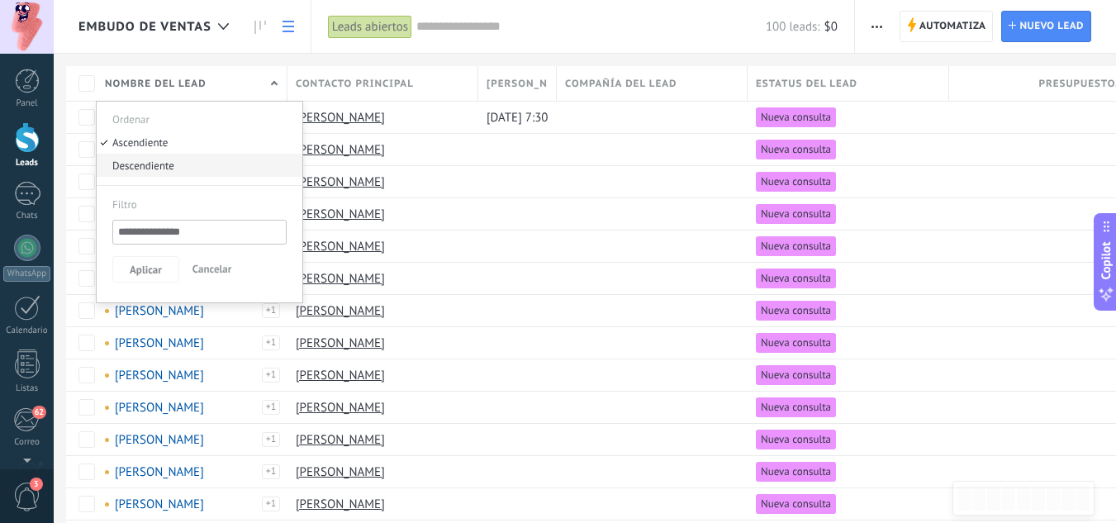
click at [141, 166] on div "Descendiente" at bounding box center [200, 165] width 206 height 23
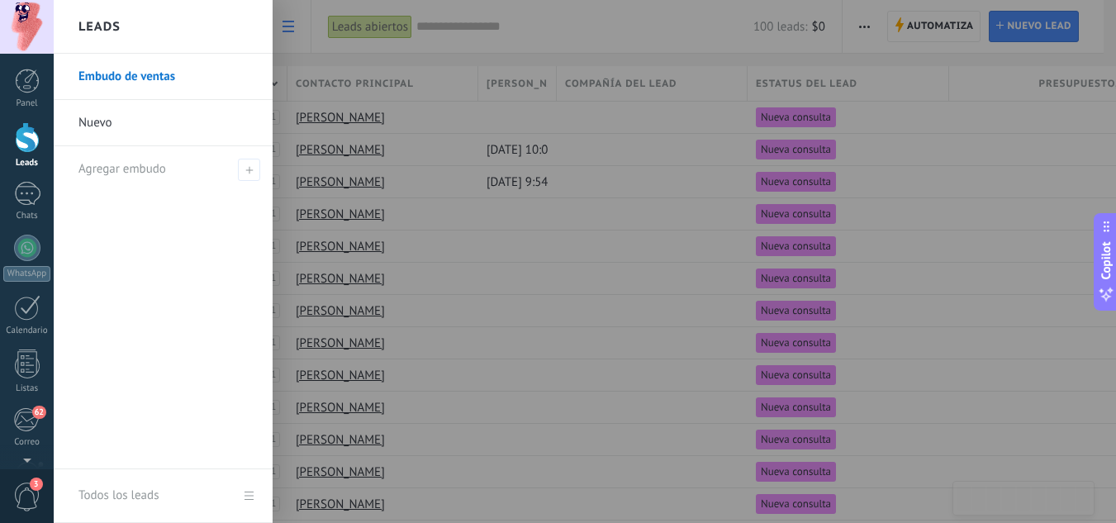
click at [83, 145] on div at bounding box center [612, 261] width 1116 height 523
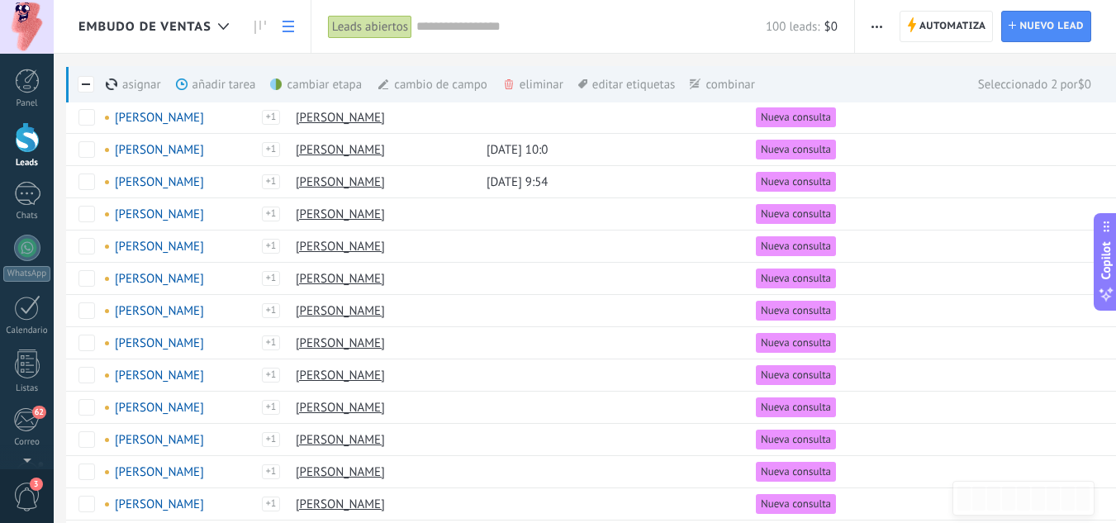
click at [525, 84] on div "eliminar màs" at bounding box center [560, 84] width 117 height 36
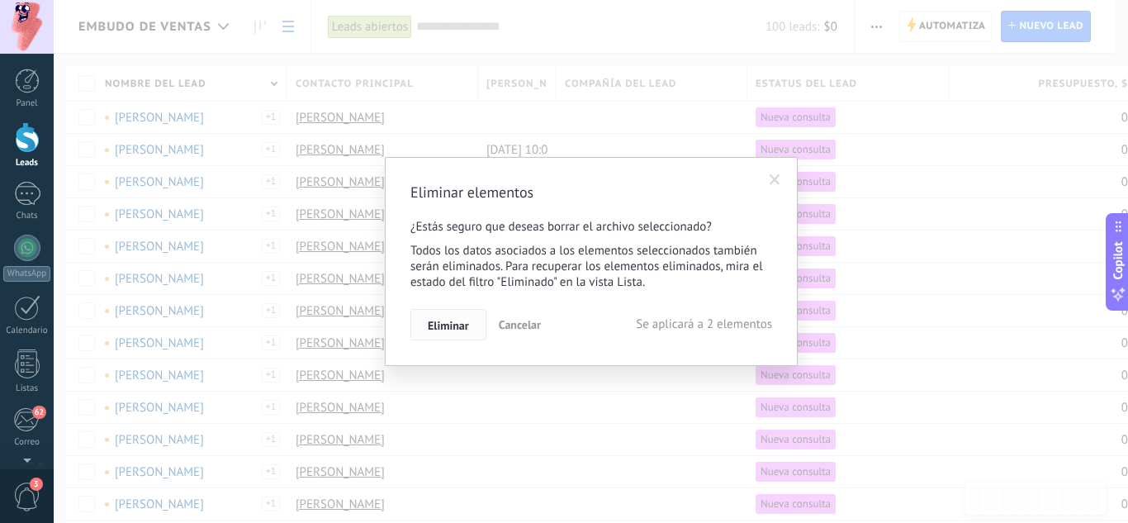
click at [440, 321] on span "Eliminar" at bounding box center [448, 326] width 41 height 12
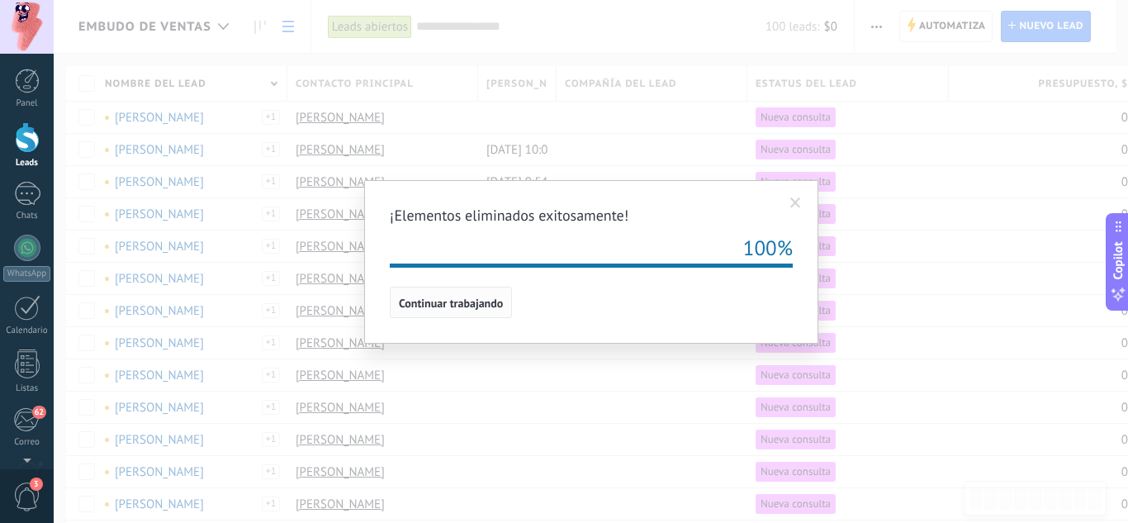
click at [442, 307] on span "Continuar trabajando" at bounding box center [451, 303] width 104 height 12
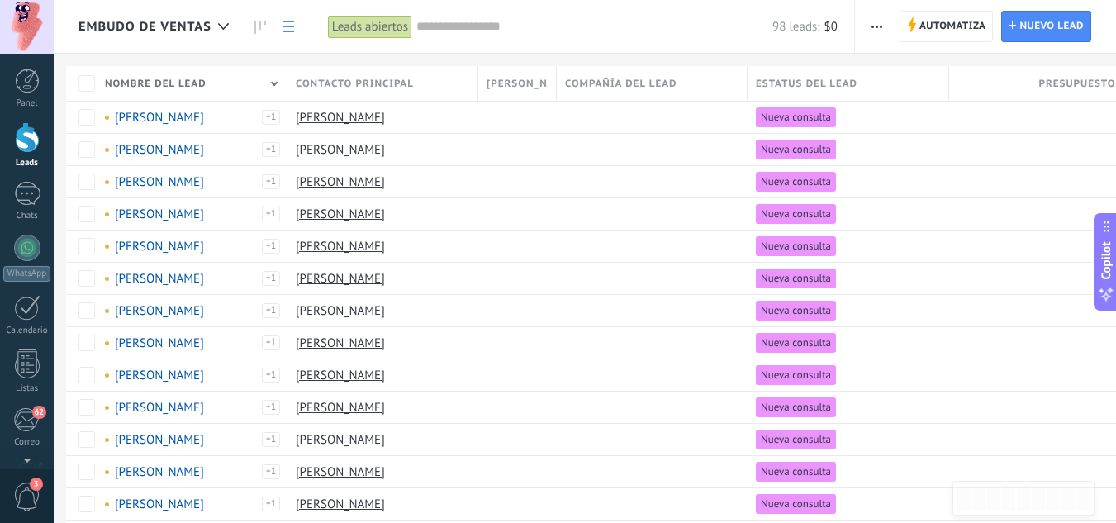
click at [875, 29] on span "button" at bounding box center [876, 26] width 11 height 31
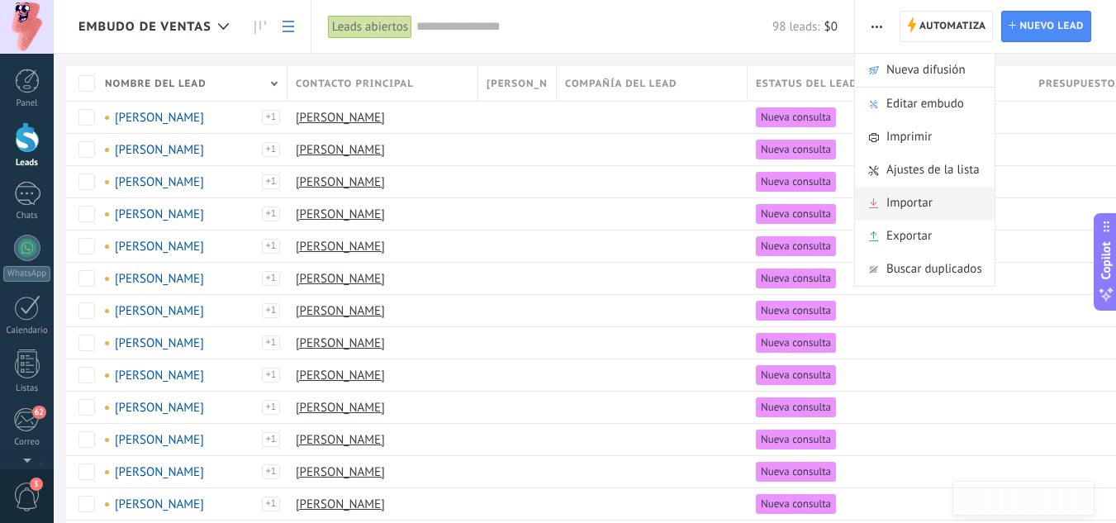
click at [883, 208] on div "Importar" at bounding box center [925, 203] width 140 height 33
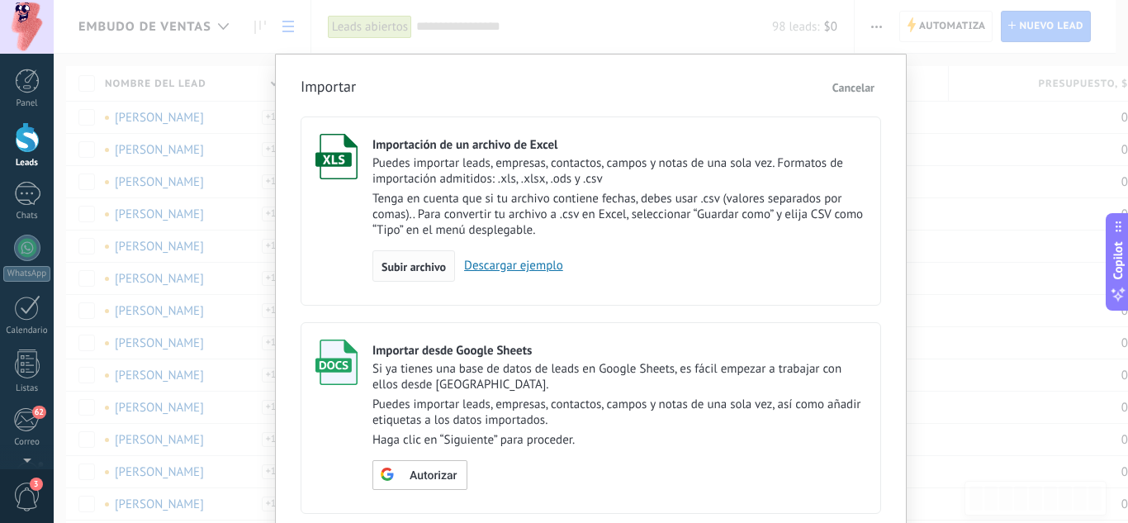
click at [406, 263] on span "Subir archivo" at bounding box center [414, 267] width 64 height 12
click at [0, 0] on input "Importación de un archivo de Excel Puedes importar leads, empresas, contactos, …" at bounding box center [0, 0] width 0 height 0
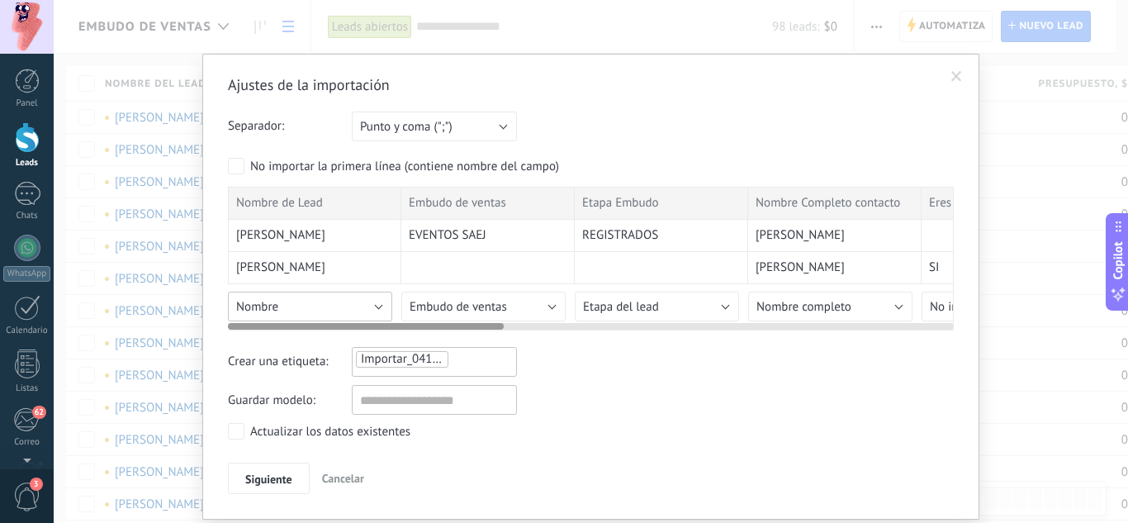
click at [371, 300] on button "Nombre" at bounding box center [310, 307] width 164 height 30
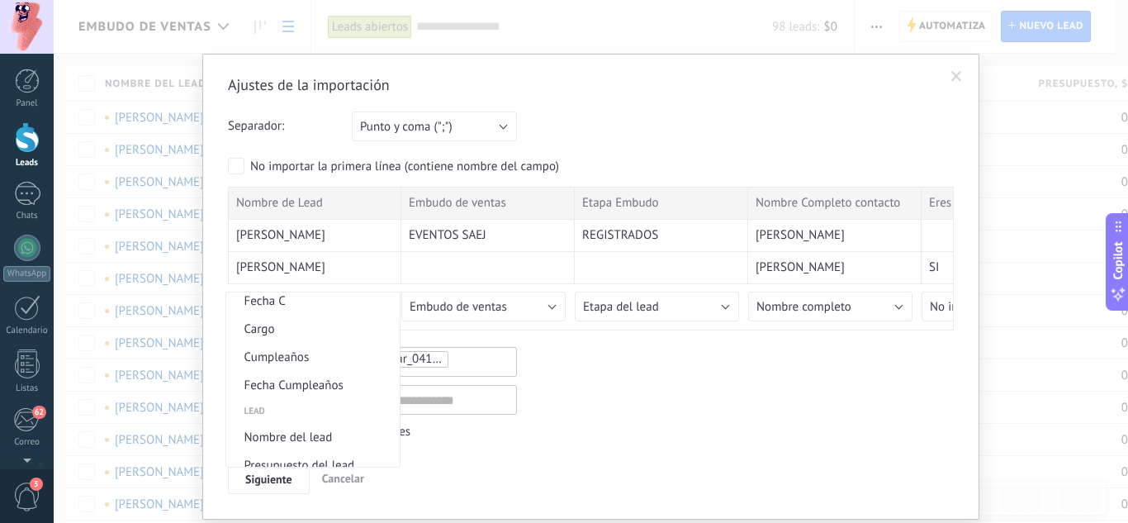
scroll to position [703, 0]
click at [334, 363] on li "Nombre del lead" at bounding box center [312, 353] width 173 height 28
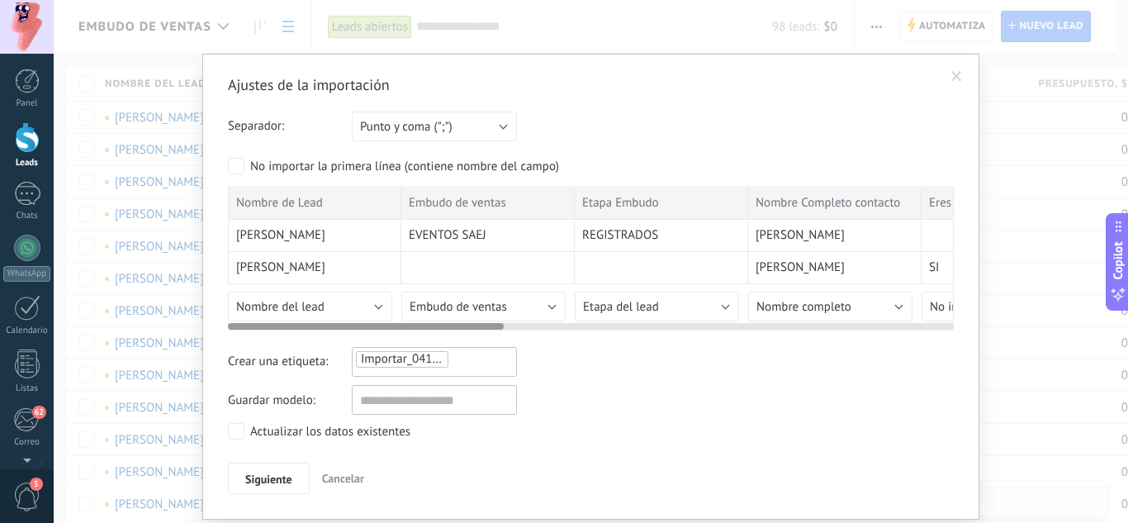
click at [529, 281] on div at bounding box center [487, 268] width 173 height 32
click at [518, 294] on button "Embudo de ventas" at bounding box center [483, 307] width 164 height 30
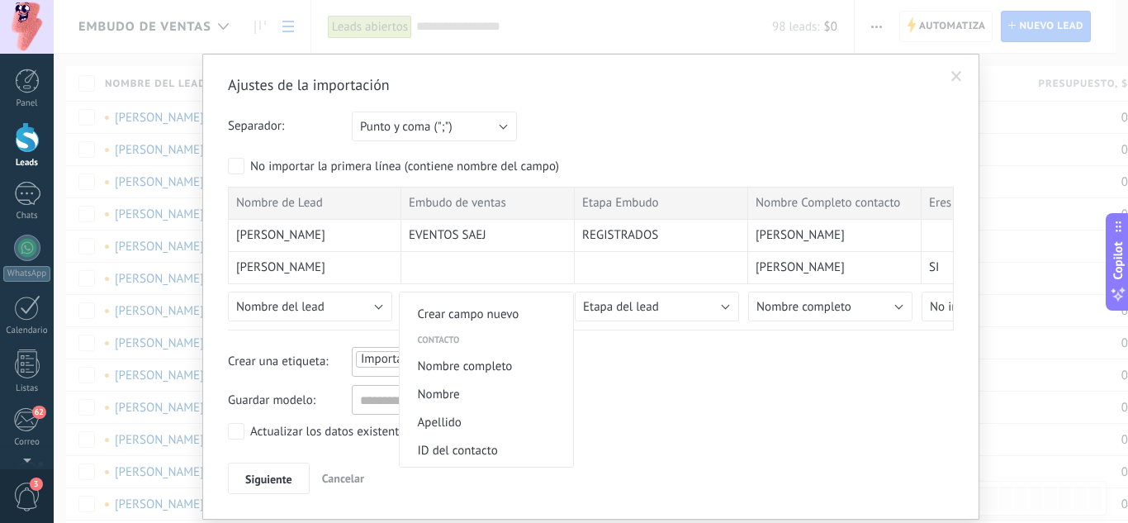
scroll to position [0, 0]
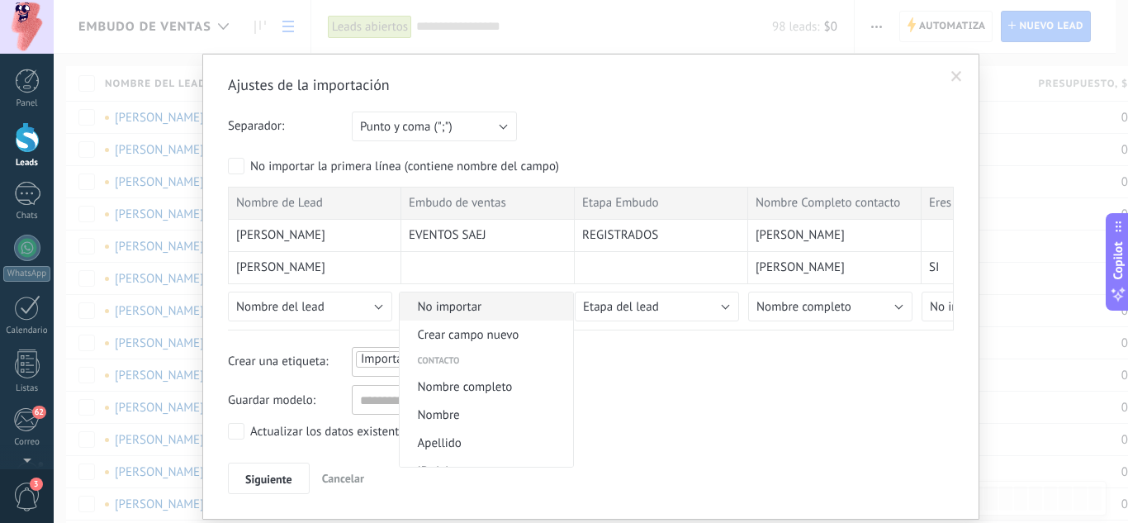
click at [525, 311] on span "No importar" at bounding box center [484, 307] width 168 height 16
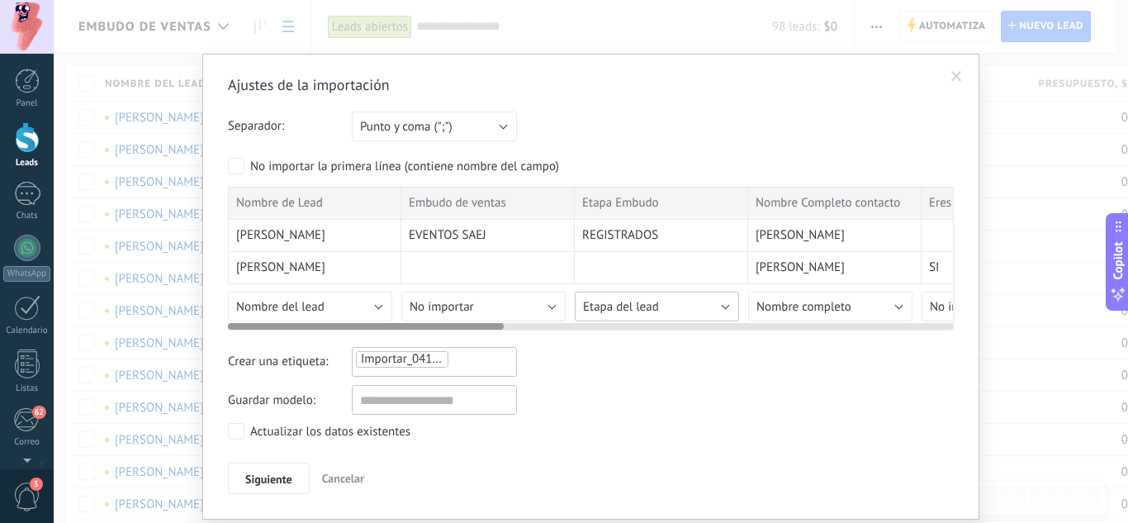
click at [656, 306] on span "Etapa del lead" at bounding box center [621, 307] width 76 height 16
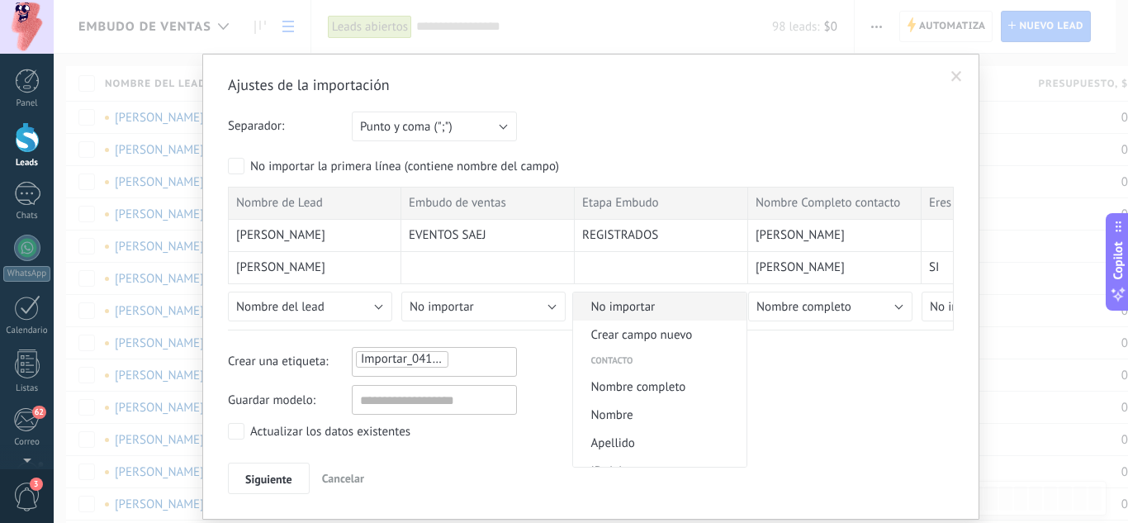
click at [705, 304] on span "No importar" at bounding box center [657, 307] width 168 height 16
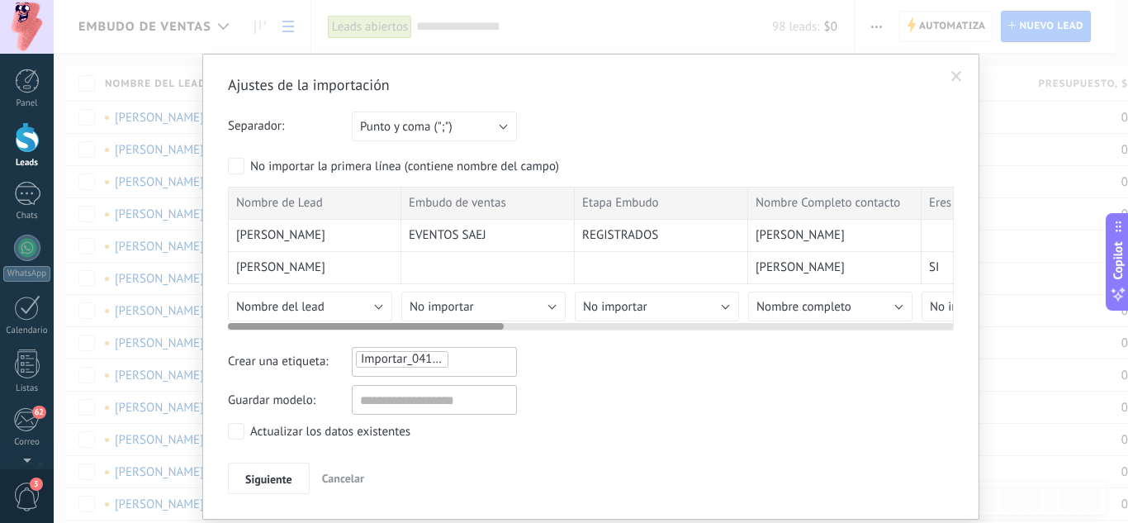
drag, startPoint x: 485, startPoint y: 322, endPoint x: 534, endPoint y: 325, distance: 49.6
click at [534, 325] on div at bounding box center [591, 322] width 726 height 13
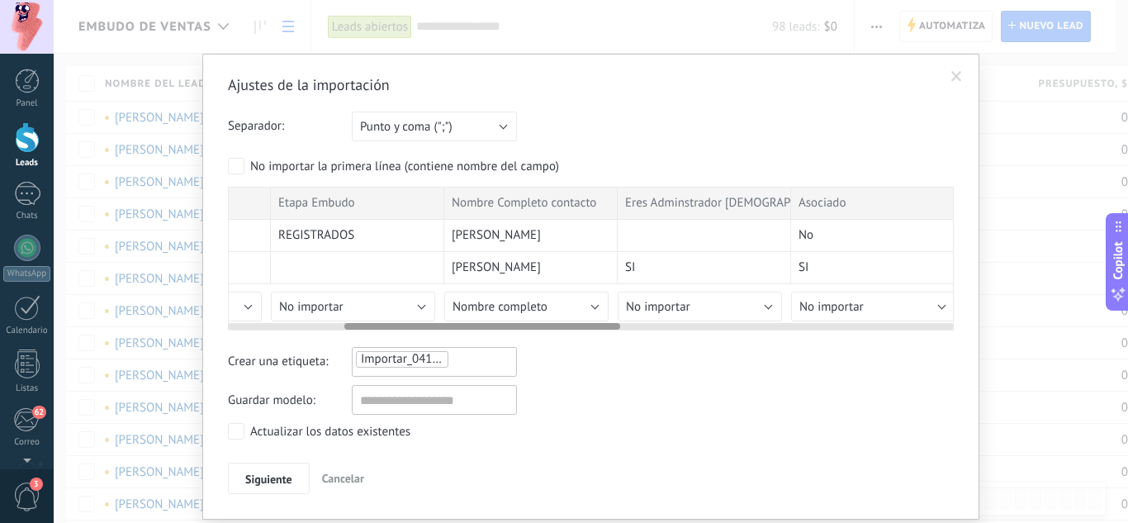
drag, startPoint x: 486, startPoint y: 327, endPoint x: 606, endPoint y: 337, distance: 120.2
click at [606, 337] on div "Ajustes de la importación Separador: Punto y coma (";") Coma (",") Tabulación (…" at bounding box center [591, 284] width 726 height 419
click at [558, 322] on div at bounding box center [591, 322] width 726 height 13
click at [559, 308] on button "Nombre completo" at bounding box center [518, 307] width 164 height 30
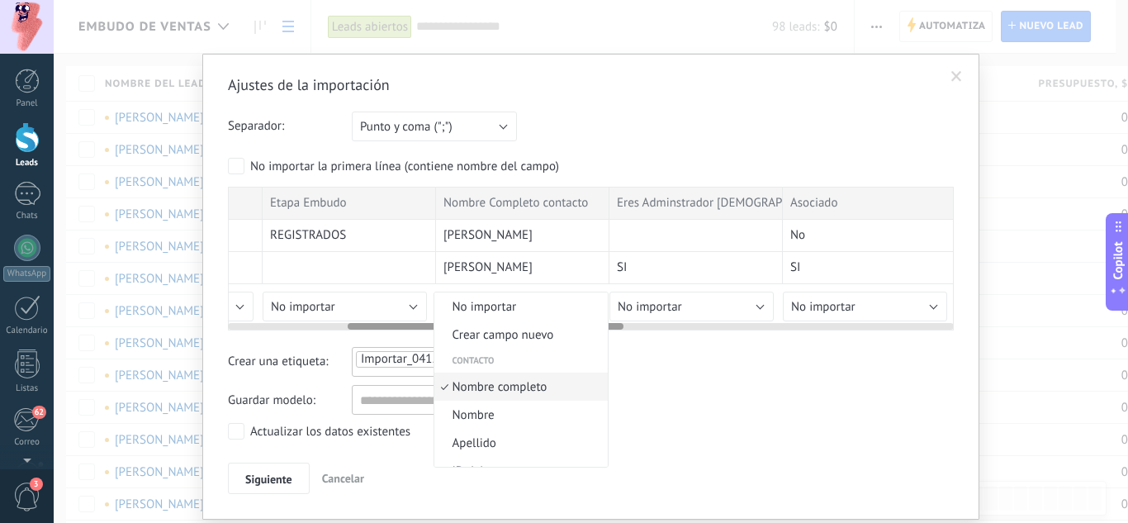
scroll to position [9, 0]
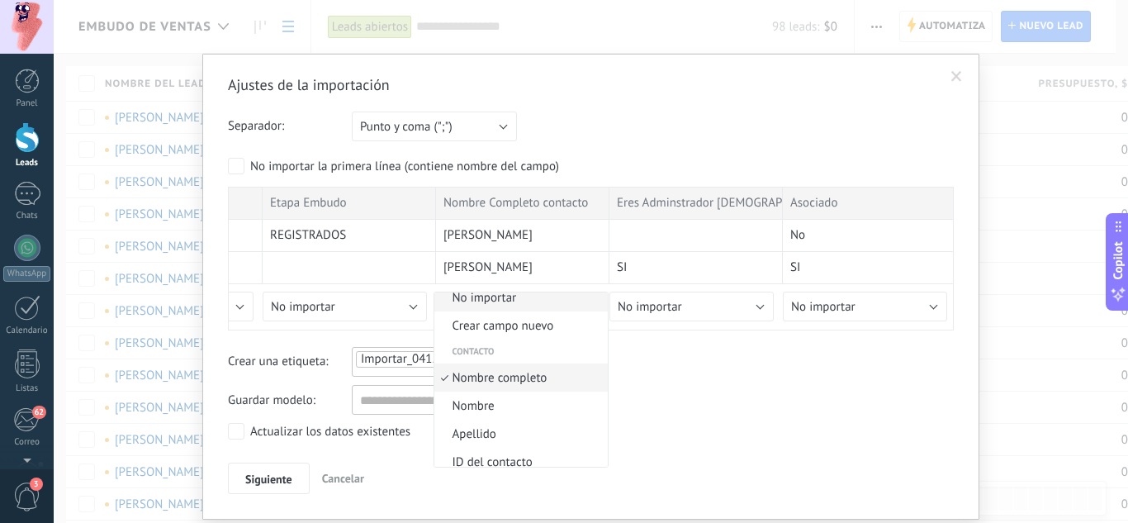
click at [555, 301] on span "No importar" at bounding box center [518, 298] width 168 height 16
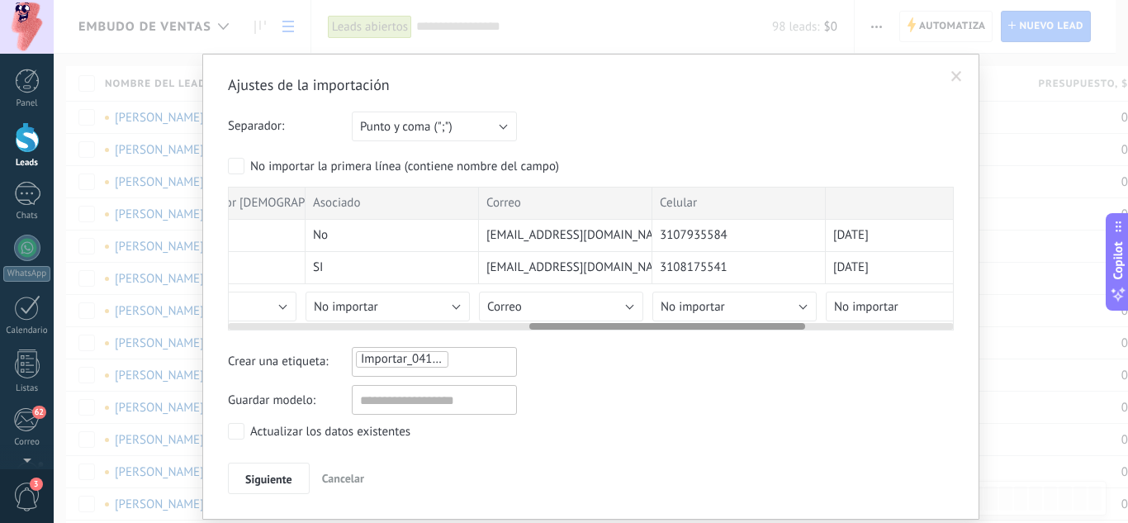
drag, startPoint x: 582, startPoint y: 329, endPoint x: 765, endPoint y: 332, distance: 182.6
click at [765, 332] on div "Ajustes de la importación Separador: Punto y coma (";") Coma (",") Tabulación (…" at bounding box center [591, 284] width 726 height 419
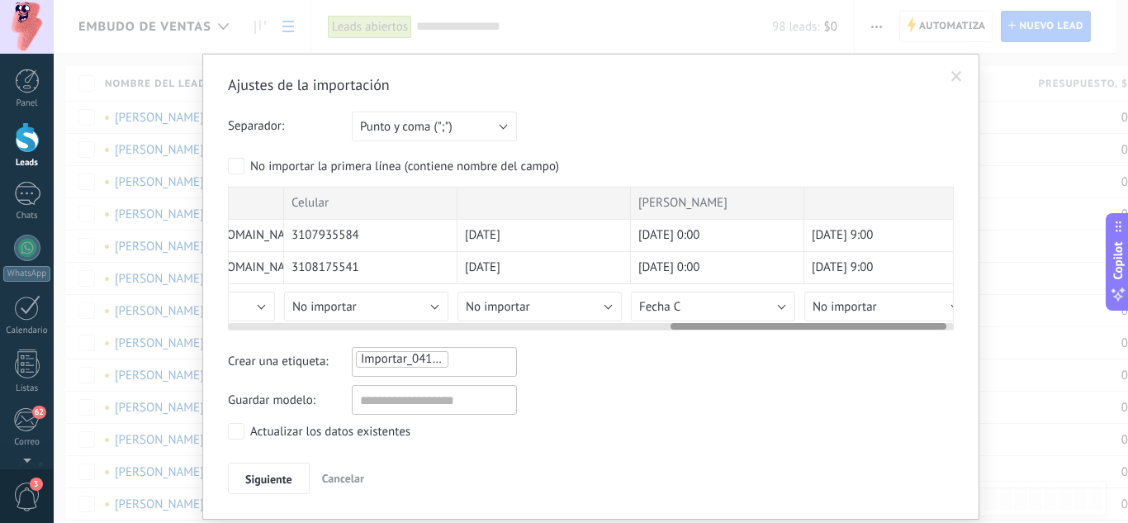
scroll to position [0, 1169]
drag, startPoint x: 763, startPoint y: 325, endPoint x: 907, endPoint y: 311, distance: 144.4
click at [907, 311] on div "Nombre de Lead Embudo de ventas Etapa Embudo Nombre Completo contacto Eres Admi…" at bounding box center [591, 259] width 726 height 144
drag, startPoint x: 907, startPoint y: 311, endPoint x: 796, endPoint y: 311, distance: 110.7
click at [796, 311] on button "No importar" at bounding box center [876, 307] width 164 height 30
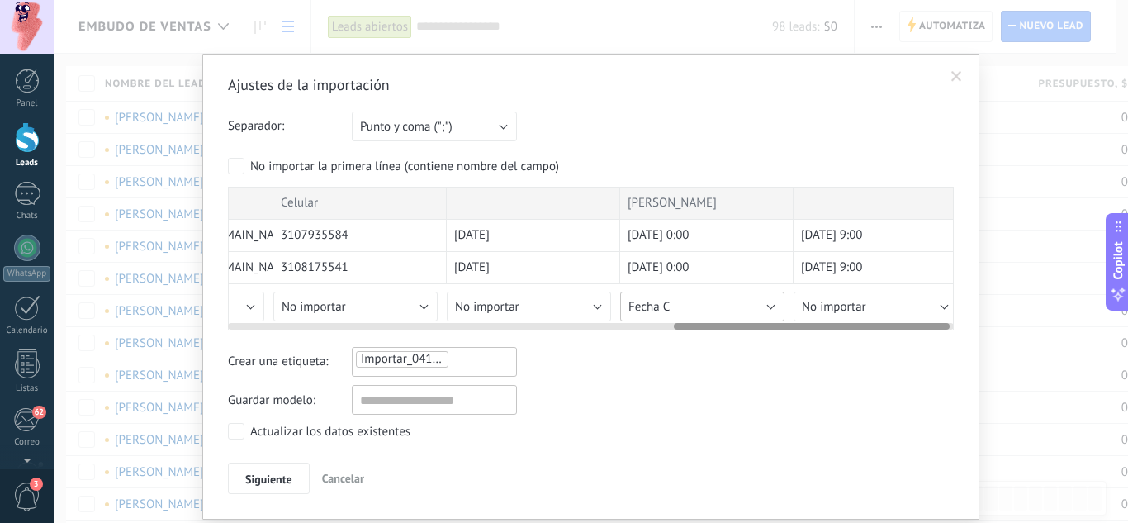
click at [761, 308] on button "Fecha C" at bounding box center [702, 307] width 164 height 30
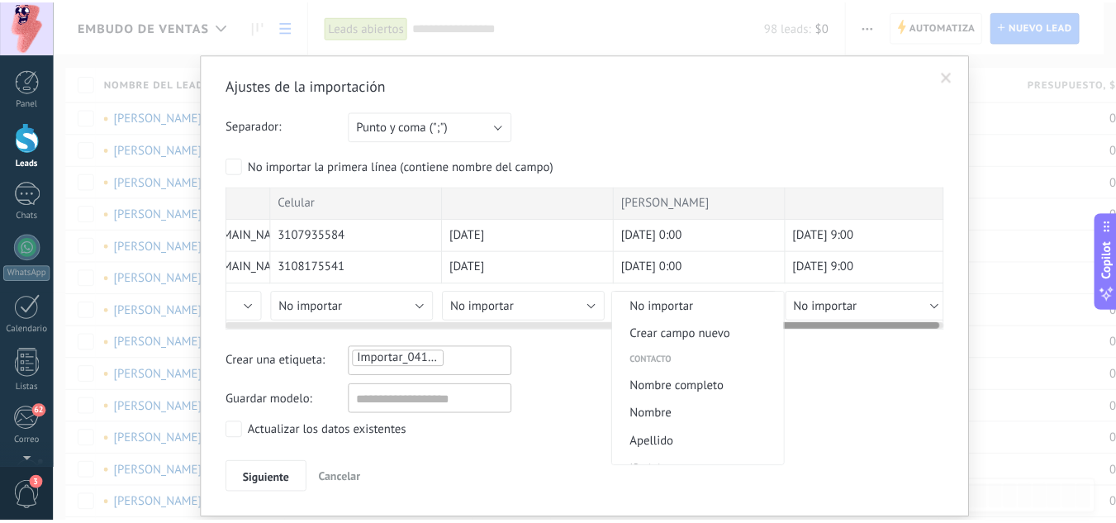
scroll to position [543, 0]
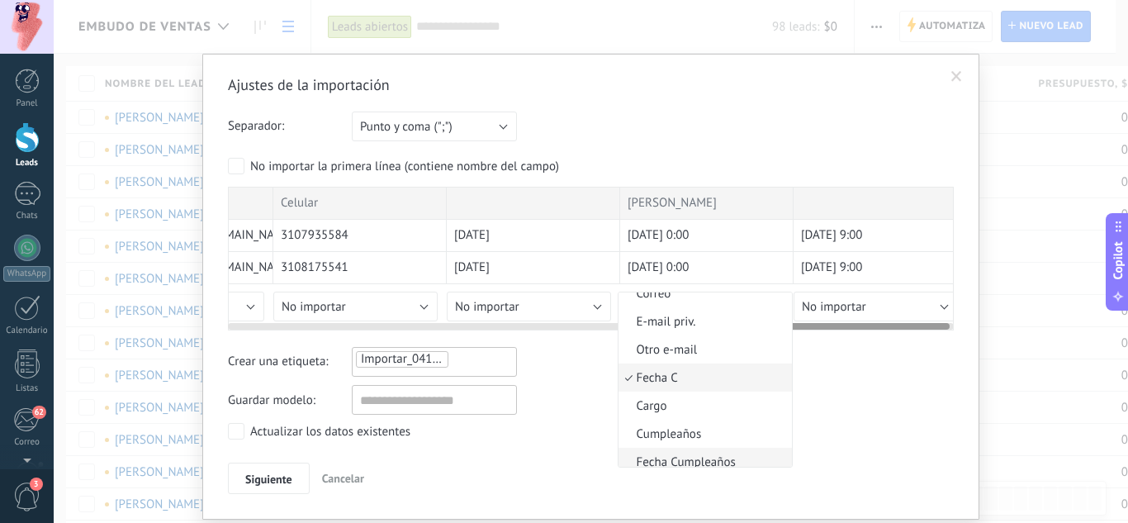
click at [742, 458] on span "Fecha Cumpleaños" at bounding box center [703, 462] width 168 height 16
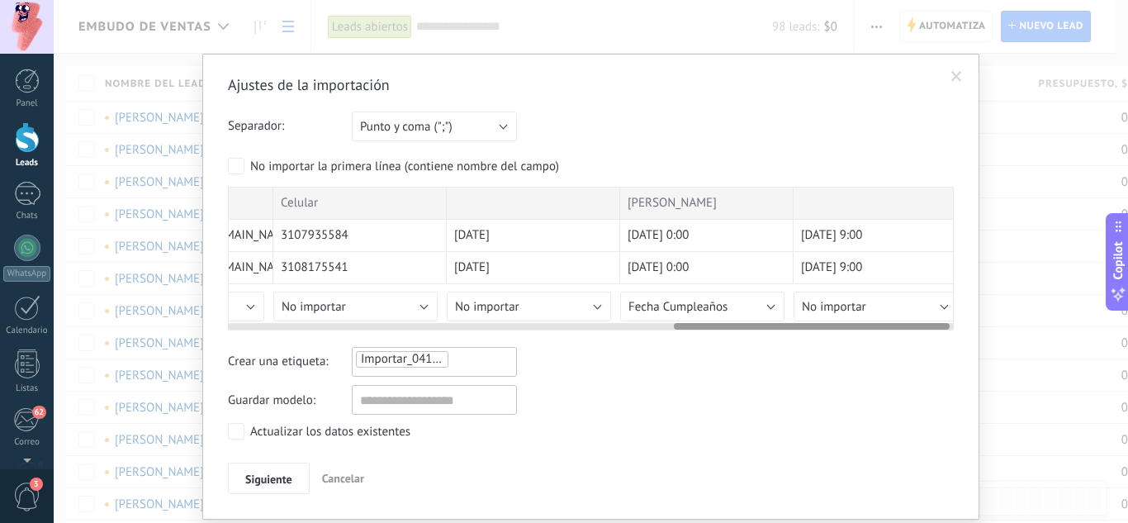
click at [242, 424] on label "Actualizar los datos existentes" at bounding box center [319, 431] width 183 height 17
click at [502, 122] on button "Punto y coma (";")" at bounding box center [434, 126] width 165 height 30
click at [541, 117] on div "Separador: Punto y coma (";") Coma (",") Tabulación (" ") Punto y coma (";")" at bounding box center [591, 126] width 726 height 30
click at [266, 473] on span "Siguiente" at bounding box center [268, 479] width 47 height 12
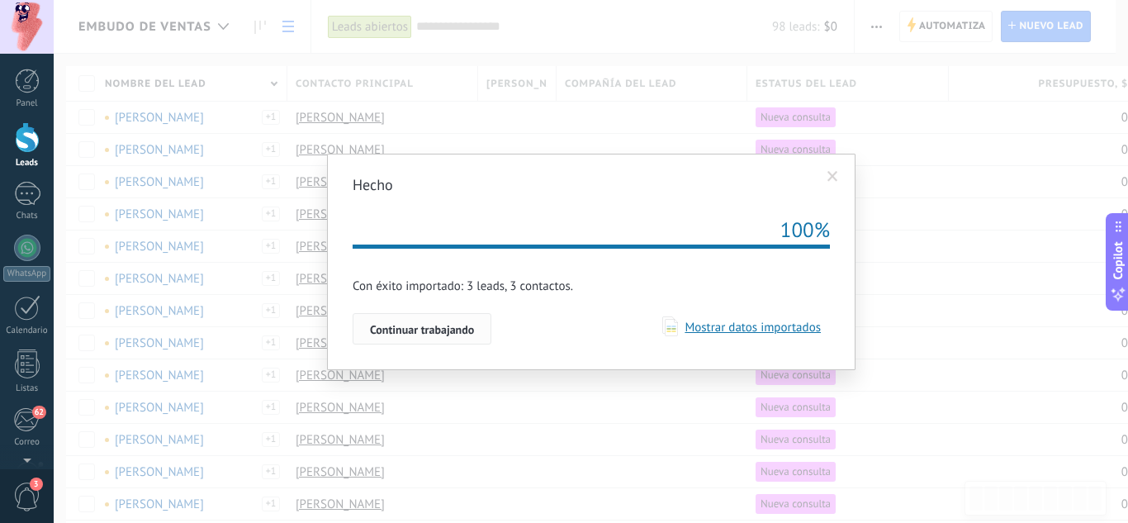
click at [453, 325] on span "Continuar trabajando" at bounding box center [422, 330] width 104 height 12
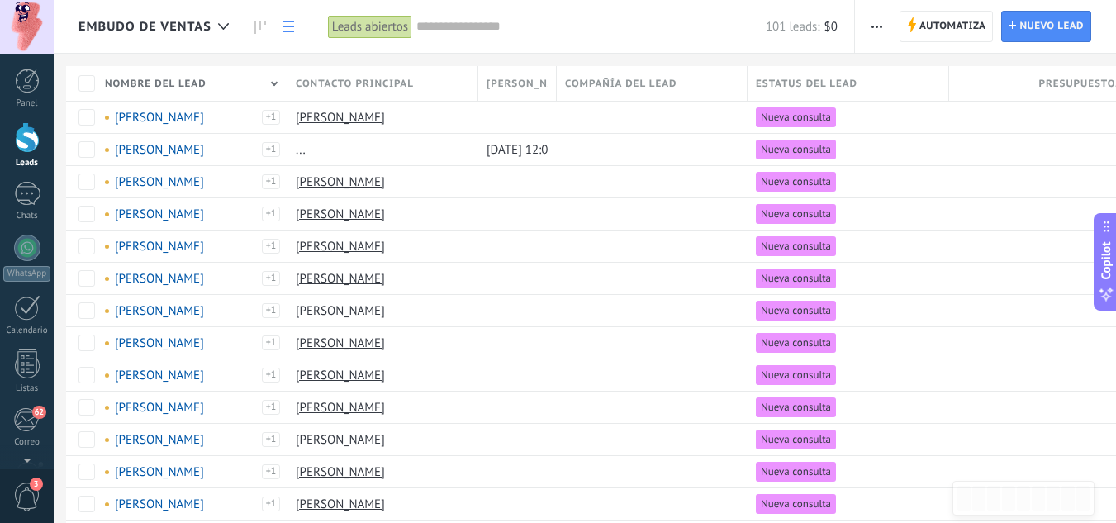
click at [880, 26] on use "button" at bounding box center [876, 27] width 11 height 2
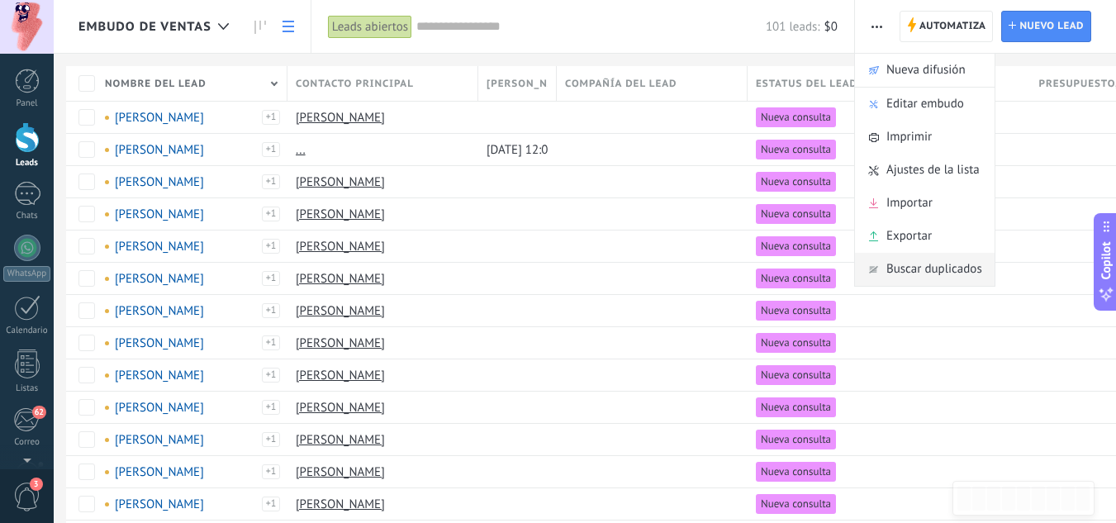
click at [910, 264] on span "Buscar duplicados" at bounding box center [934, 269] width 96 height 33
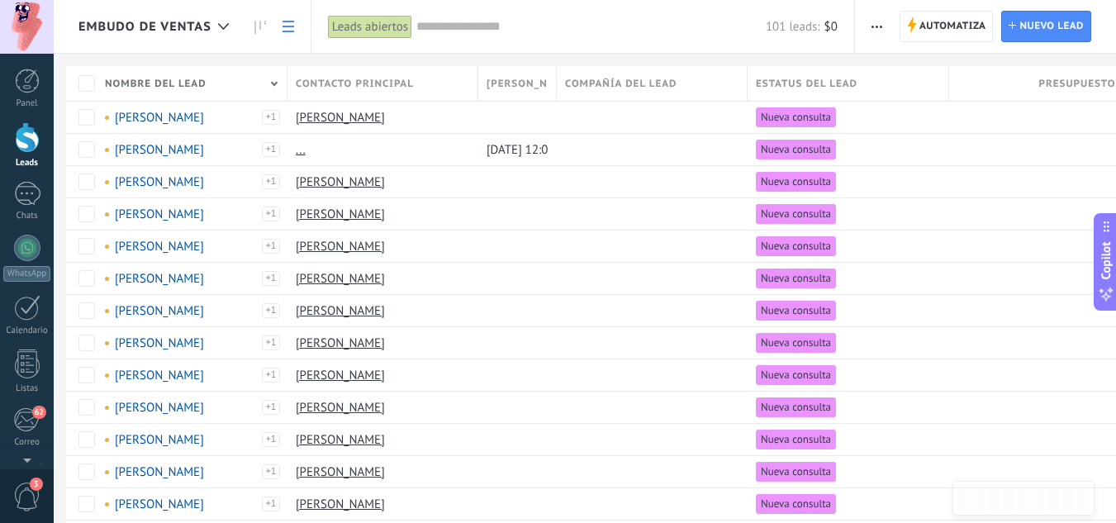
click at [880, 26] on use "button" at bounding box center [876, 27] width 11 height 2
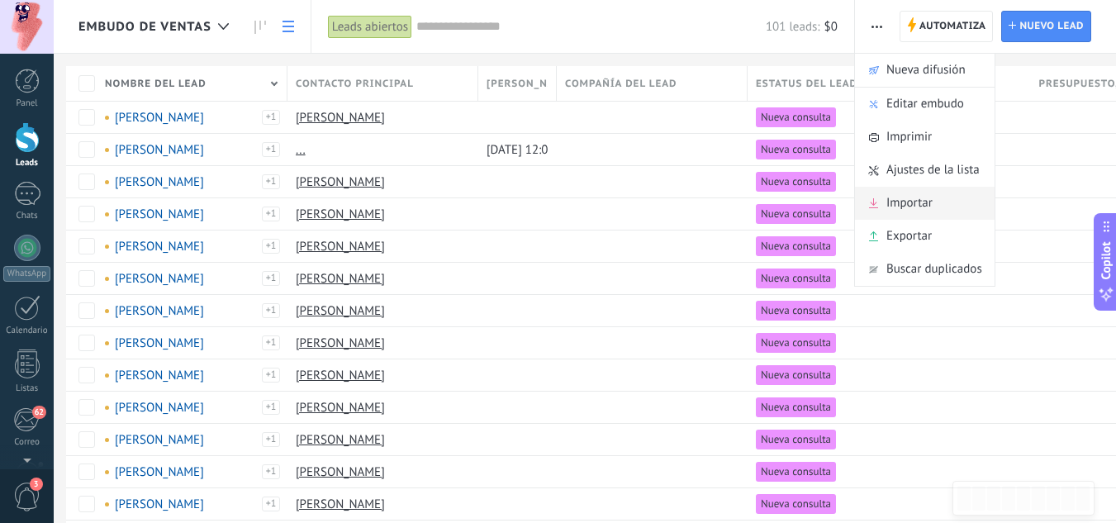
click at [891, 211] on span "Importar" at bounding box center [909, 203] width 46 height 33
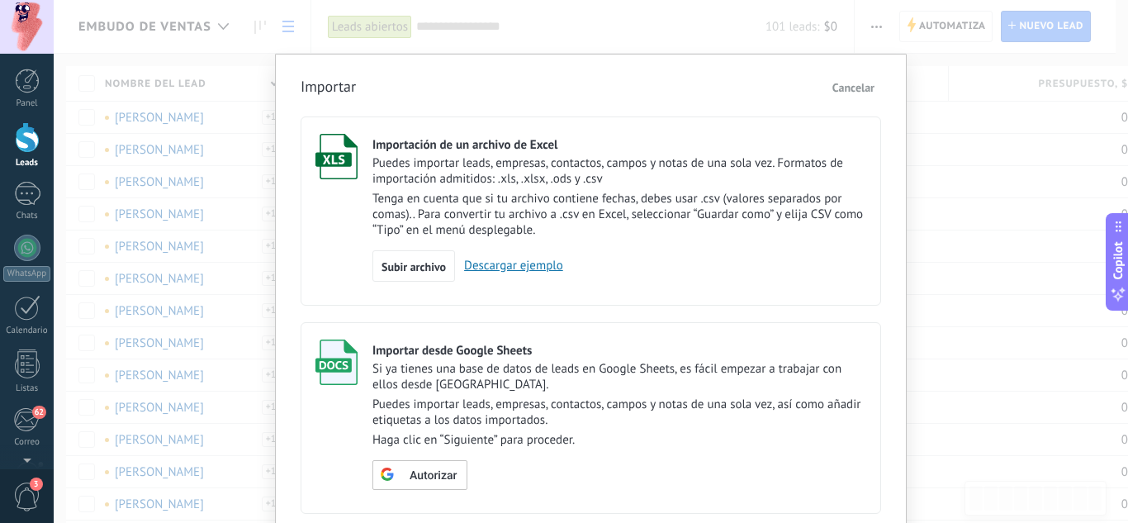
click at [847, 92] on span "Cancelar" at bounding box center [854, 87] width 42 height 15
